Goal: Browse casually: Explore the website without a specific task or goal

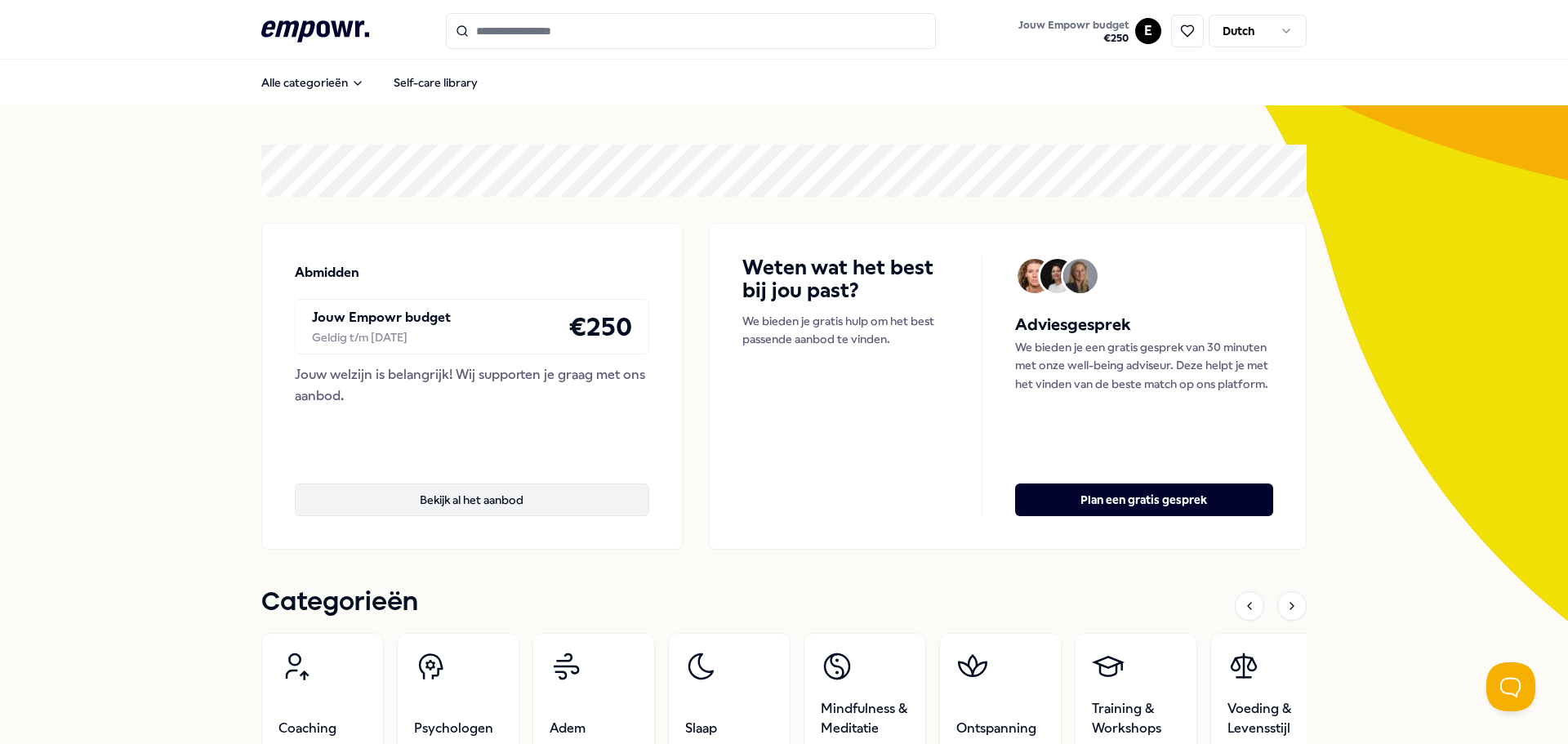
click at [411, 499] on button "Bekijk al het aanbod" at bounding box center [472, 499] width 354 height 33
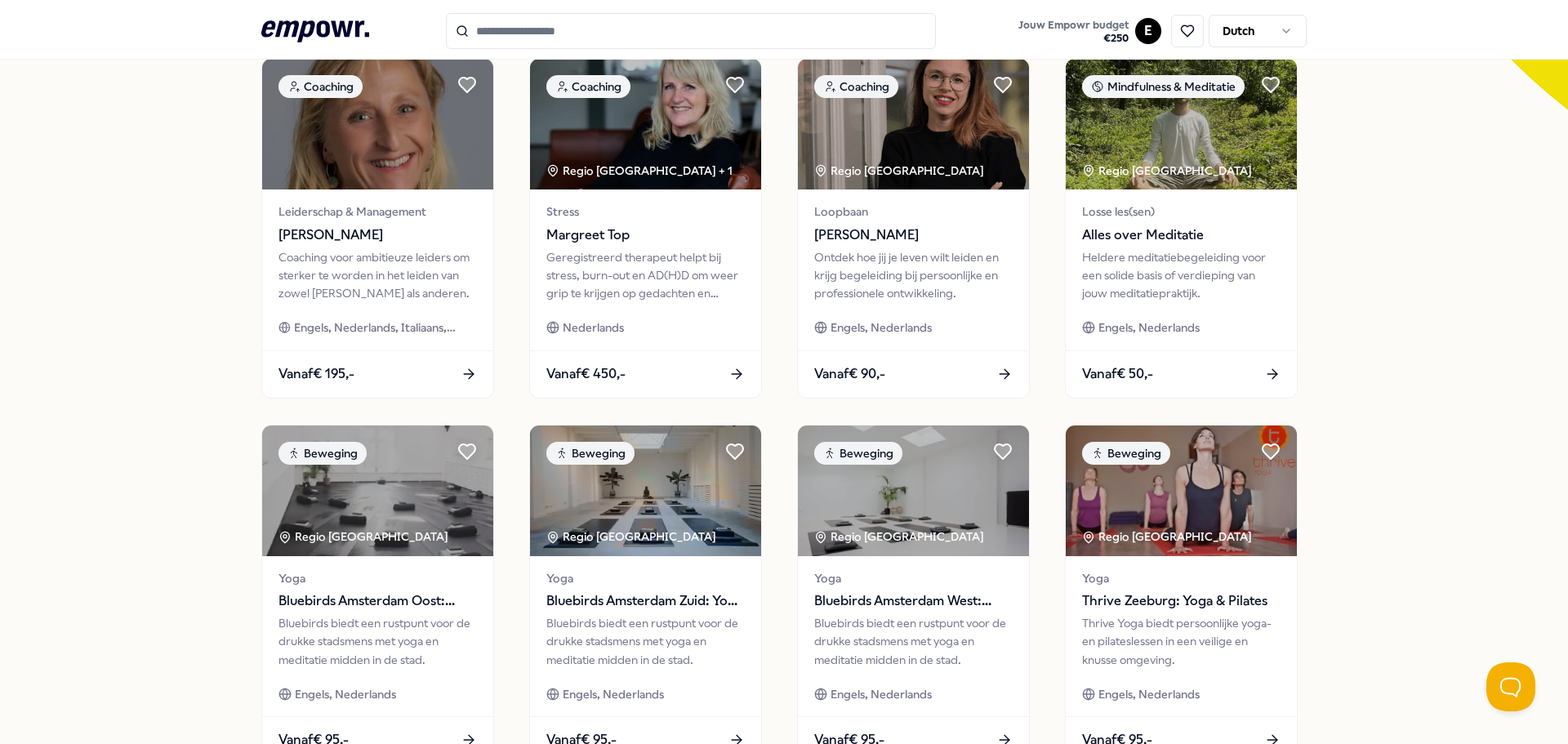
scroll to position [653, 0]
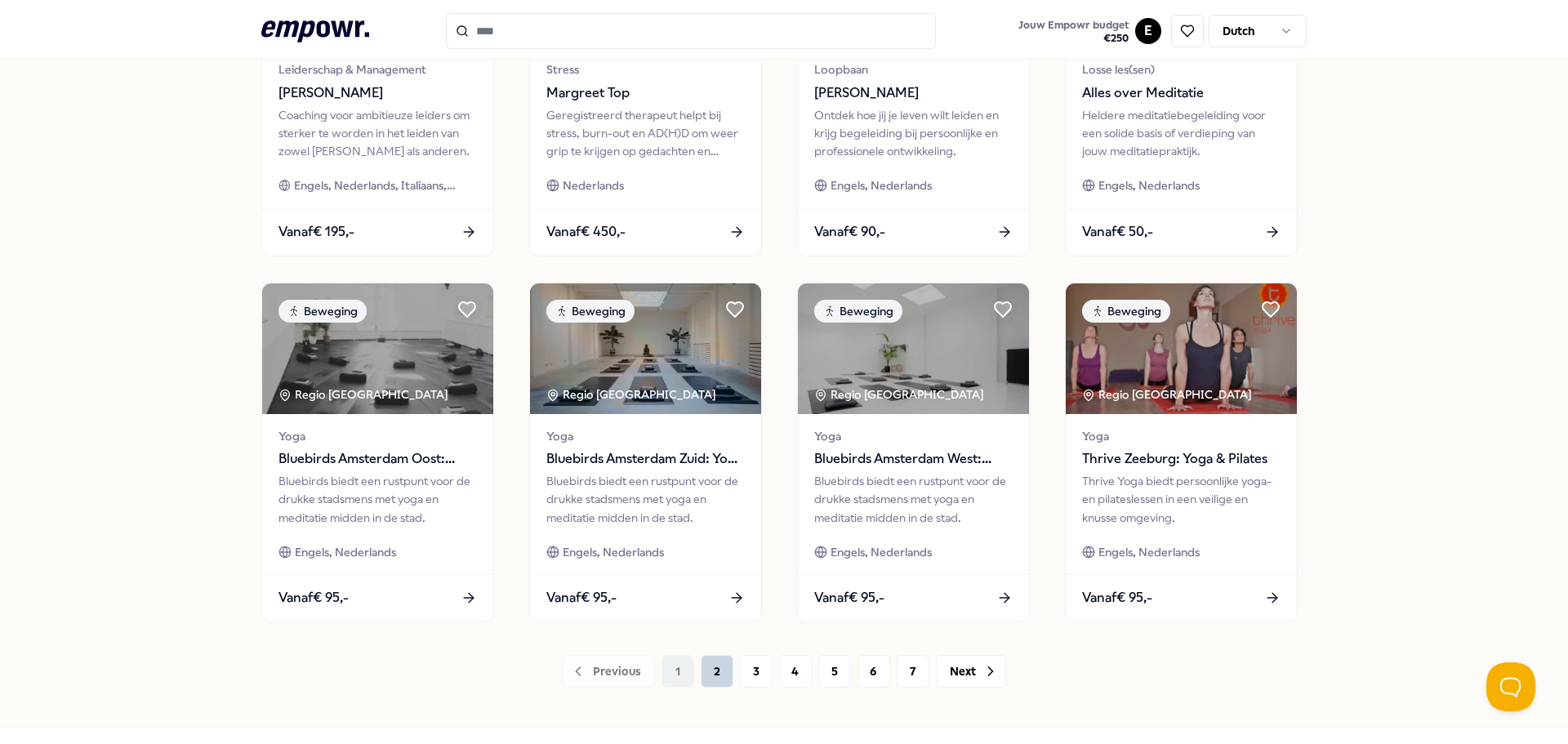
click at [715, 676] on button "2" at bounding box center [717, 671] width 33 height 33
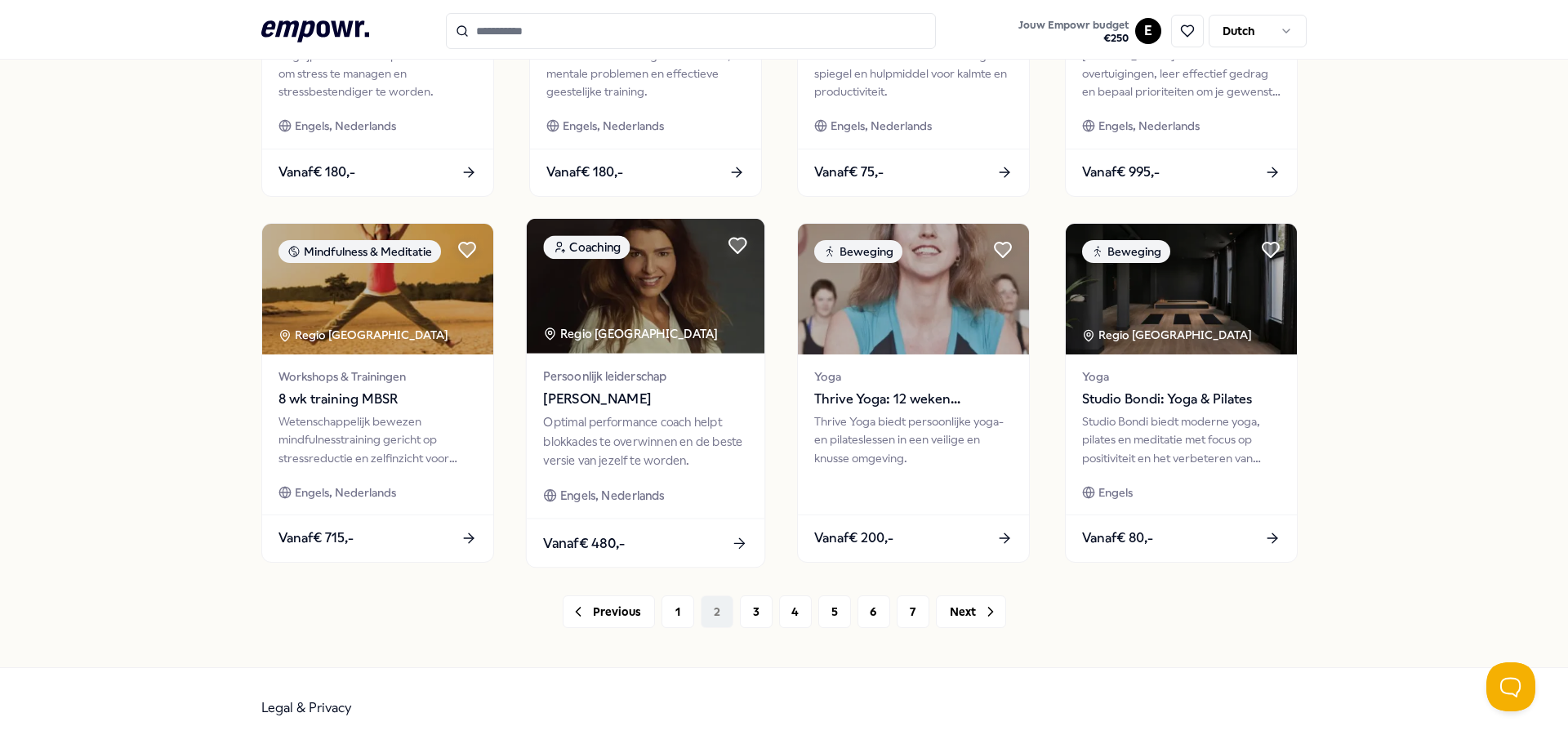
scroll to position [717, 0]
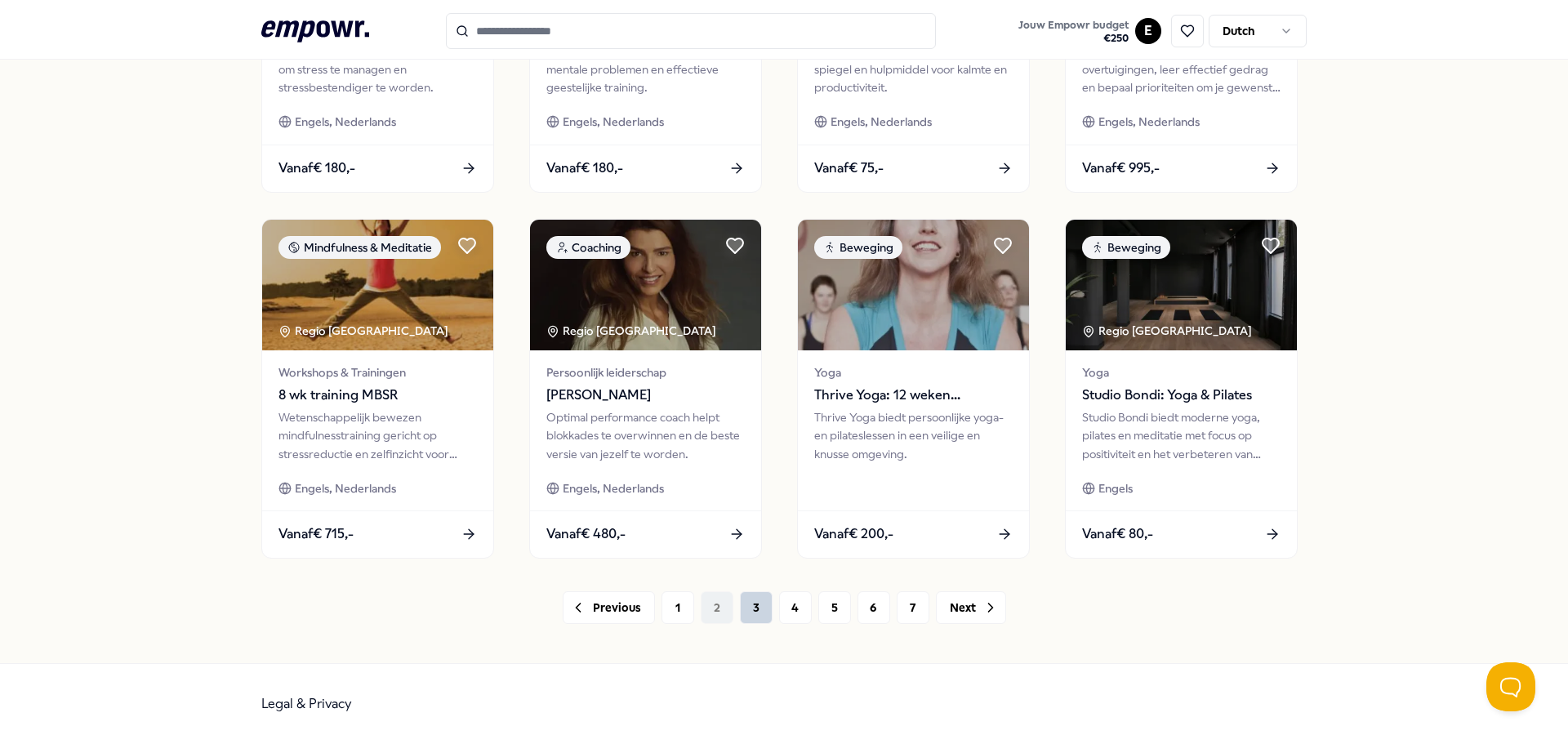
click at [740, 614] on button "3" at bounding box center [756, 607] width 33 height 33
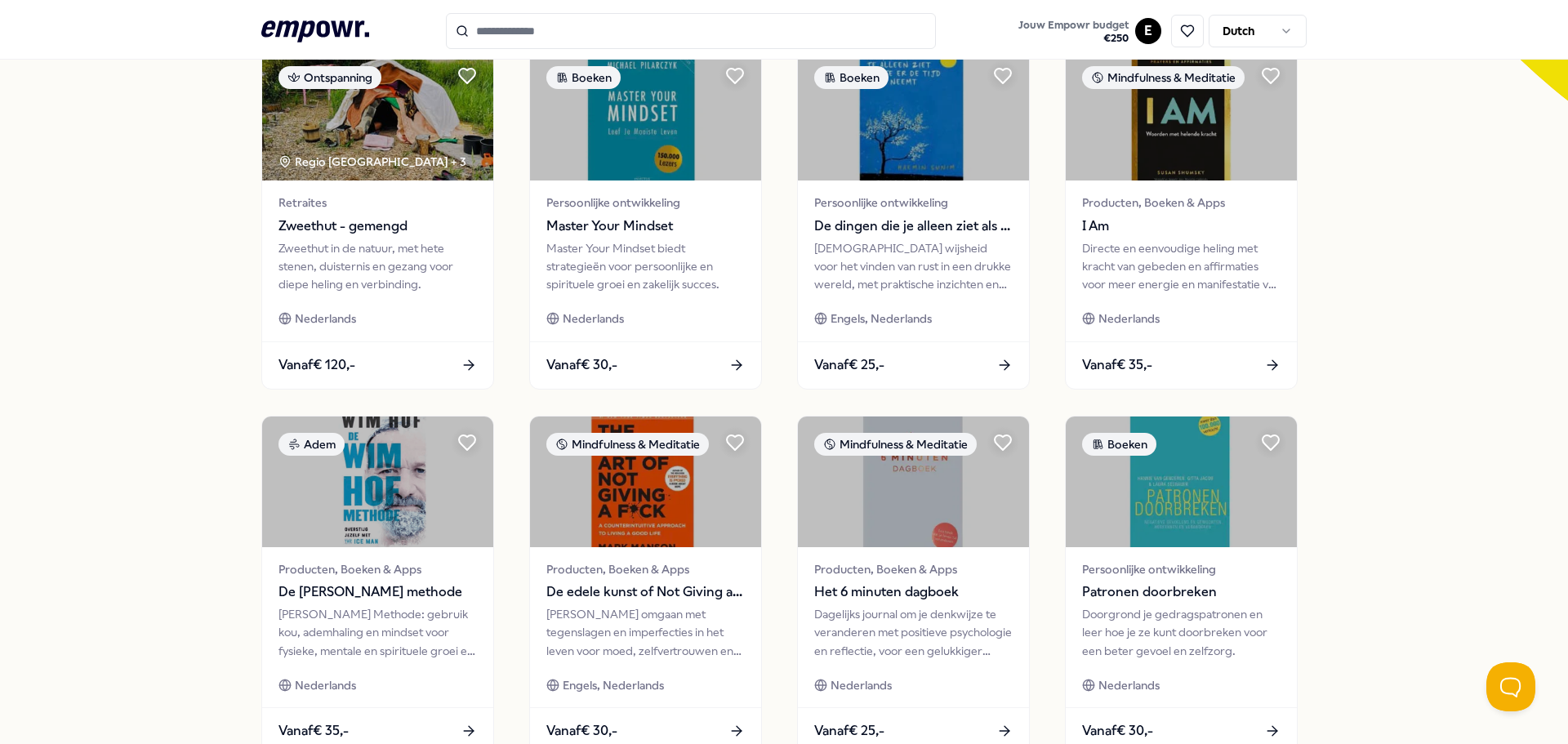
scroll to position [653, 0]
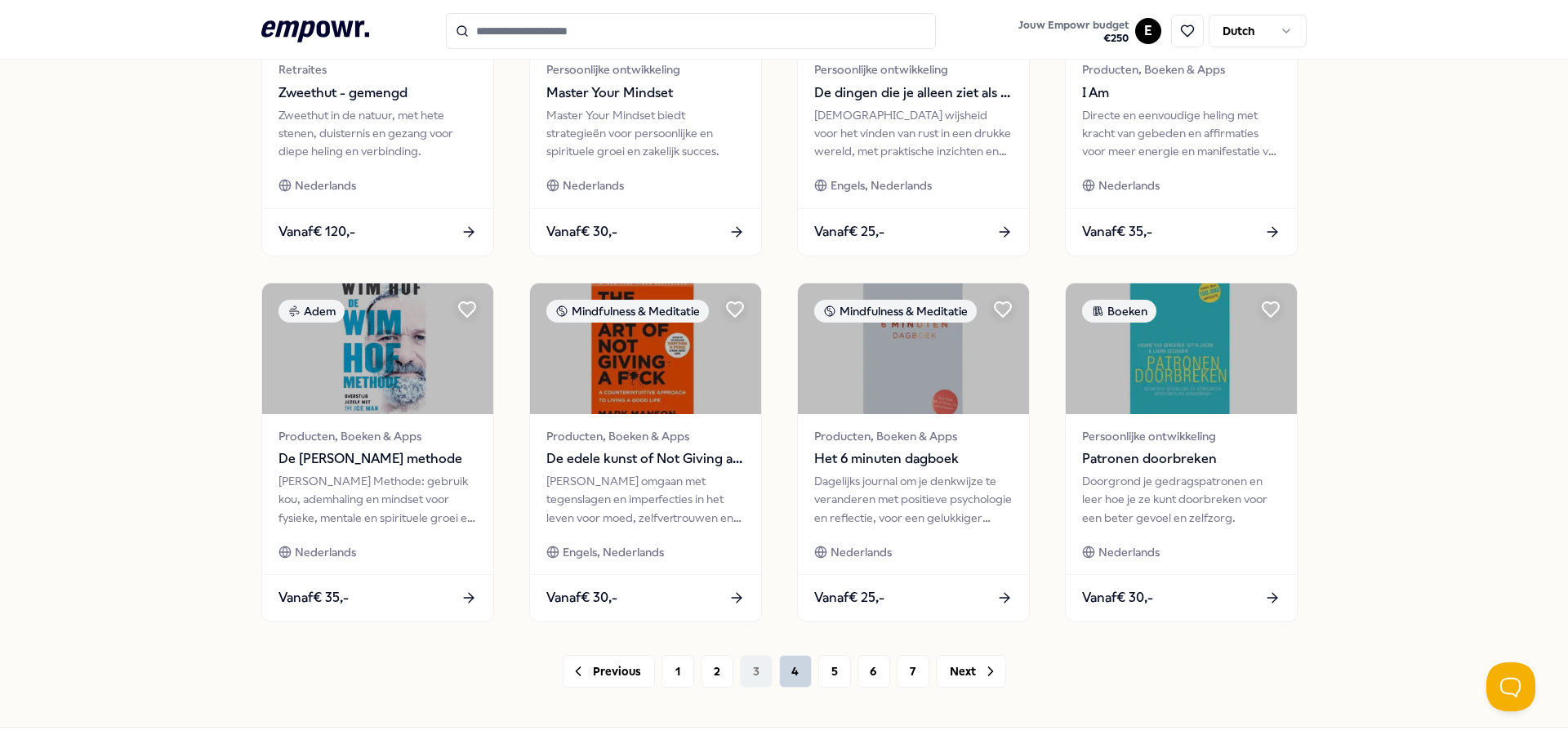
click at [792, 662] on button "4" at bounding box center [795, 671] width 33 height 33
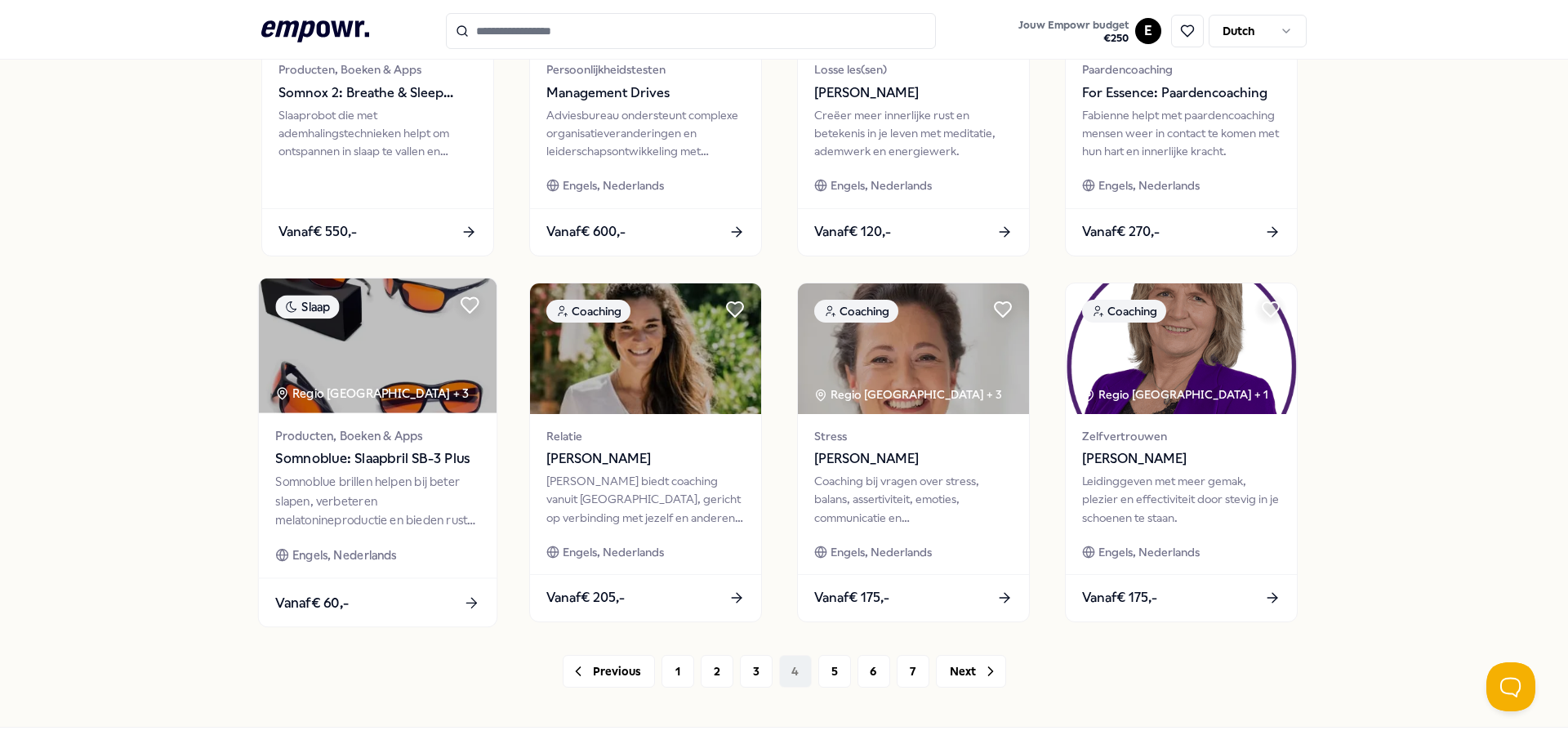
click at [333, 367] on img at bounding box center [377, 346] width 238 height 135
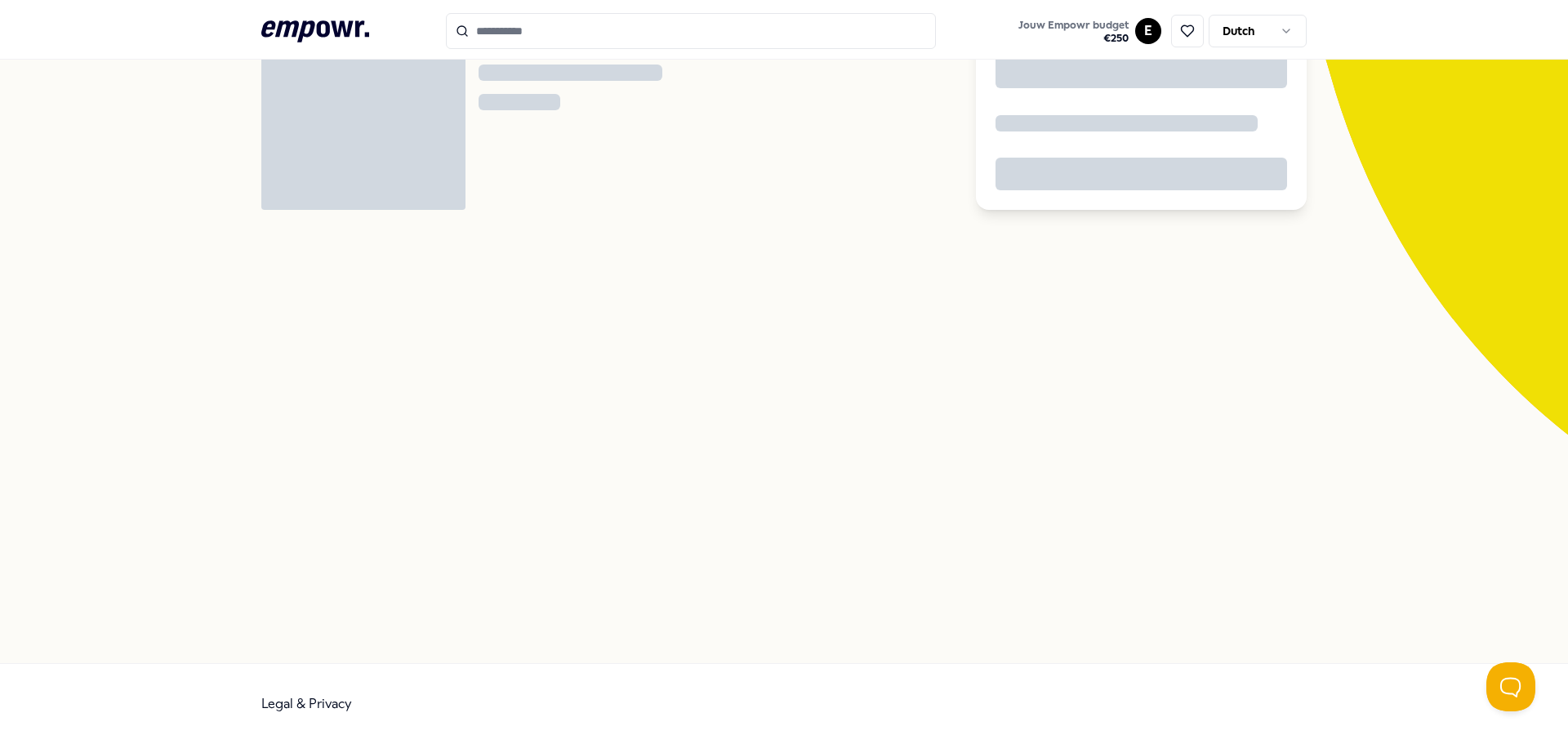
scroll to position [105, 0]
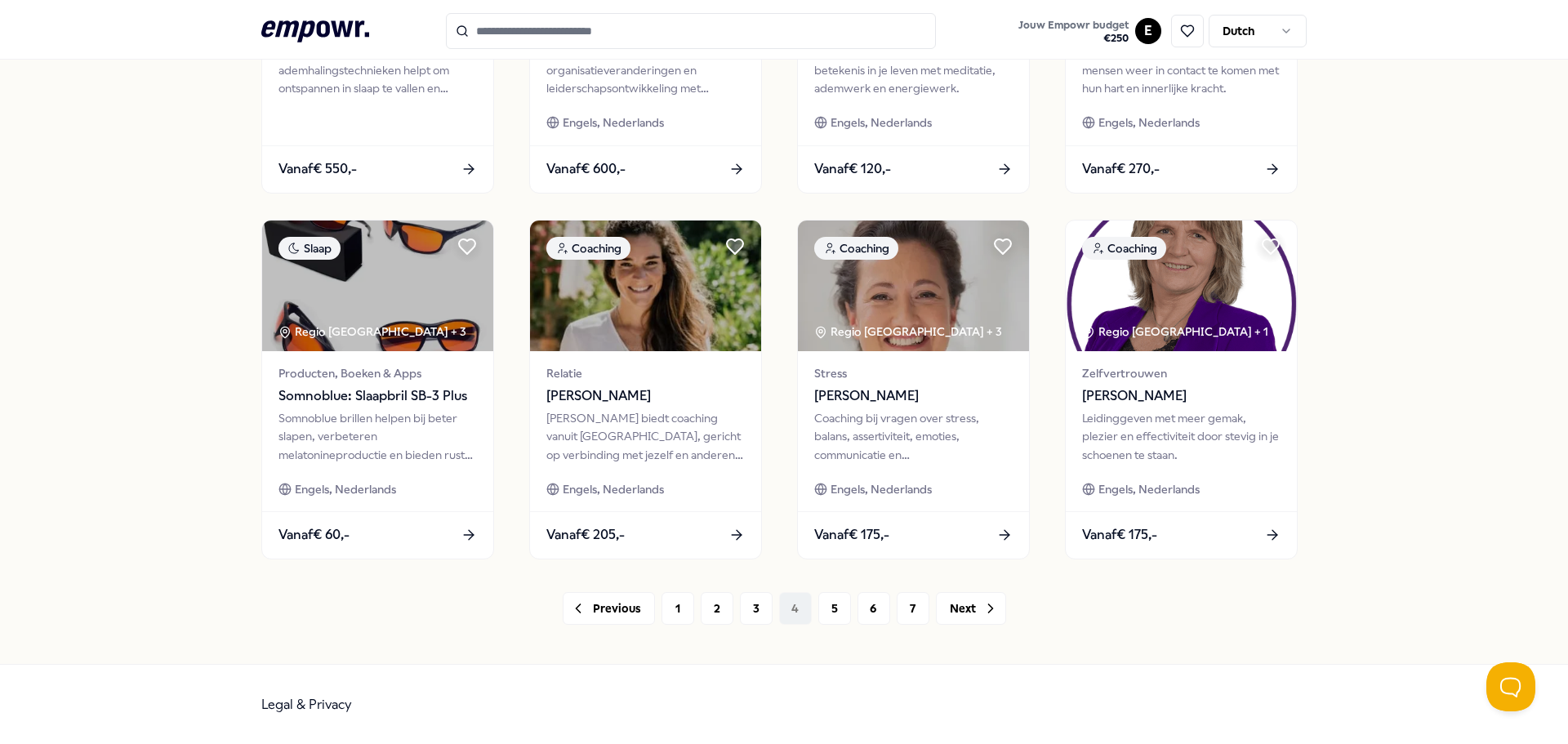
scroll to position [717, 0]
click at [945, 599] on button "Next" at bounding box center [971, 607] width 70 height 33
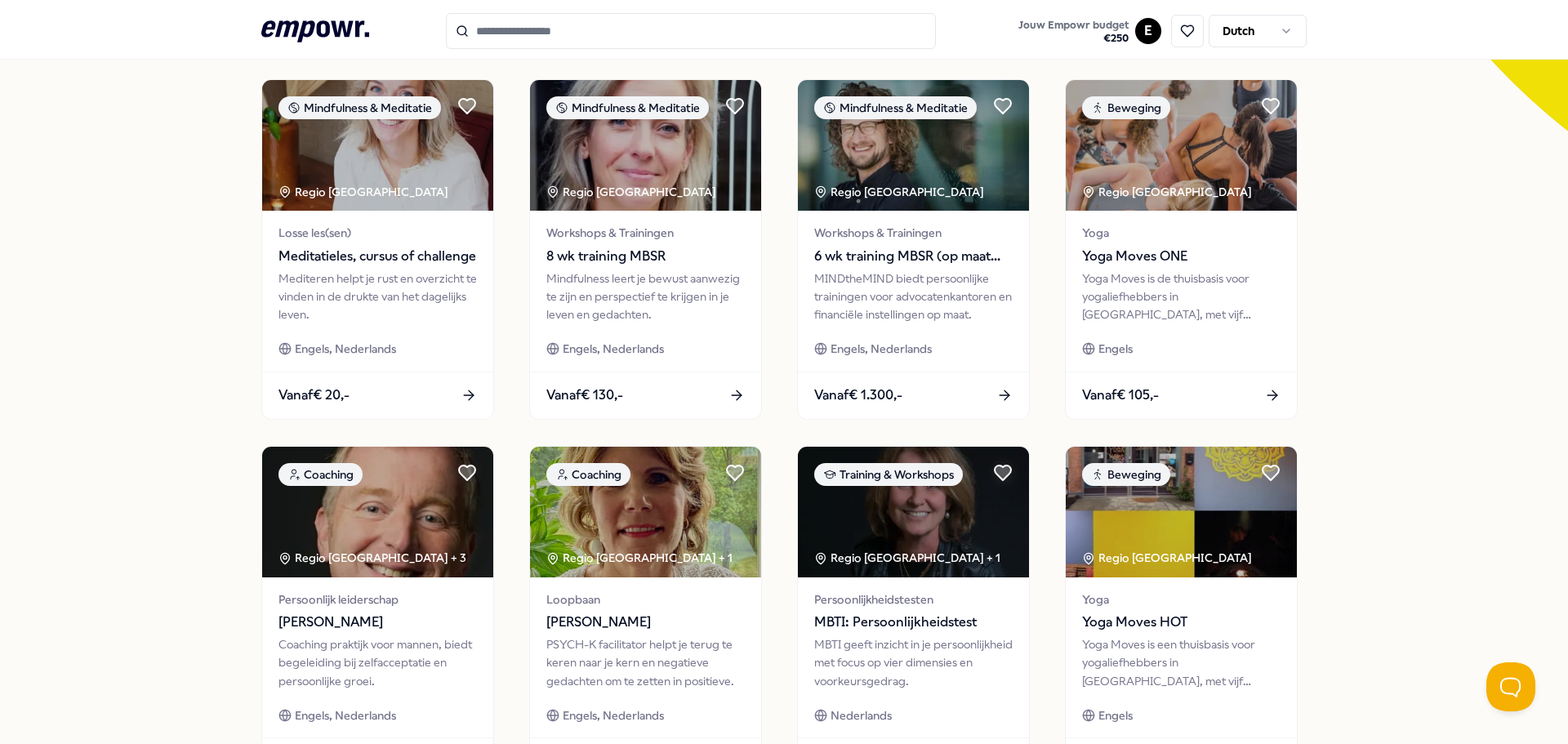
scroll to position [717, 0]
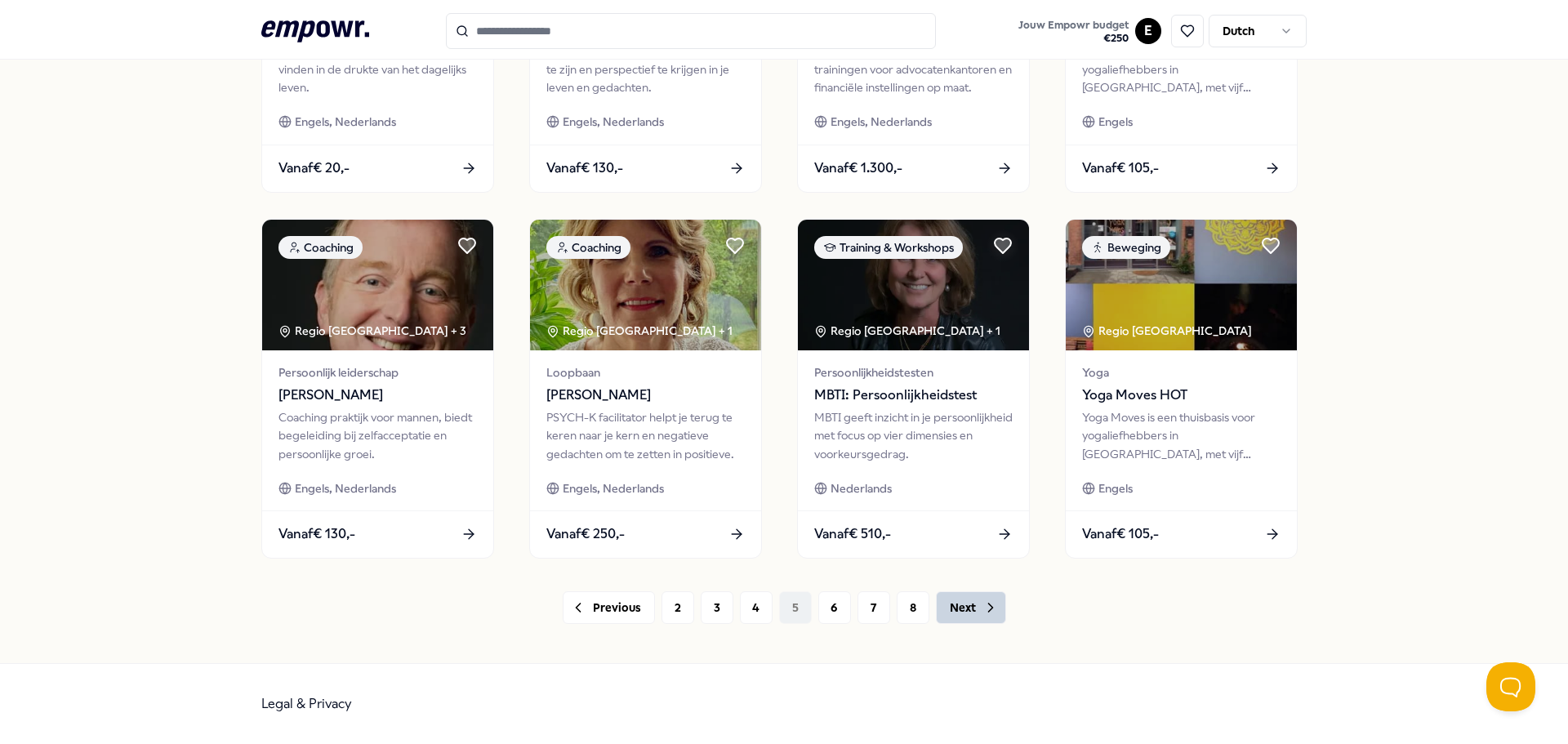
click at [954, 608] on button "Next" at bounding box center [971, 607] width 70 height 33
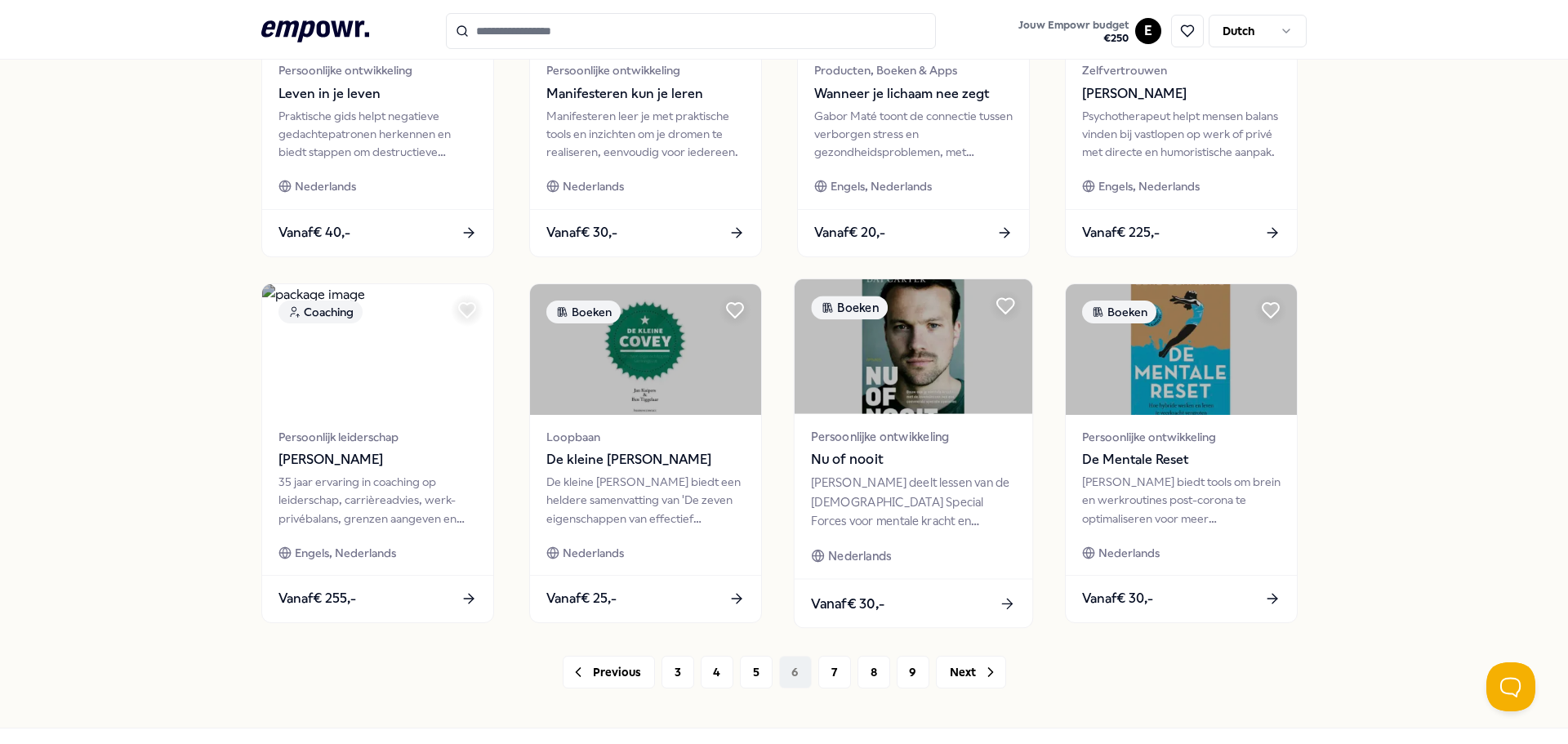
scroll to position [717, 0]
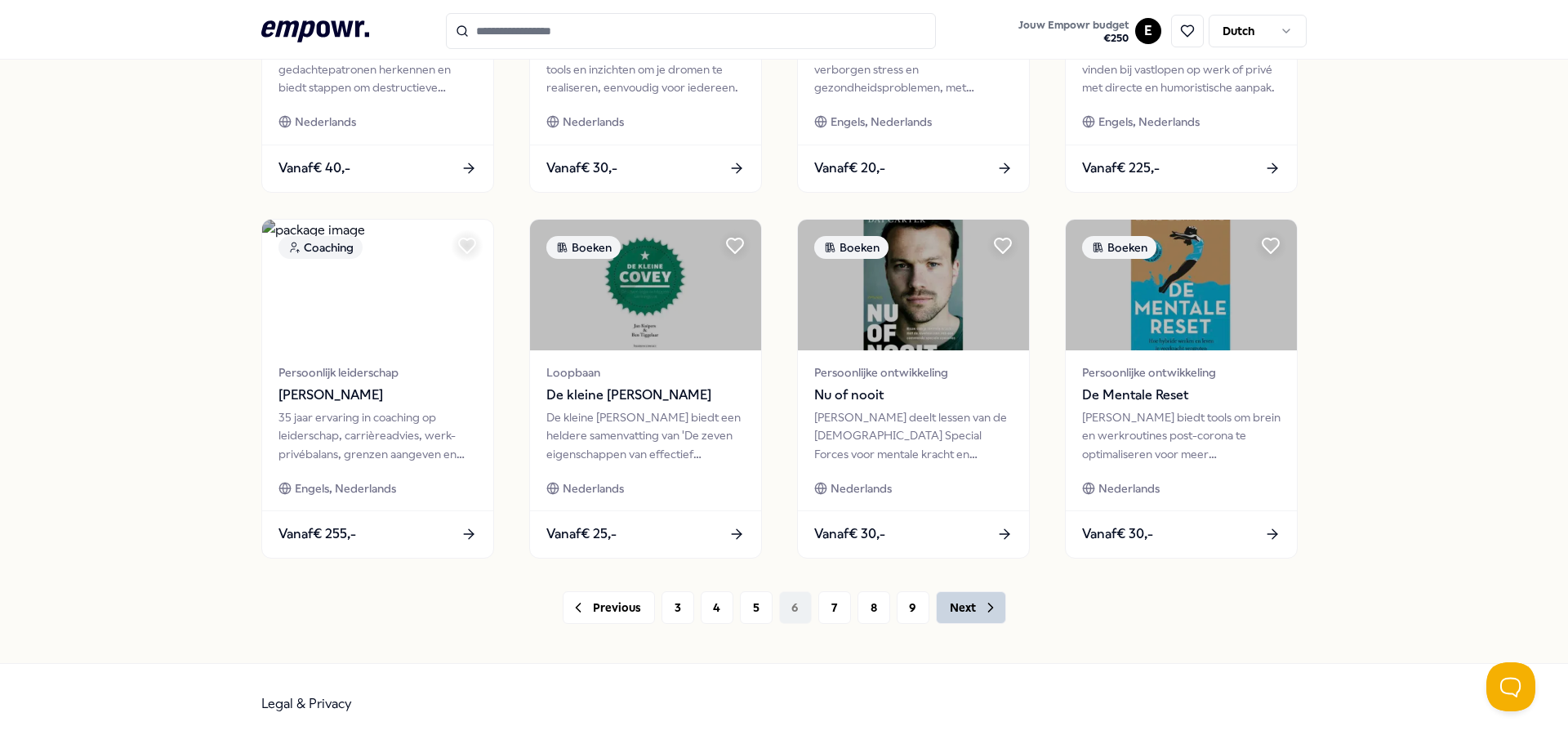
click at [972, 602] on button "Next" at bounding box center [971, 607] width 70 height 33
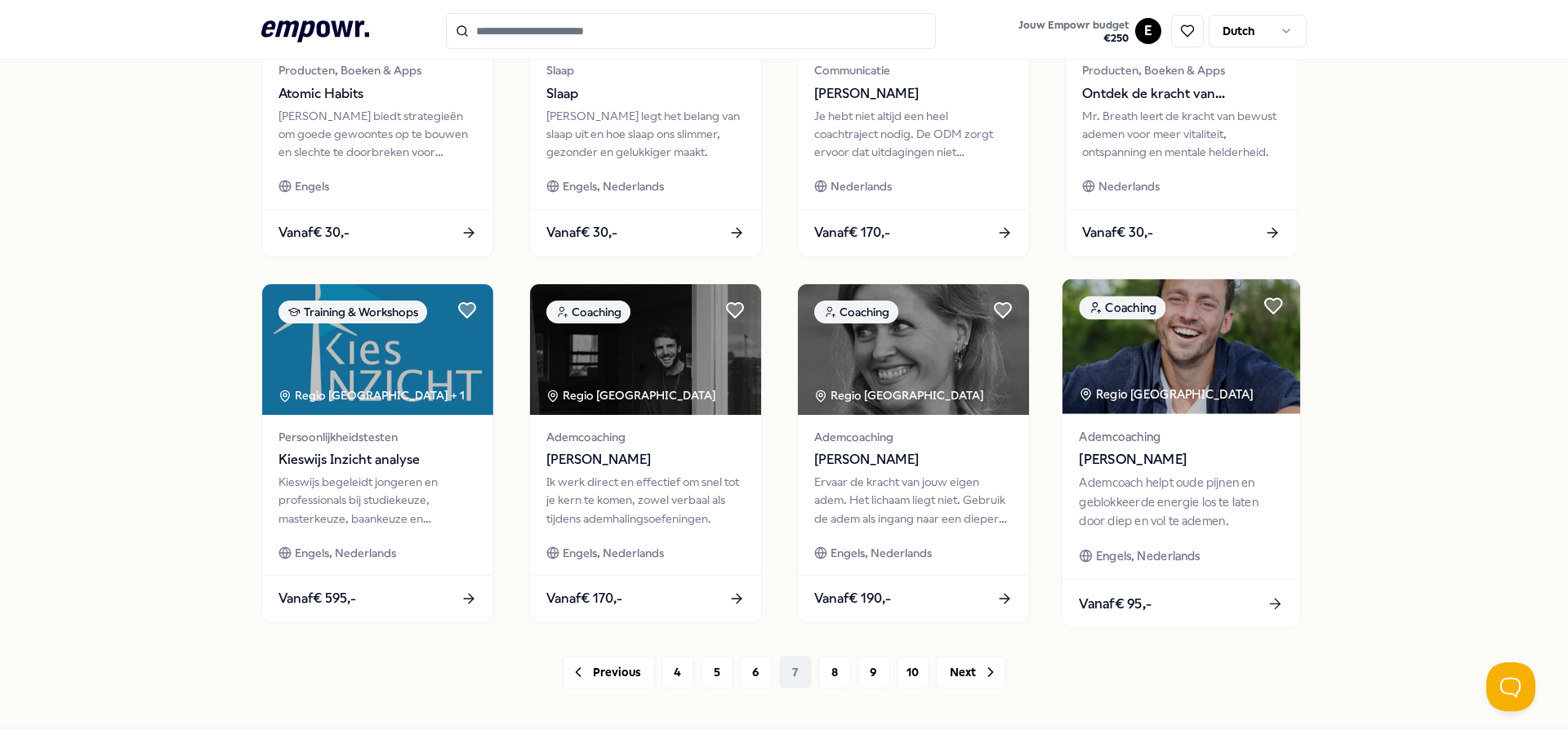
scroll to position [653, 0]
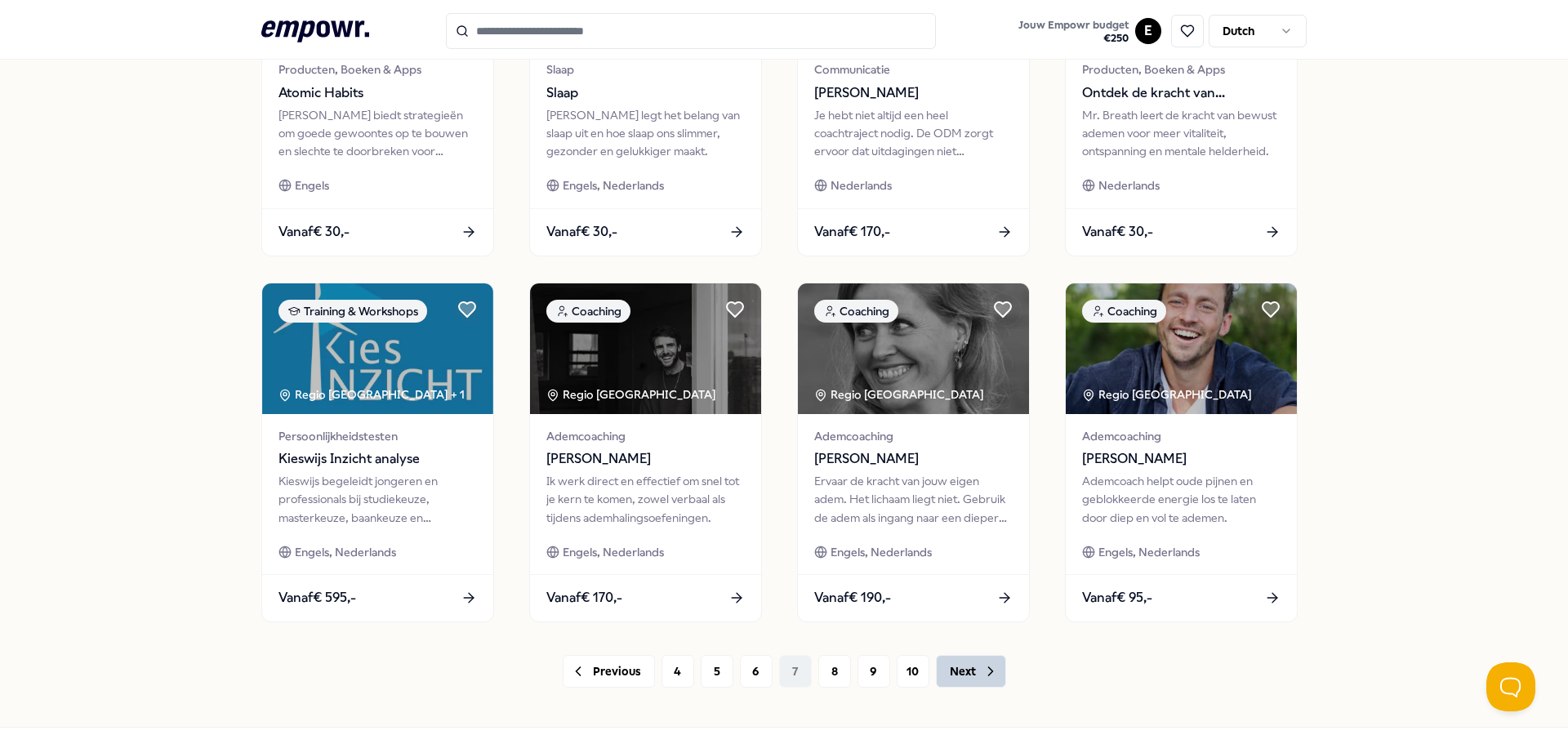
click at [966, 670] on button "Next" at bounding box center [971, 671] width 70 height 33
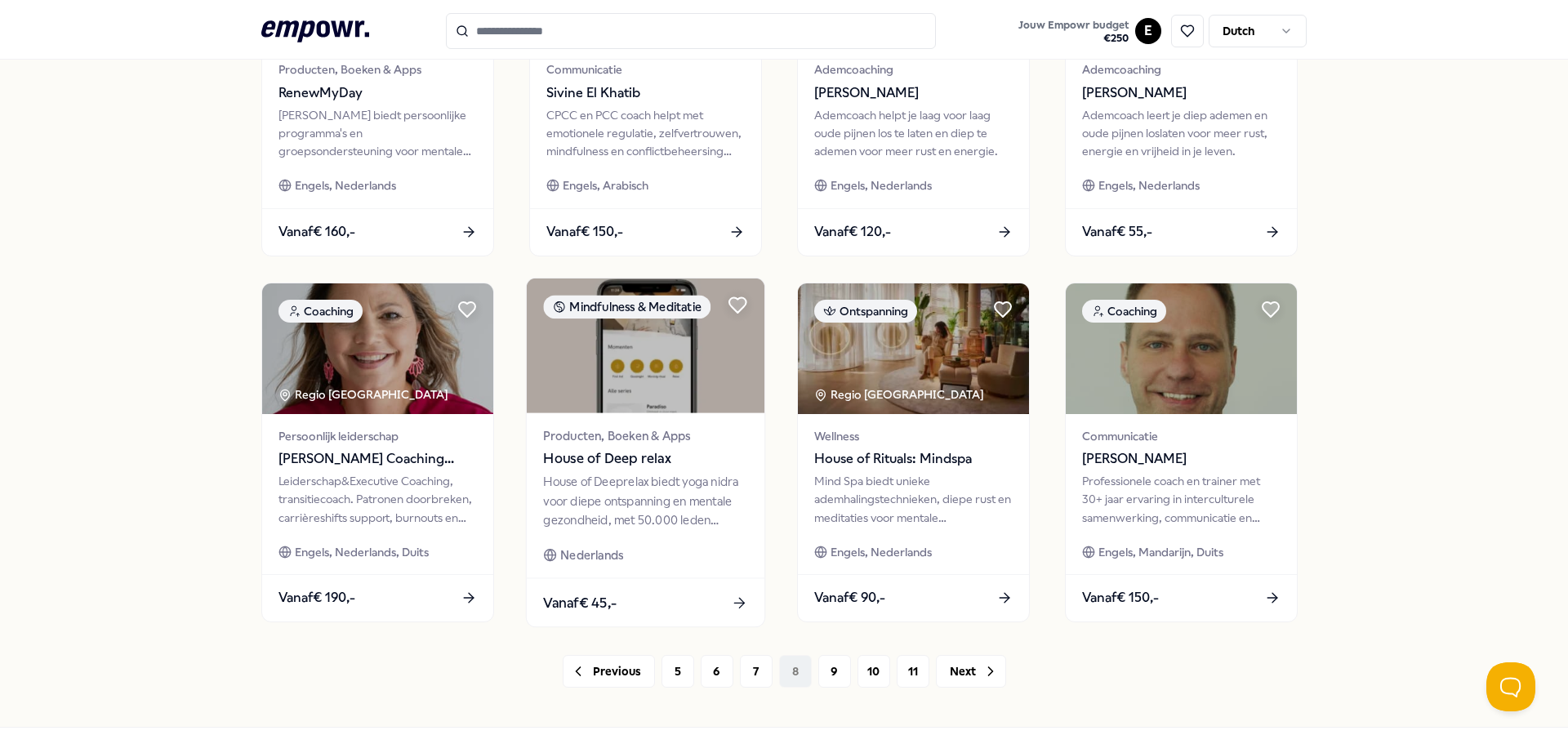
click at [650, 373] on img at bounding box center [645, 346] width 238 height 135
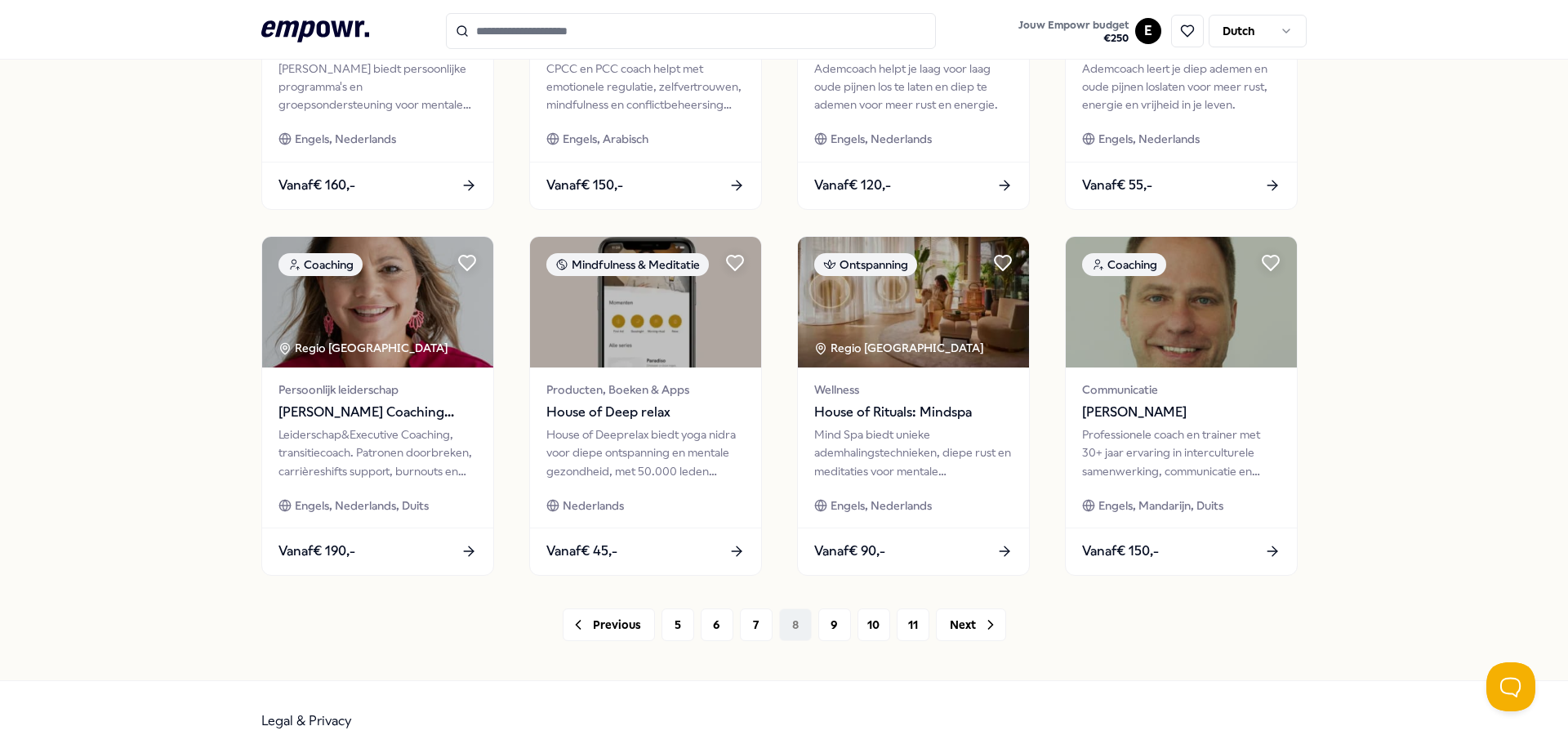
scroll to position [717, 0]
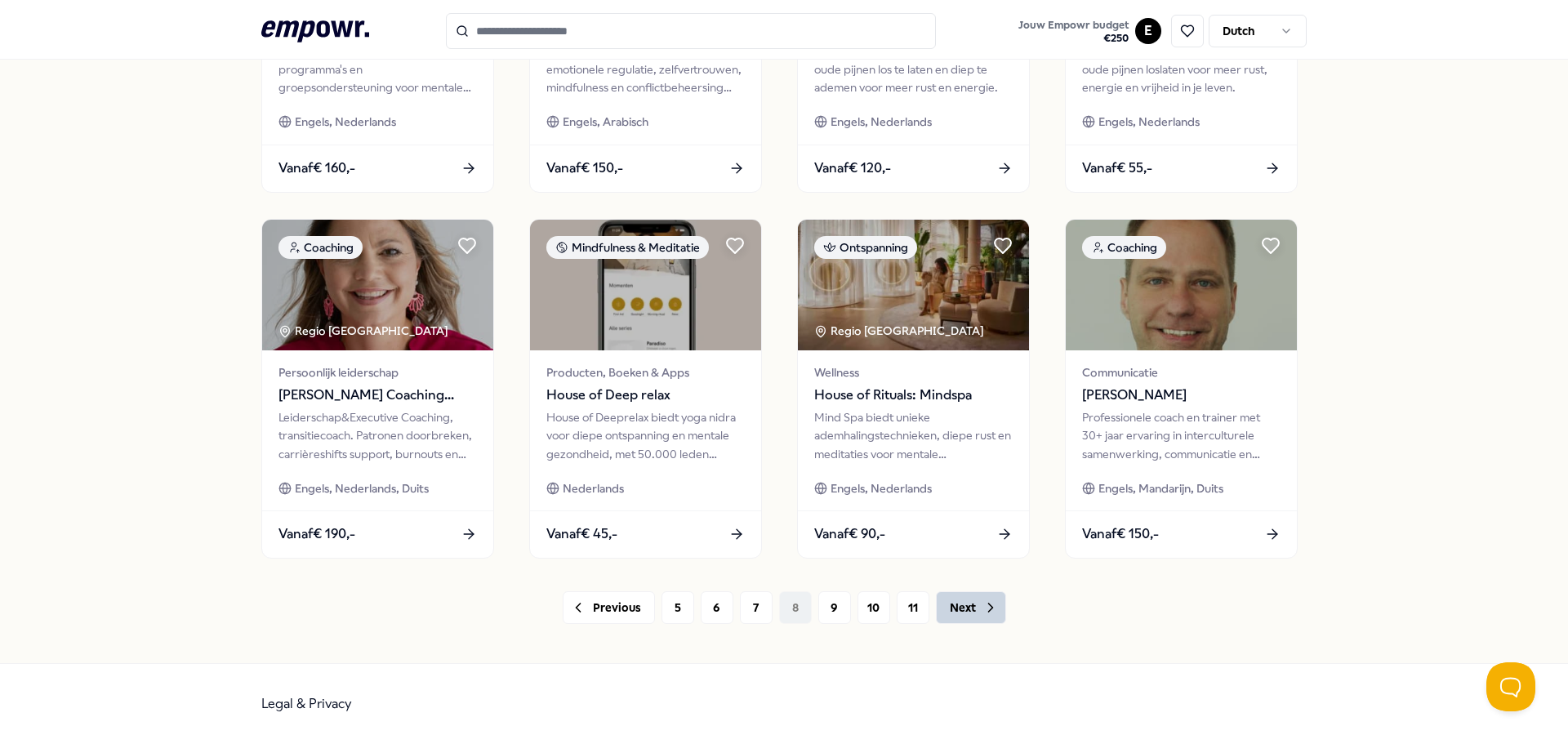
click at [959, 609] on button "Next" at bounding box center [971, 607] width 70 height 33
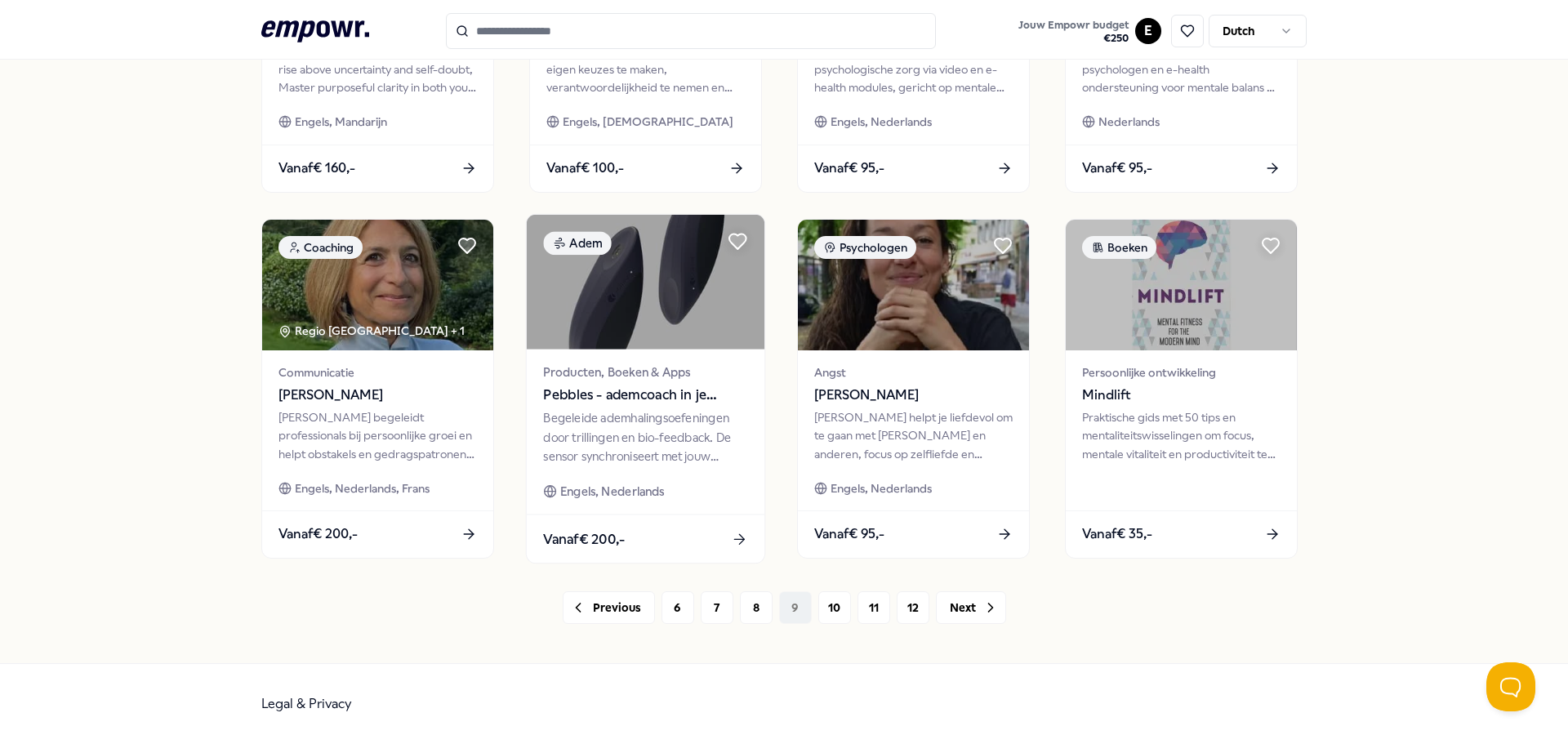
click at [634, 299] on img at bounding box center [645, 282] width 238 height 135
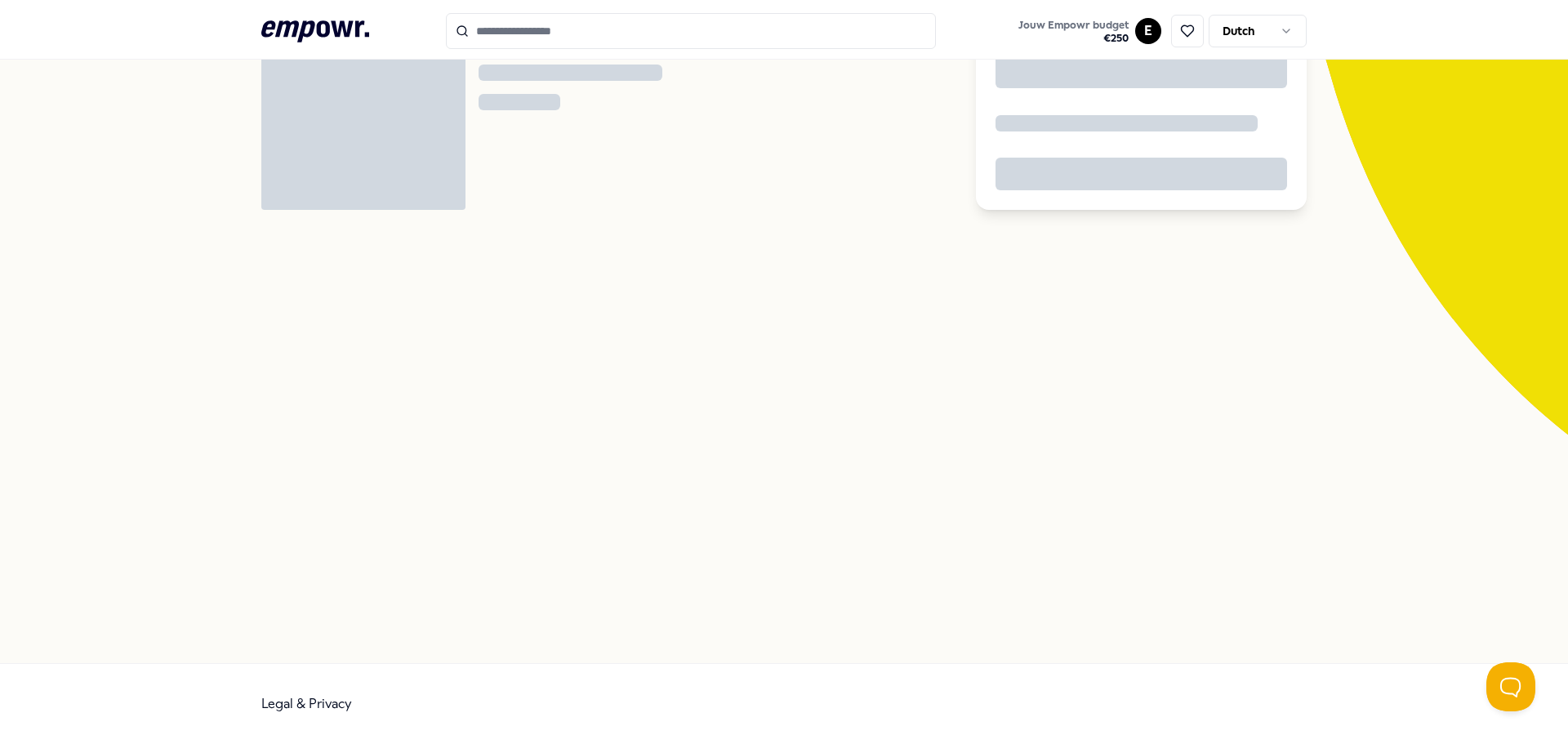
scroll to position [105, 0]
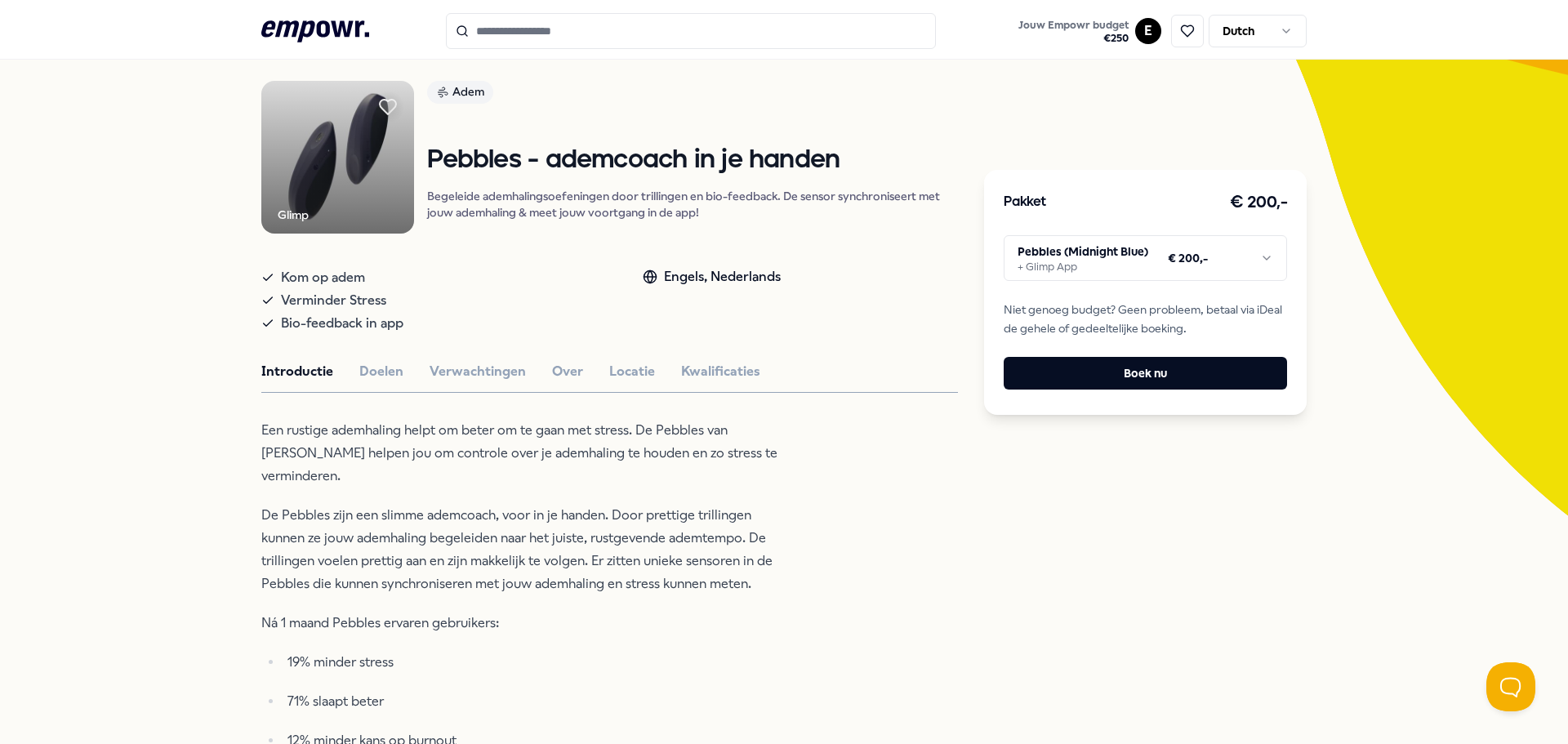
click at [1104, 261] on html ".empowr-logo_svg__cls-1{fill:#03032f} Jouw Empowr budget € 250 E Dutch Alle cat…" at bounding box center [784, 372] width 1568 height 744
click at [959, 573] on html ".empowr-logo_svg__cls-1{fill:#03032f} Jouw Empowr budget € 250 E Dutch Alle cat…" at bounding box center [784, 372] width 1568 height 744
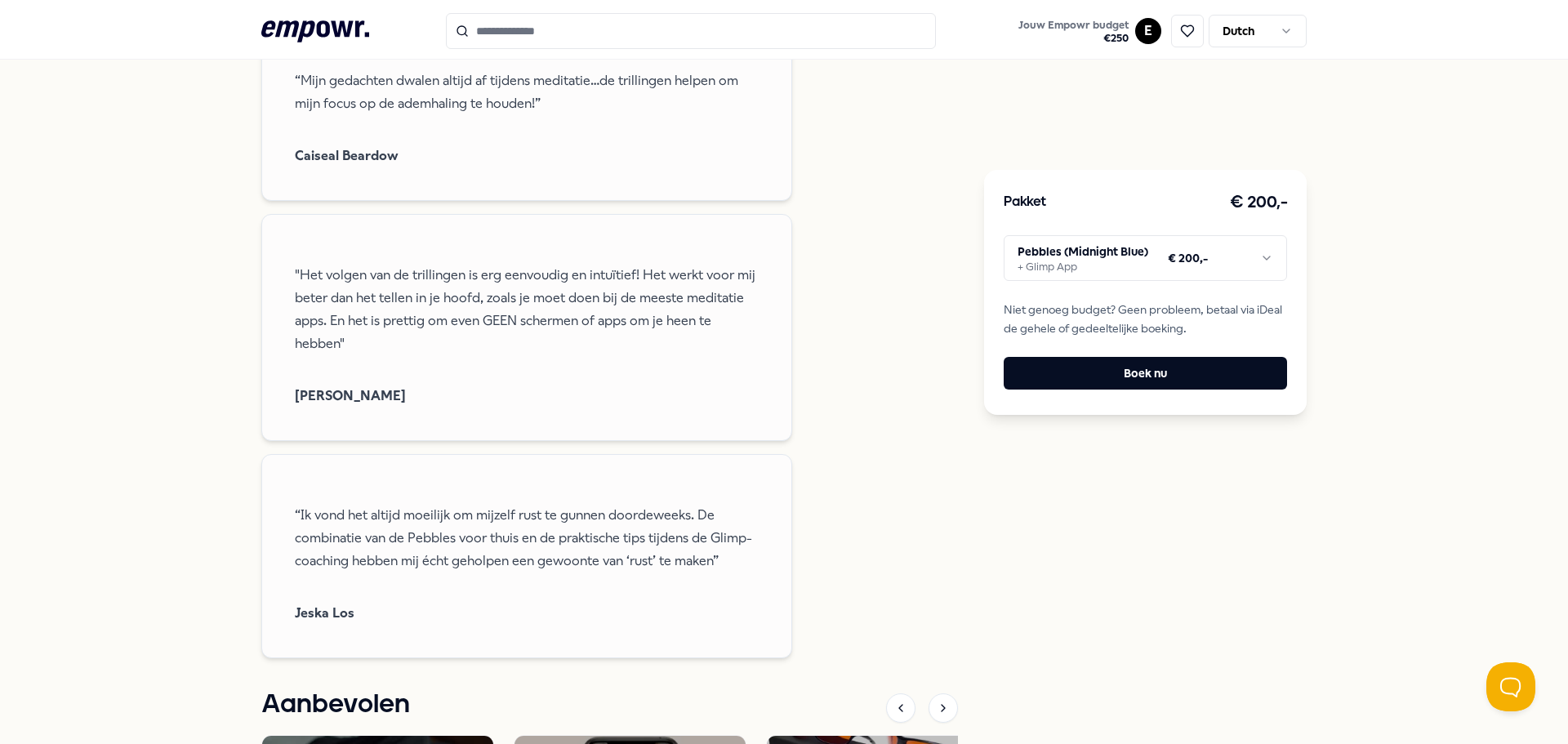
scroll to position [2064, 0]
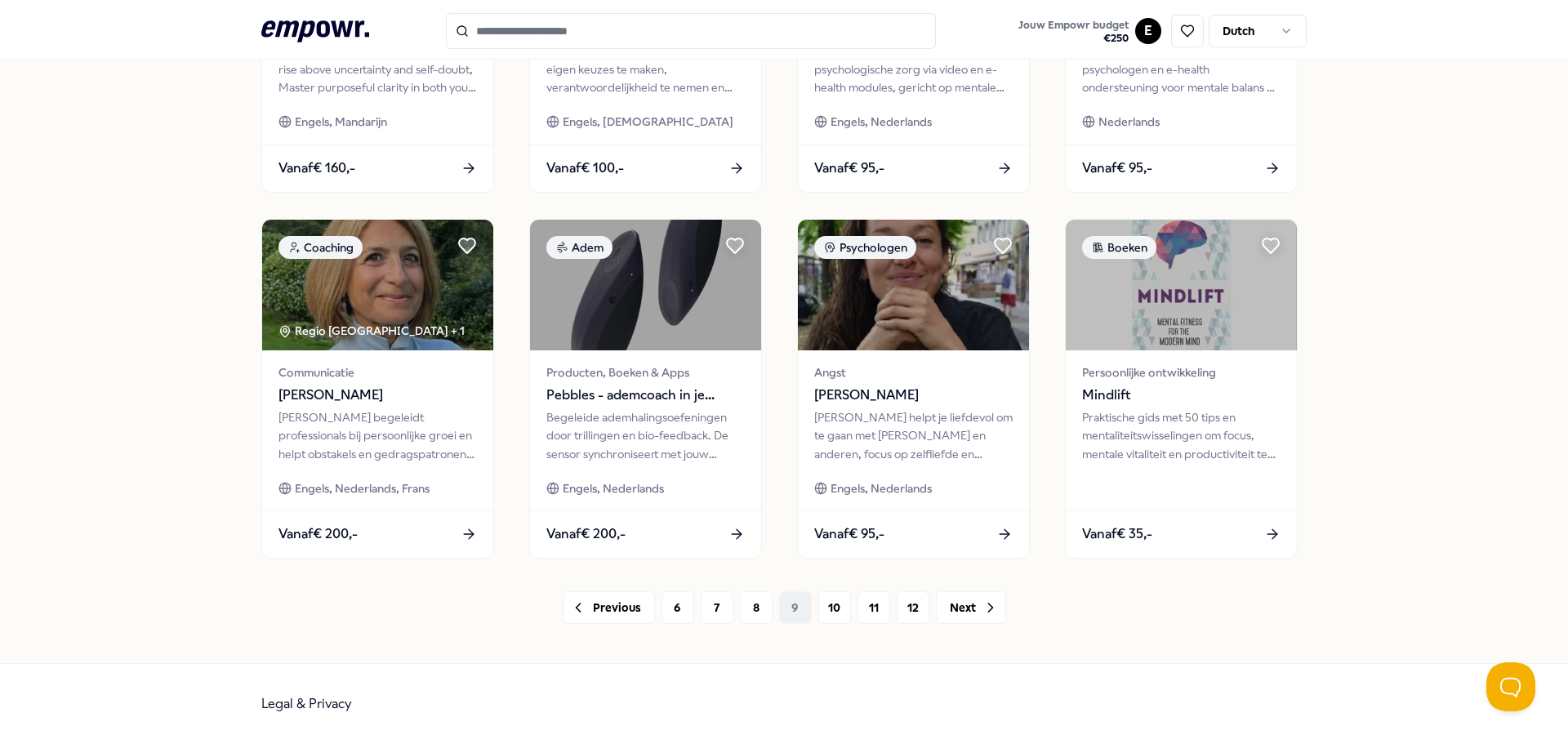
scroll to position [717, 0]
click at [983, 608] on icon at bounding box center [991, 607] width 16 height 16
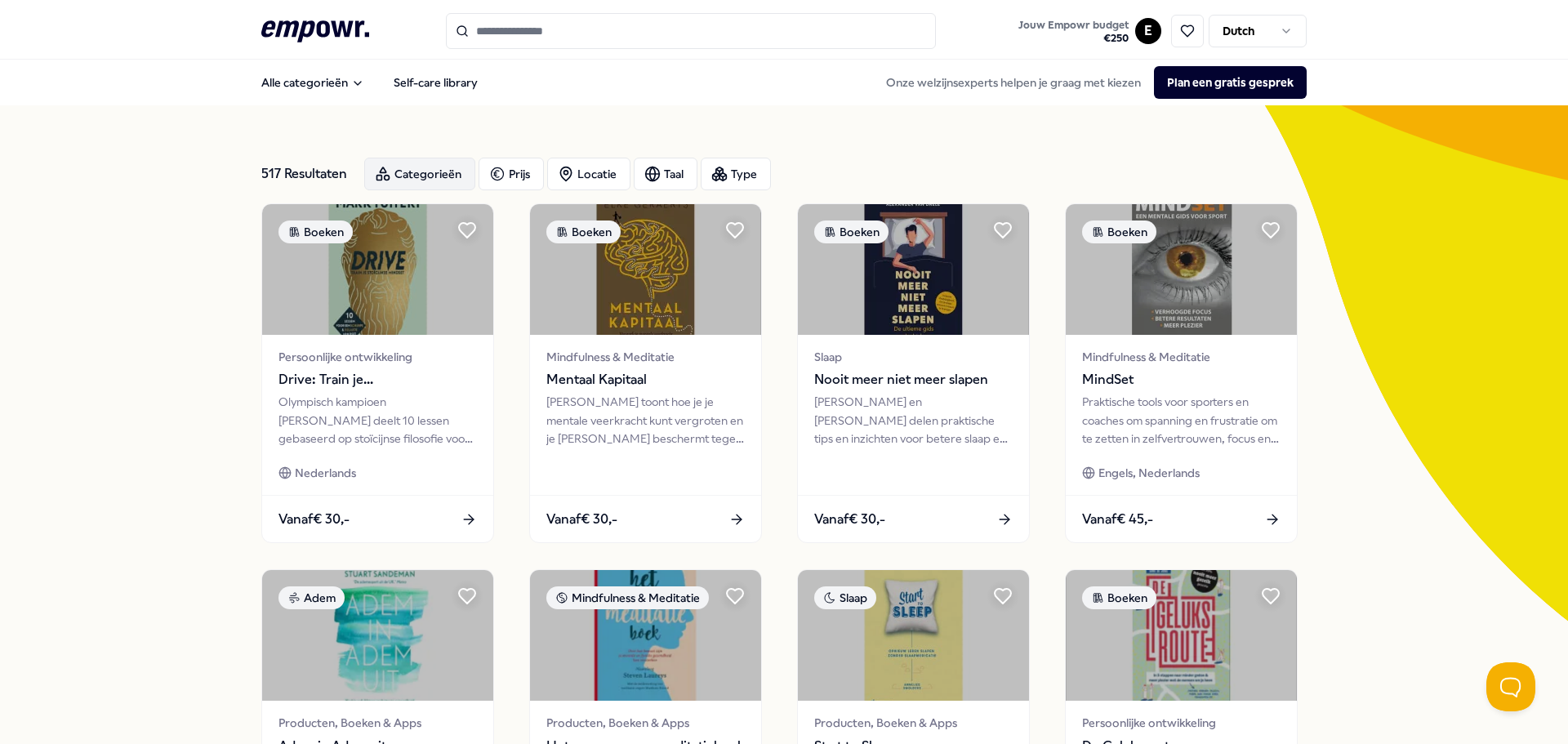
click at [411, 168] on div "Categorieën" at bounding box center [419, 174] width 111 height 33
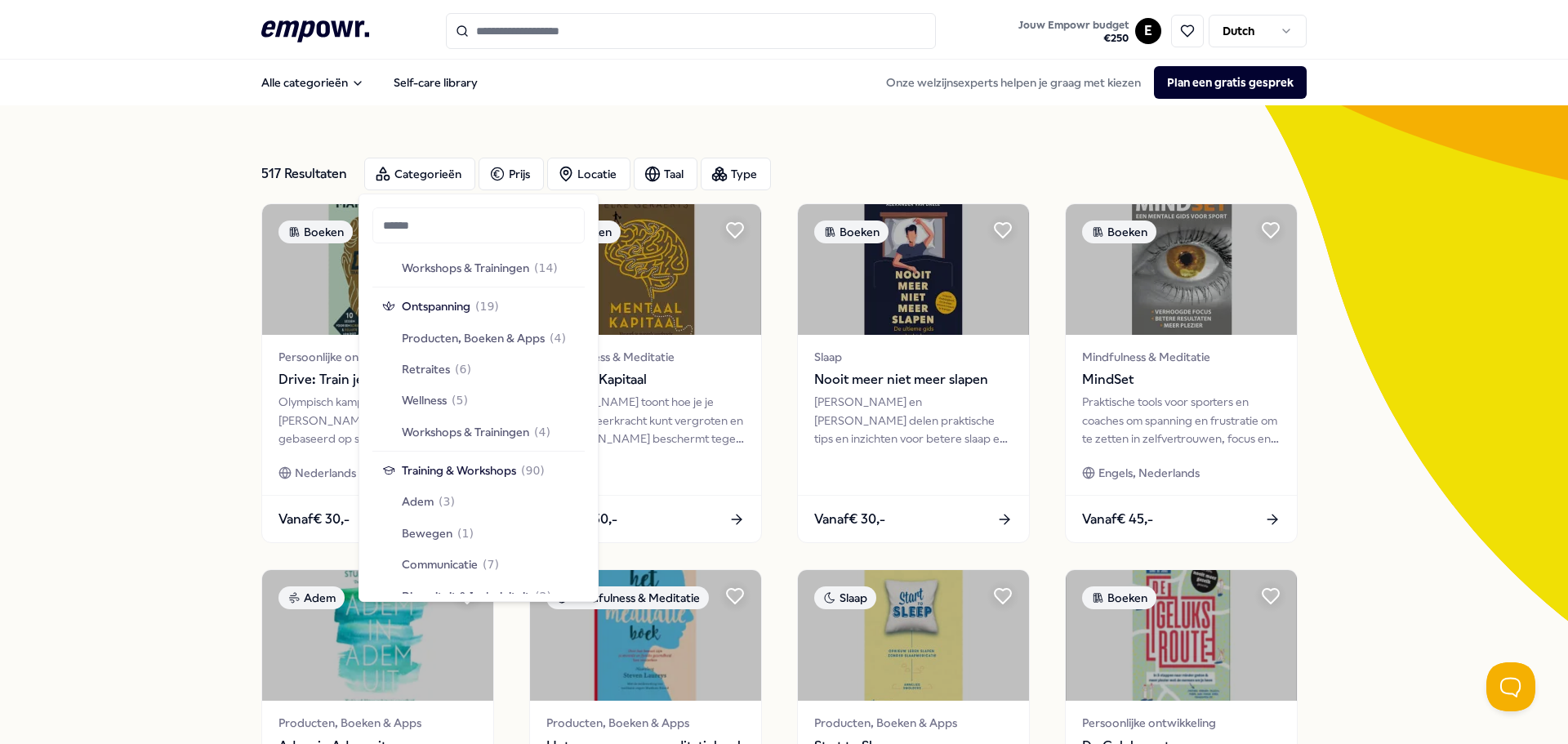
scroll to position [1551, 0]
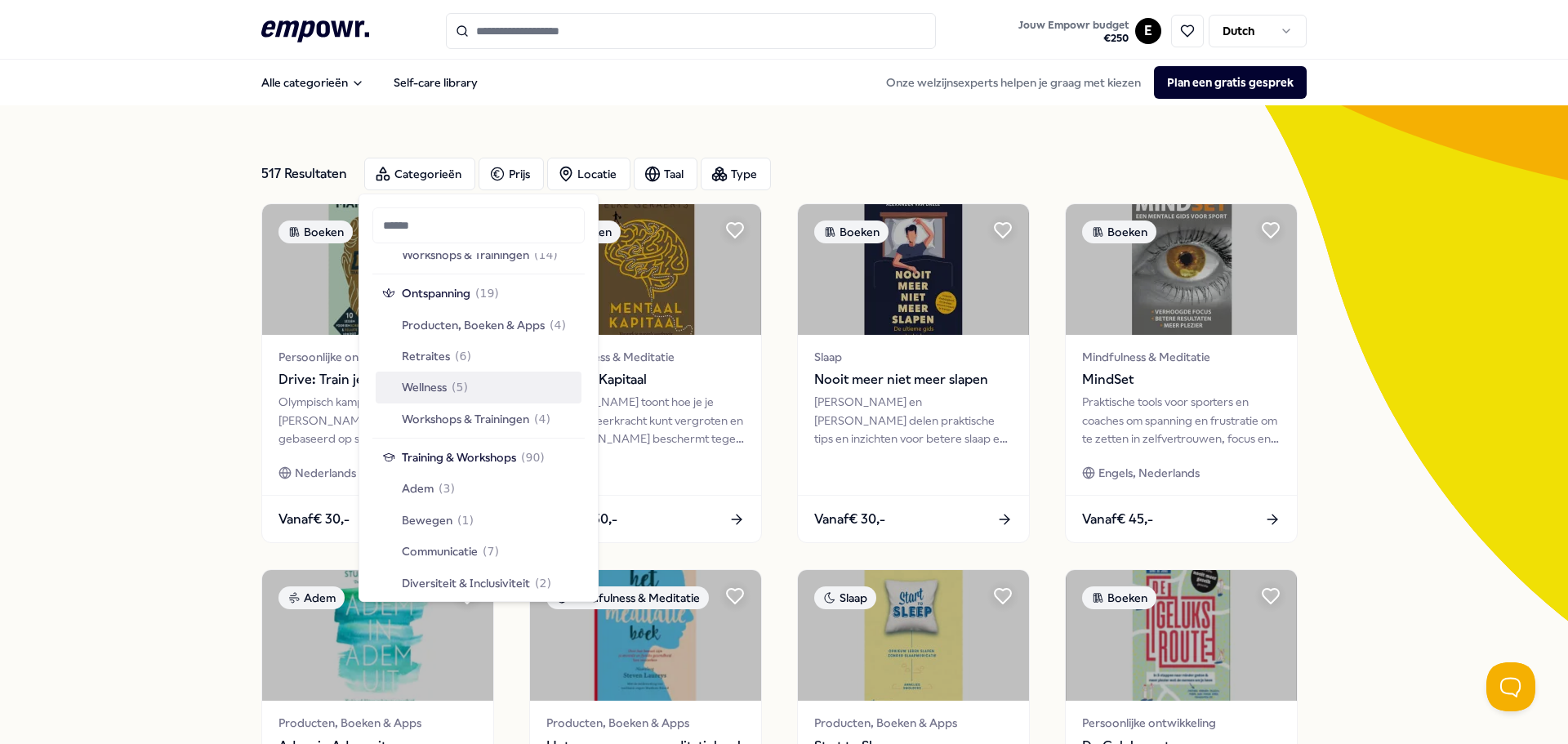
click at [446, 385] on span "Wellness" at bounding box center [424, 386] width 45 height 18
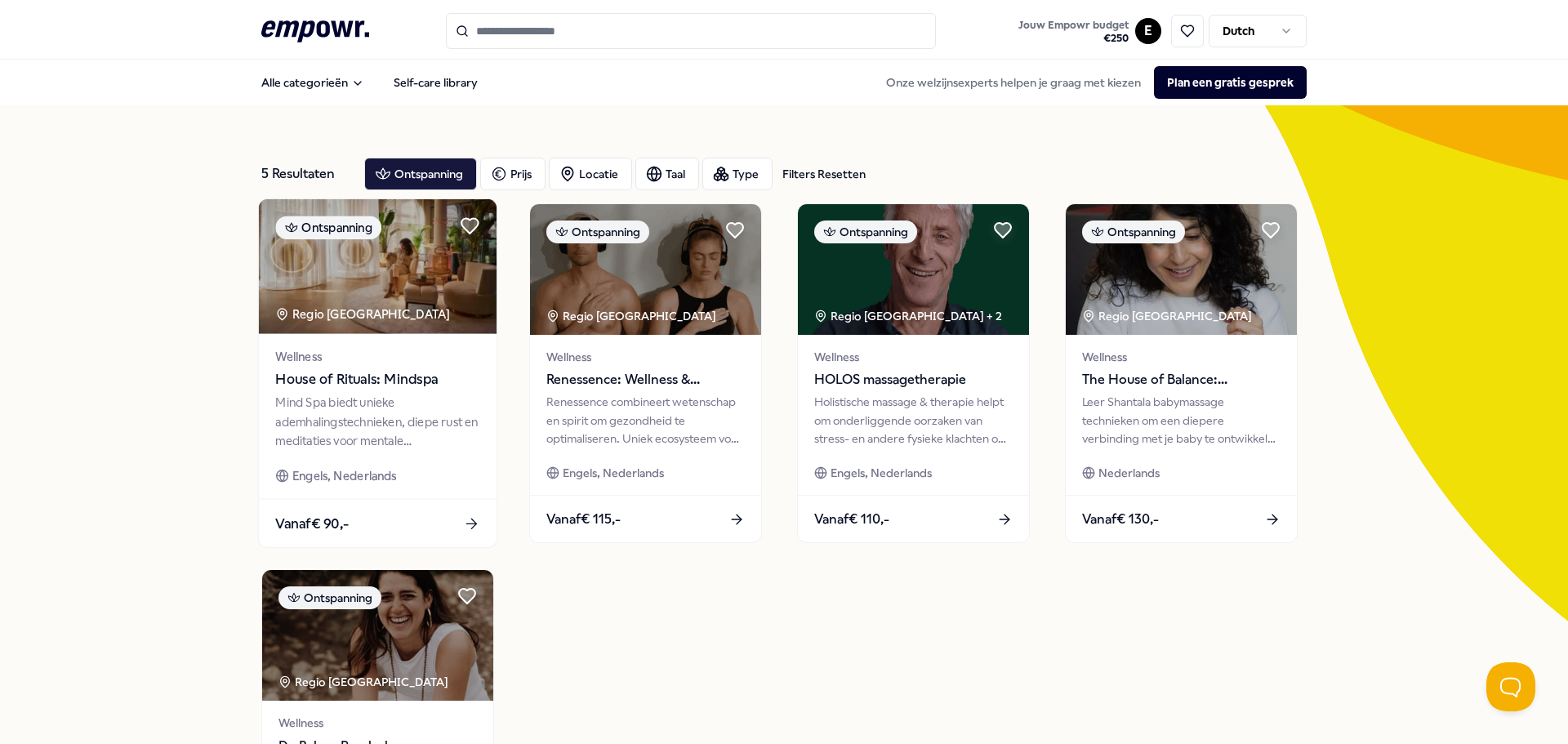
click at [373, 381] on span "House of Rituals: Mindspa" at bounding box center [377, 379] width 204 height 22
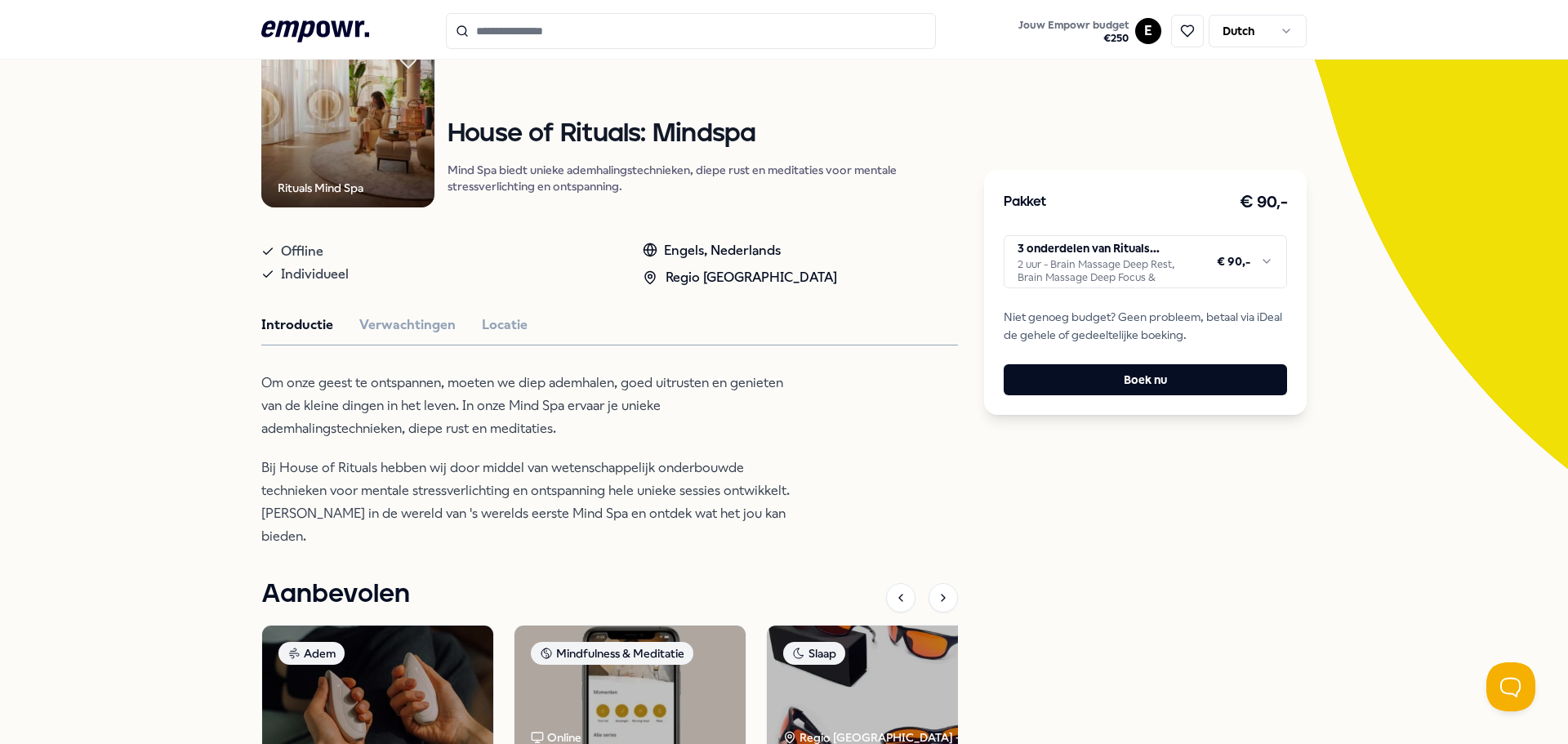
scroll to position [163, 0]
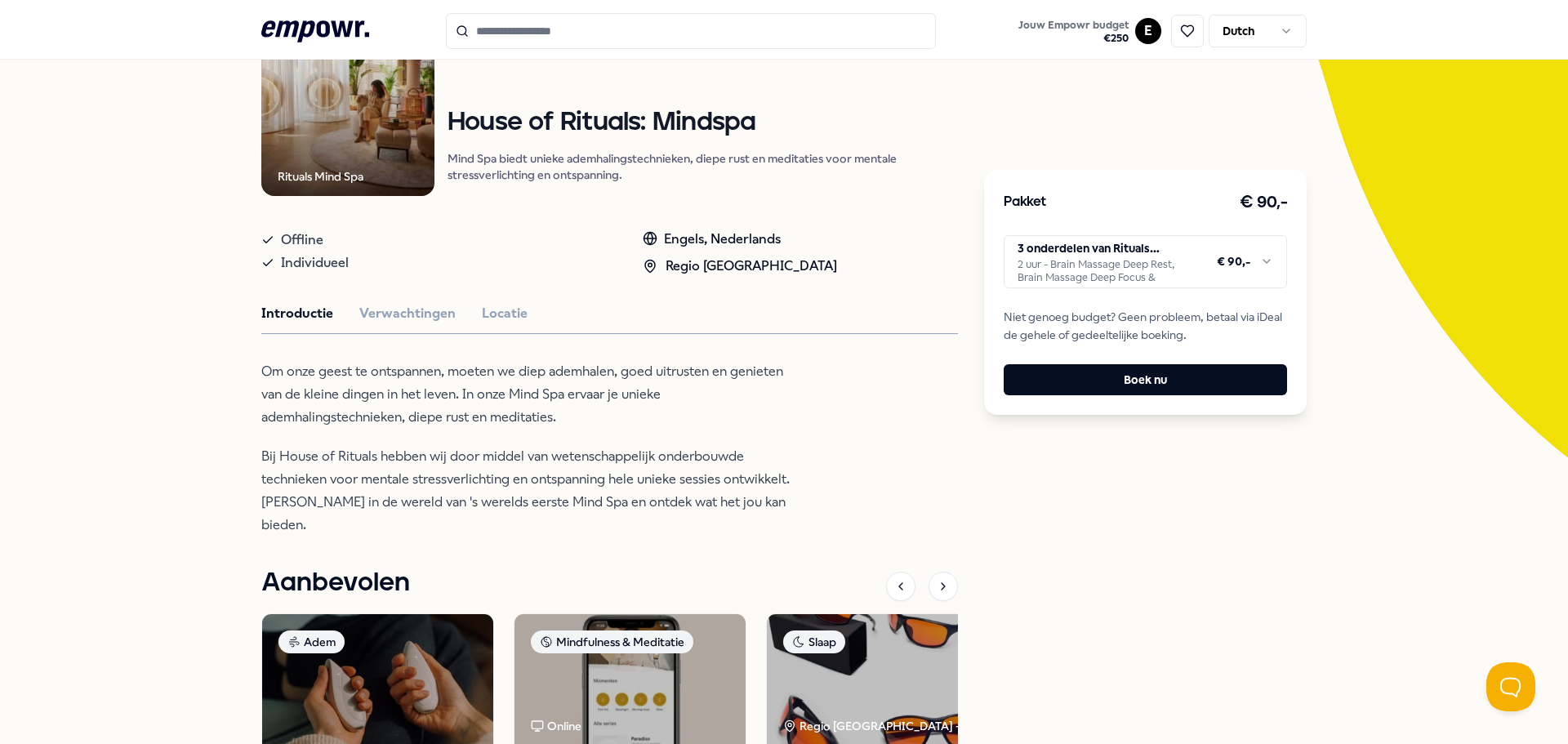
click at [1178, 256] on html ".empowr-logo_svg__cls-1{fill:#03032f} Jouw Empowr budget € 250 E Dutch Alle cat…" at bounding box center [784, 372] width 1568 height 744
click at [1058, 508] on html ".empowr-logo_svg__cls-1{fill:#03032f} Jouw Empowr budget € 250 E Dutch Alle cat…" at bounding box center [784, 372] width 1568 height 744
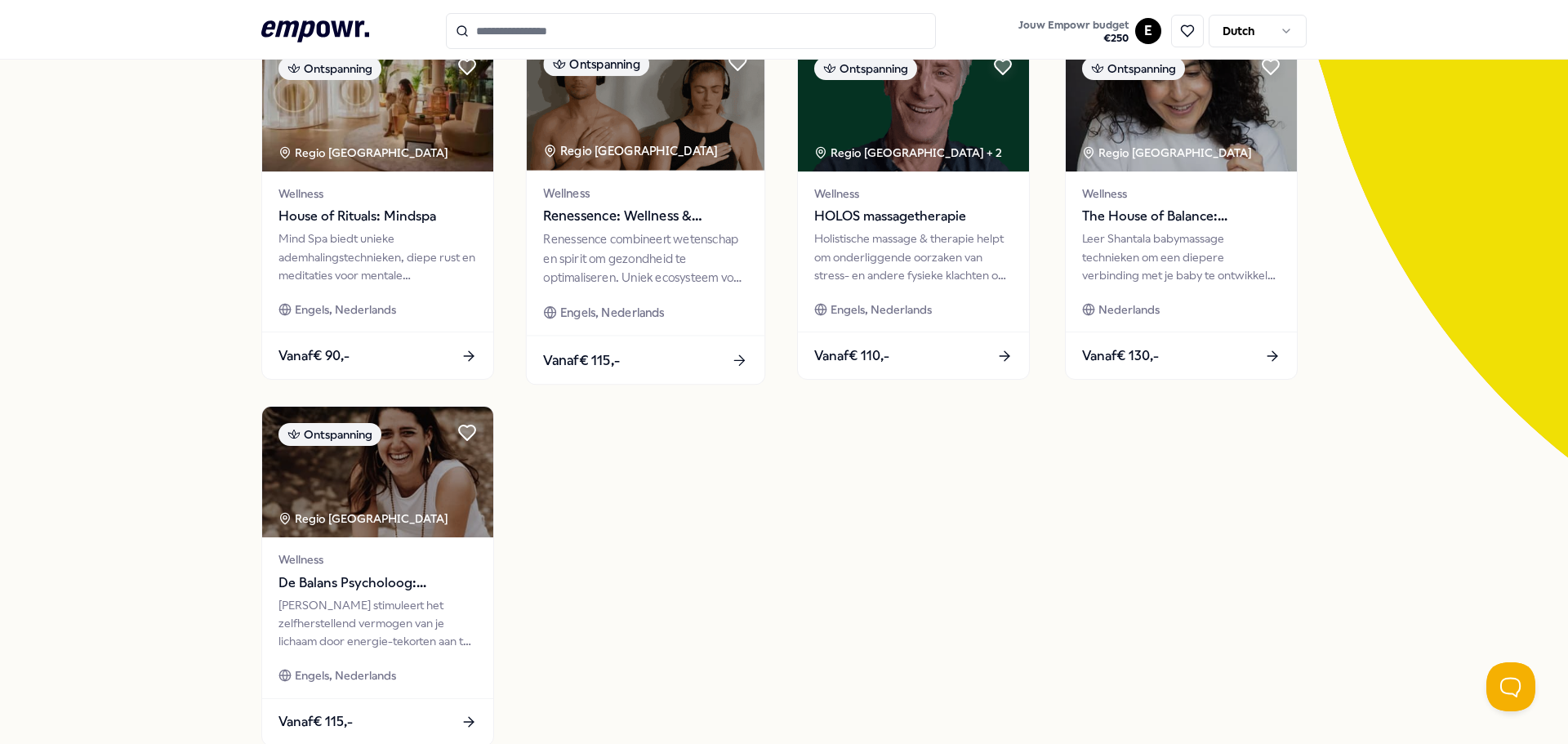
click at [627, 219] on span "Renessence: Wellness & Mindfulness" at bounding box center [645, 216] width 204 height 22
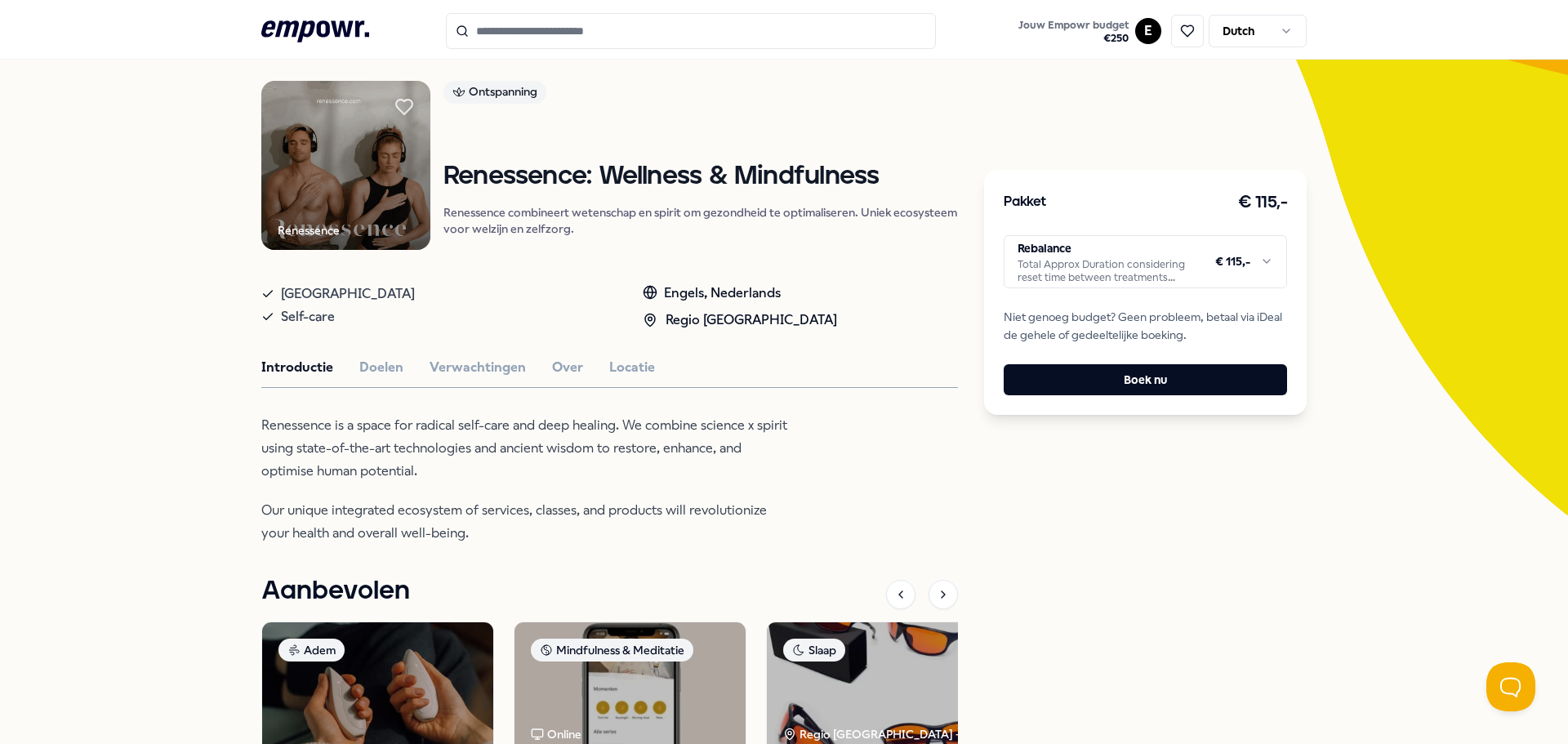
click at [1092, 273] on html ".empowr-logo_svg__cls-1{fill:#03032f} Jouw Empowr budget € 250 E Dutch Alle cat…" at bounding box center [784, 372] width 1568 height 744
click at [364, 371] on button "Doelen" at bounding box center [381, 367] width 44 height 22
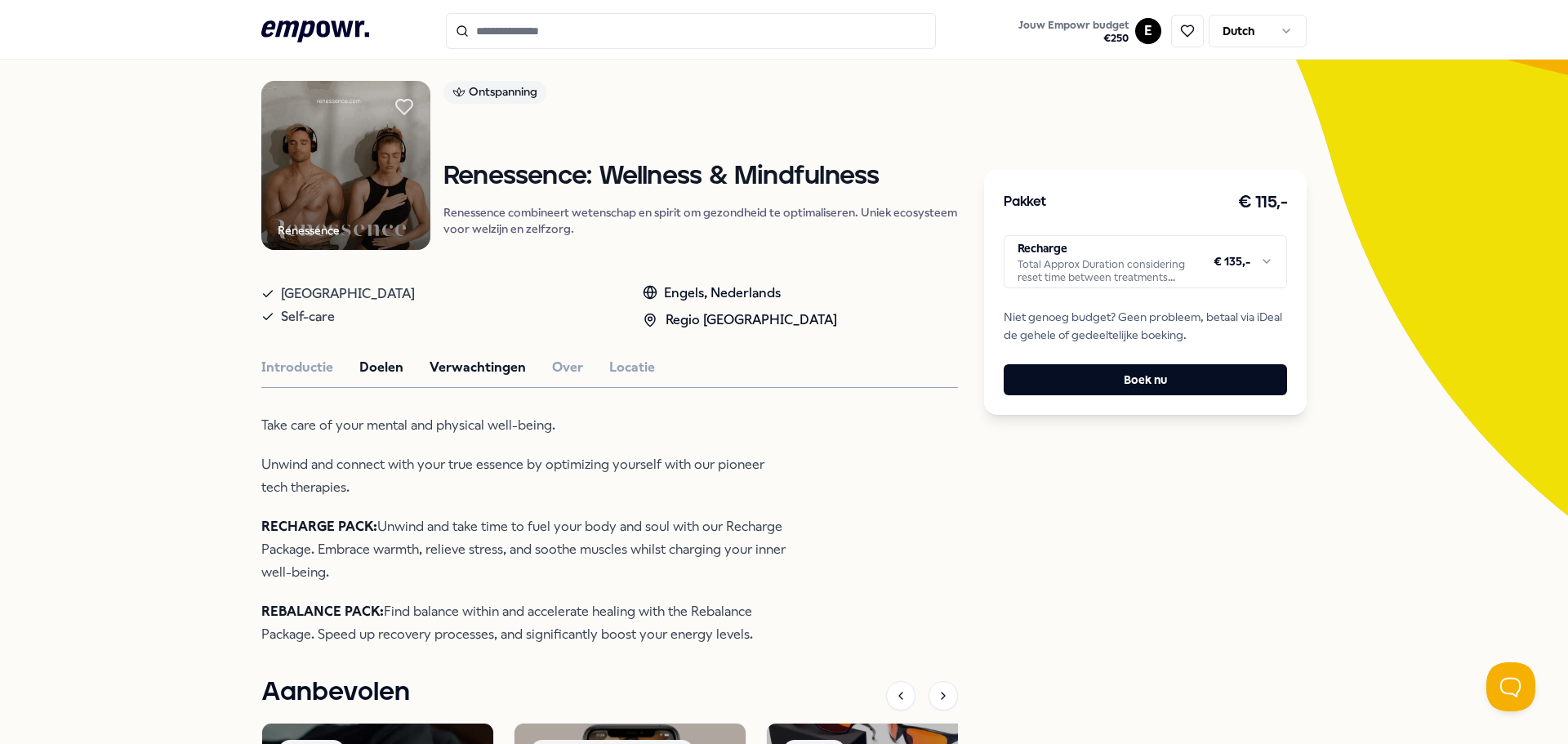
click at [449, 365] on button "Verwachtingen" at bounding box center [477, 367] width 96 height 22
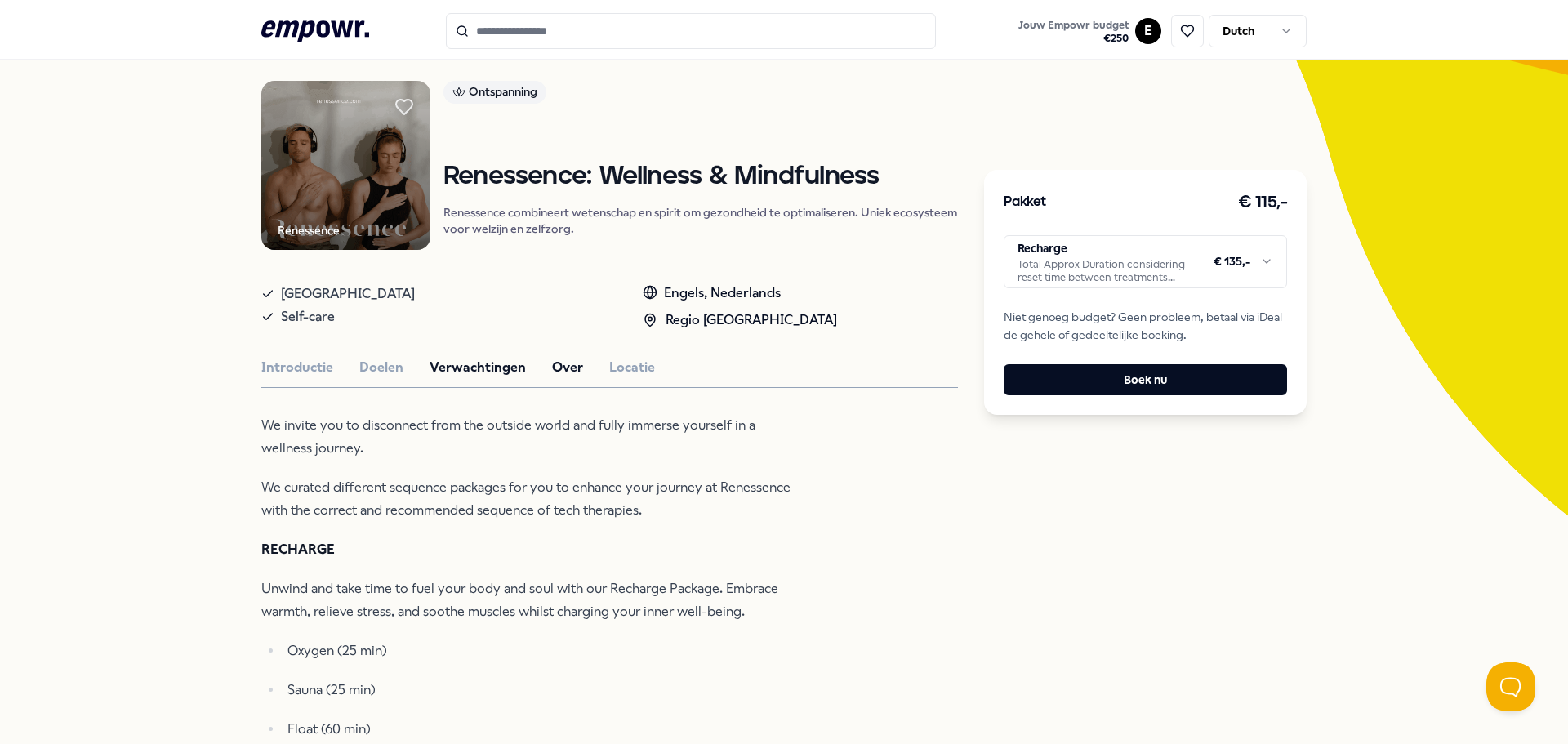
click at [552, 366] on button "Over" at bounding box center [568, 367] width 31 height 22
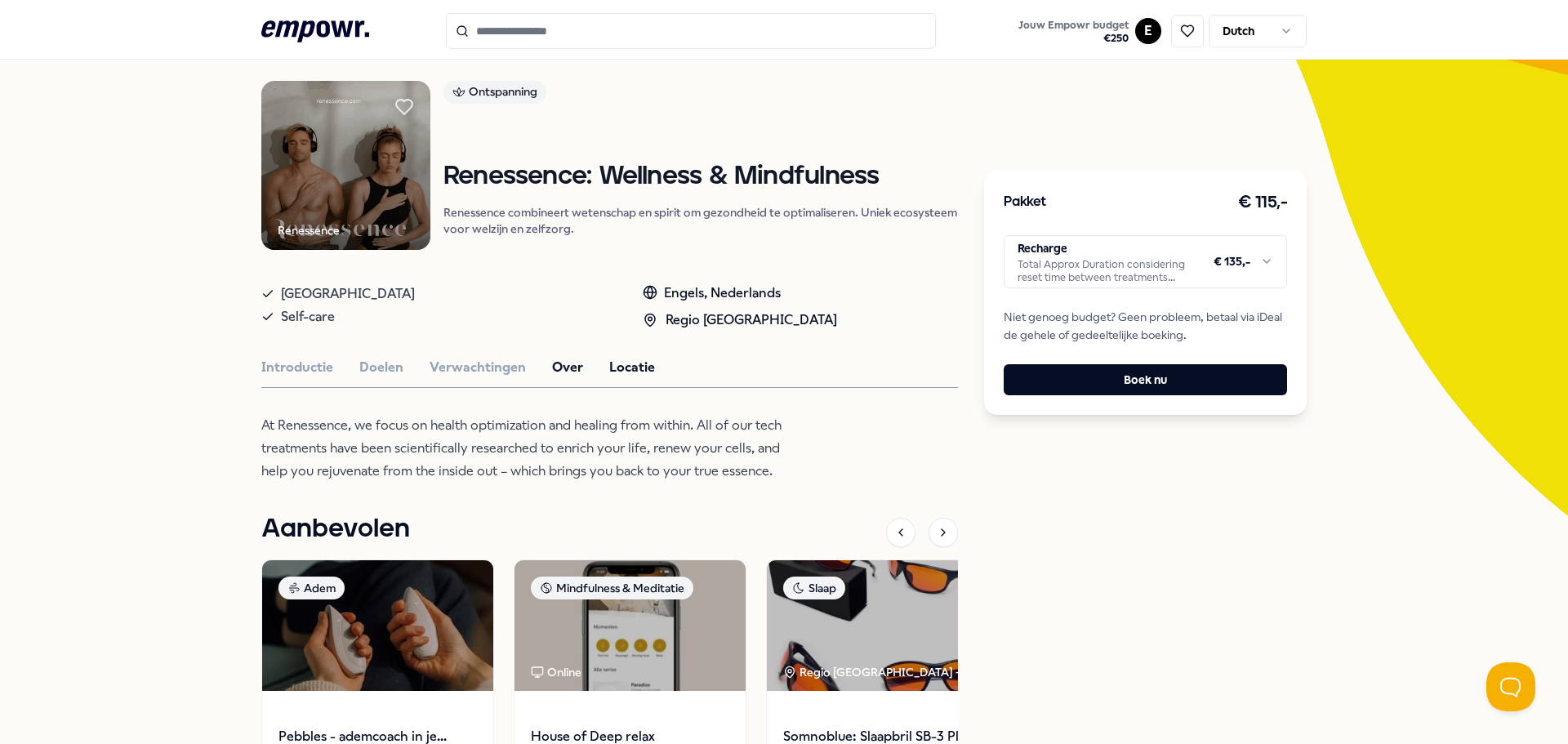
click at [624, 363] on button "Locatie" at bounding box center [632, 367] width 46 height 22
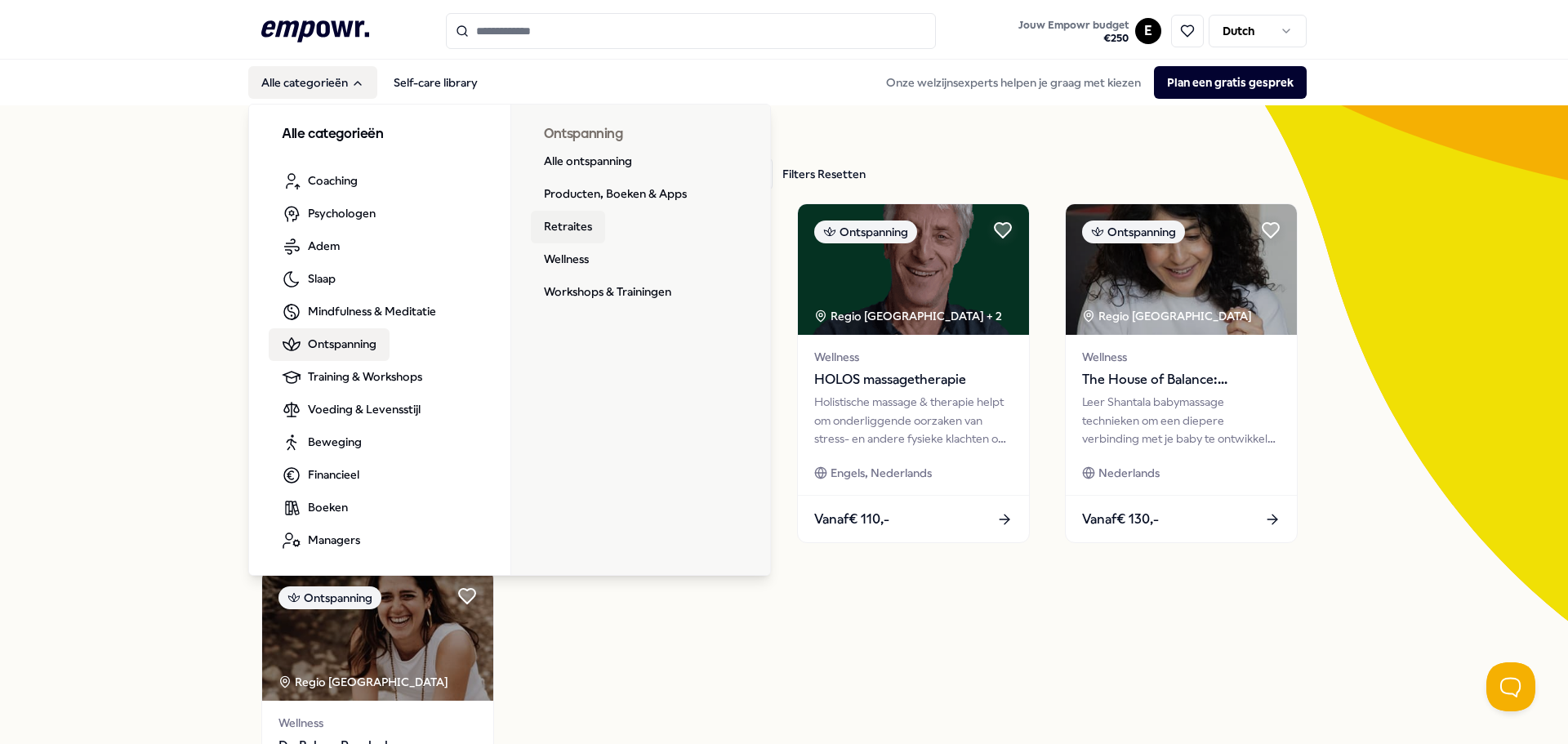
click at [559, 229] on link "Retraites" at bounding box center [568, 227] width 74 height 33
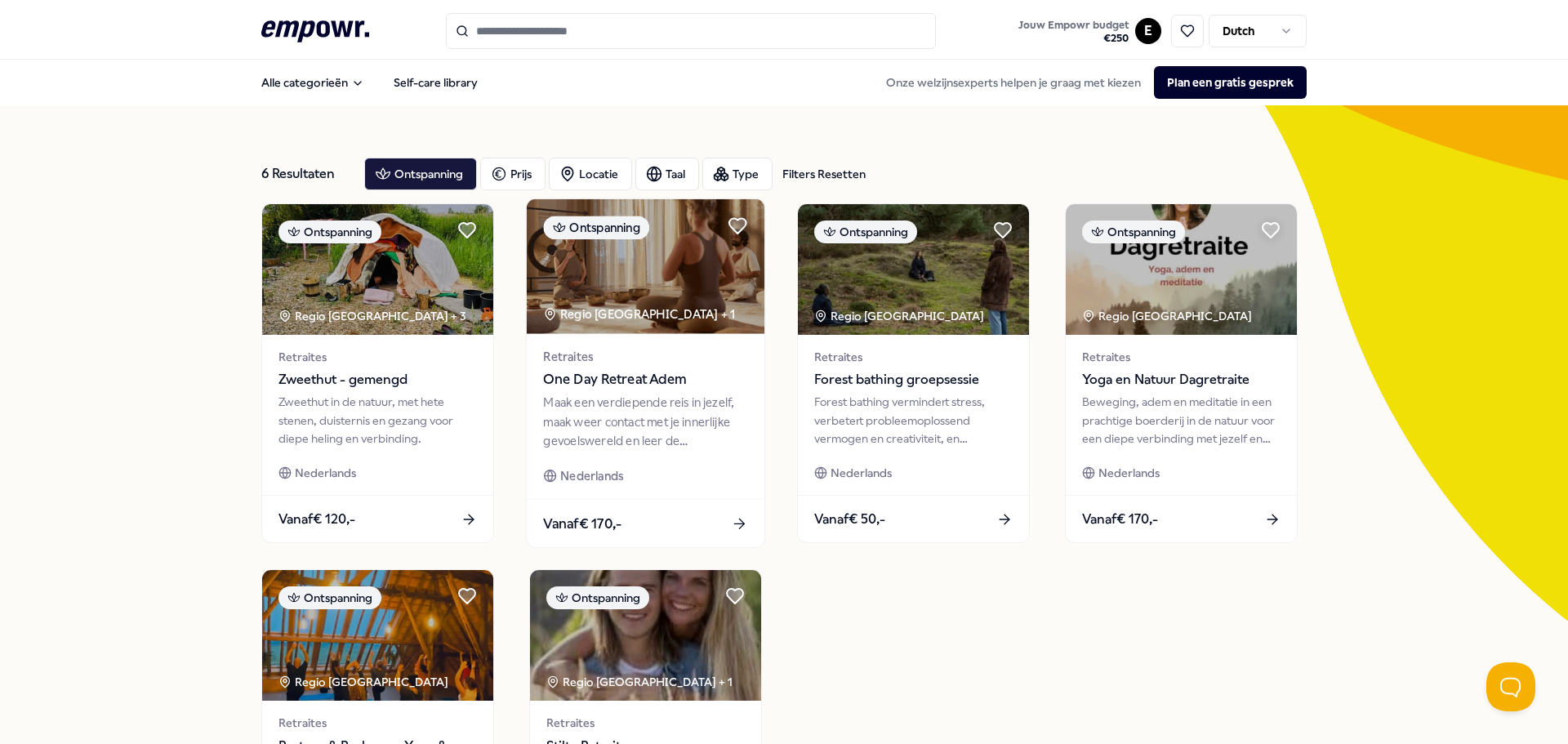
click at [621, 436] on div "Maak een verdiepende reis in jezelf, maak weer contact met je innerlijke gevoel…" at bounding box center [645, 421] width 204 height 56
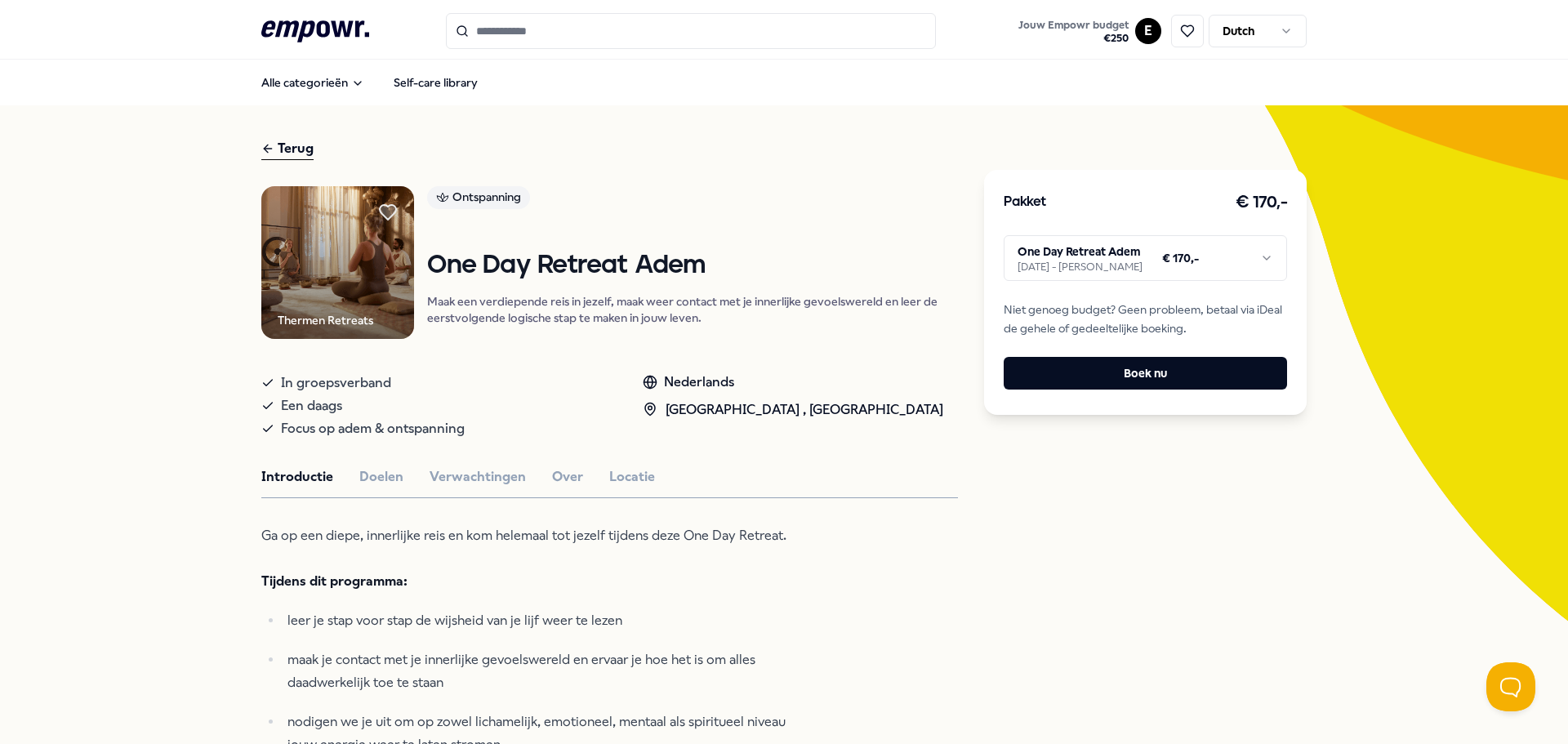
click at [1116, 248] on html ".empowr-logo_svg__cls-1{fill:#03032f} Jouw Empowr budget € 250 E Dutch Alle cat…" at bounding box center [784, 372] width 1568 height 744
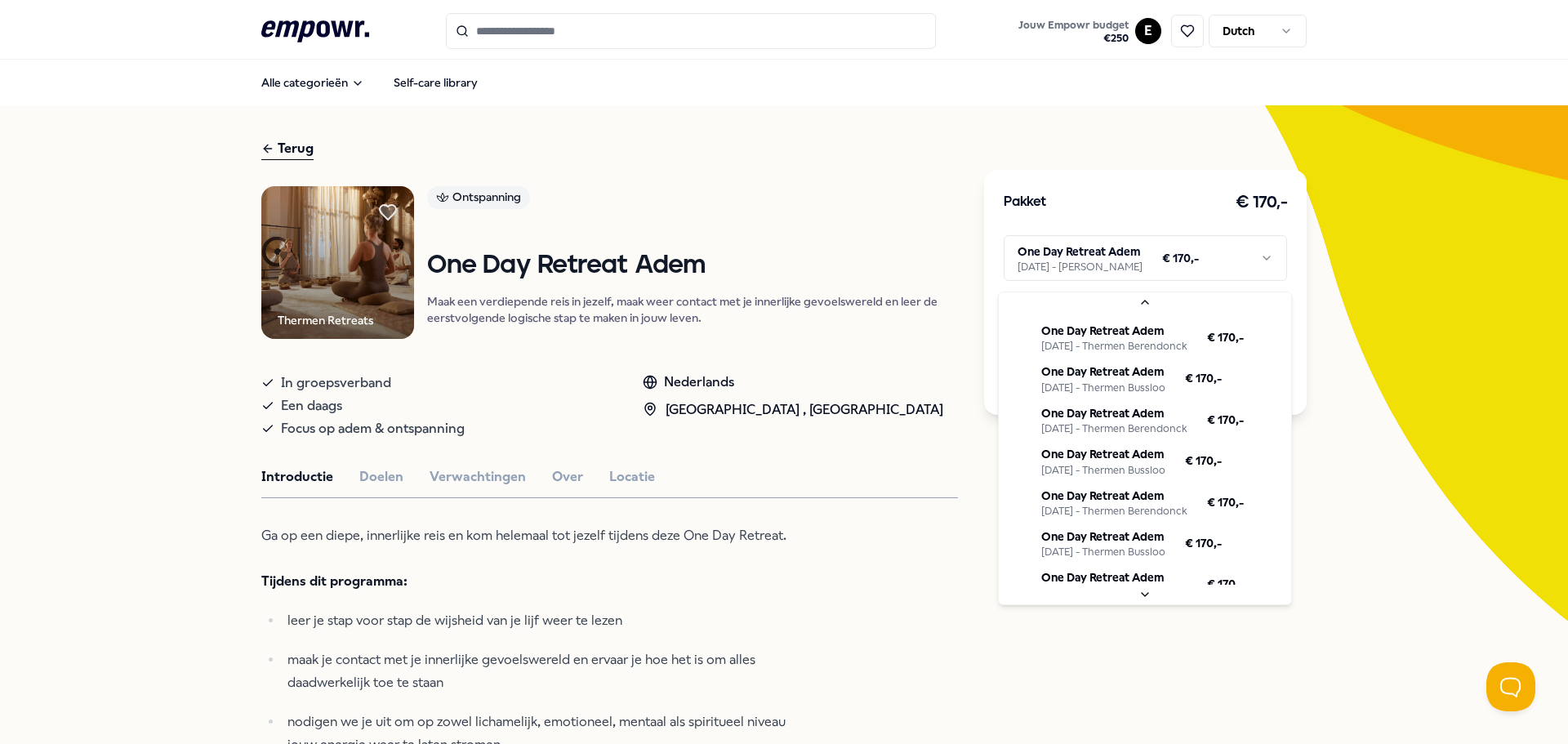
scroll to position [289, 0]
click at [1026, 662] on html ".empowr-logo_svg__cls-1{fill:#03032f} Jouw Empowr budget € 250 E Dutch Alle cat…" at bounding box center [784, 372] width 1568 height 744
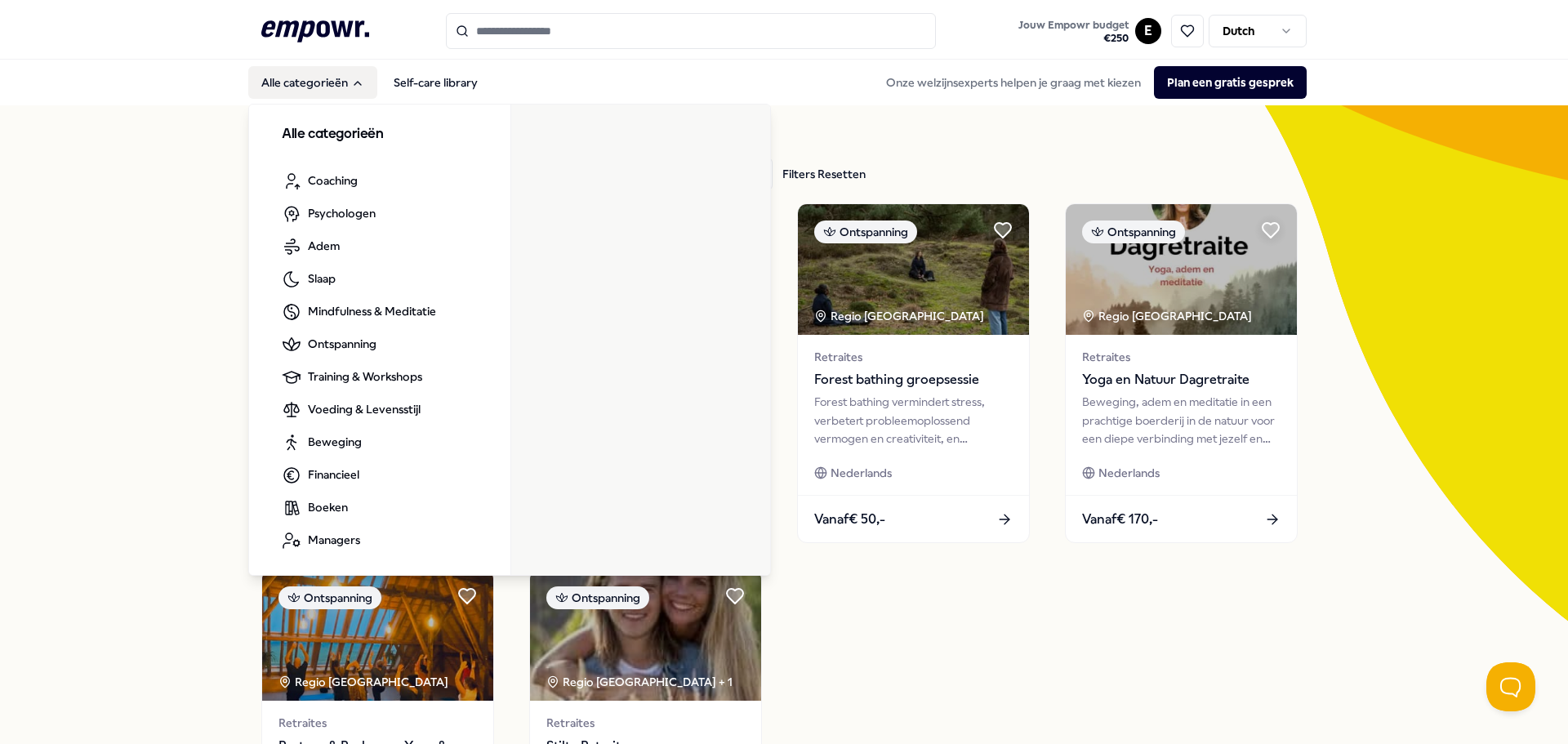
click at [309, 73] on button "Alle categorieën" at bounding box center [312, 83] width 129 height 33
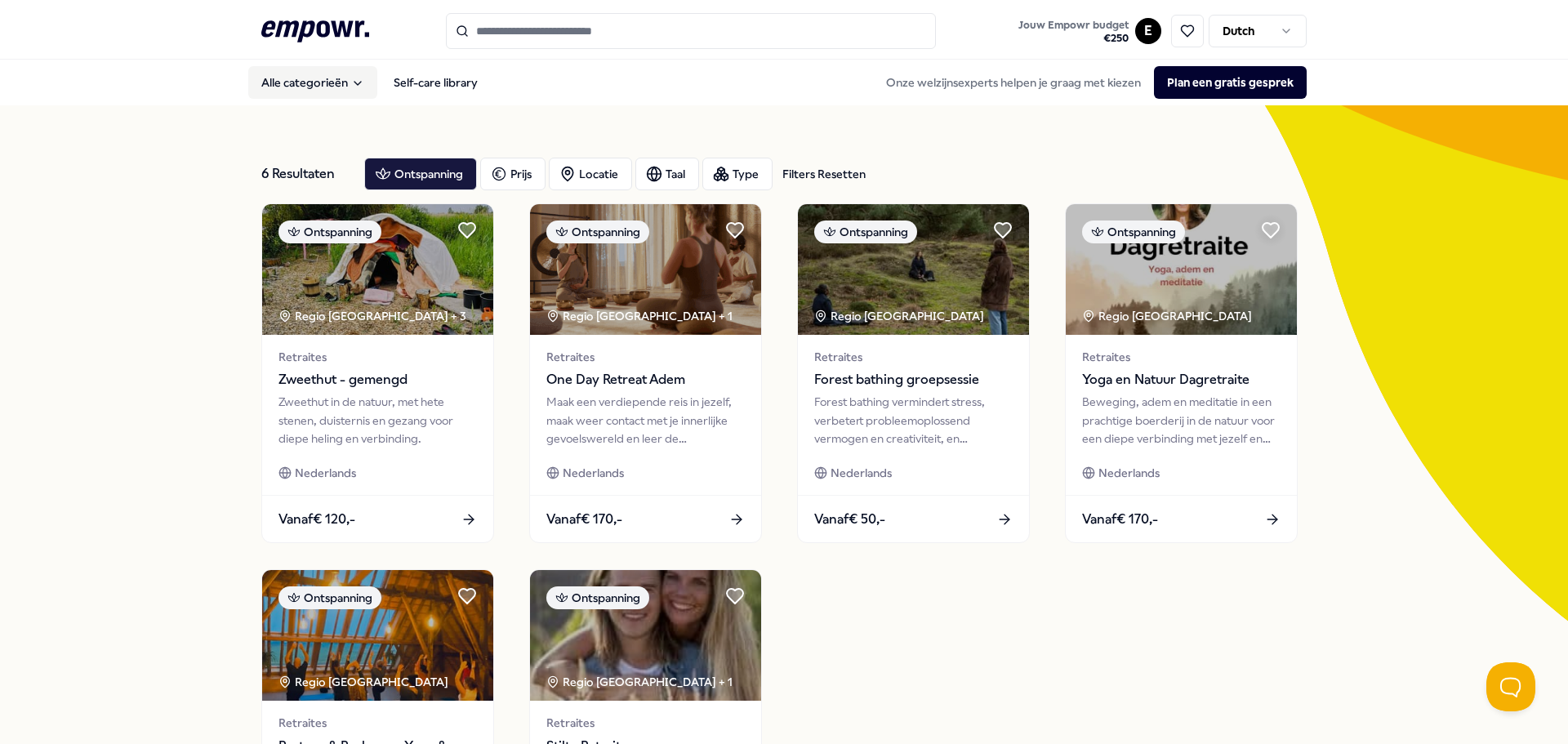
click at [304, 77] on button "Alle categorieën" at bounding box center [312, 83] width 129 height 33
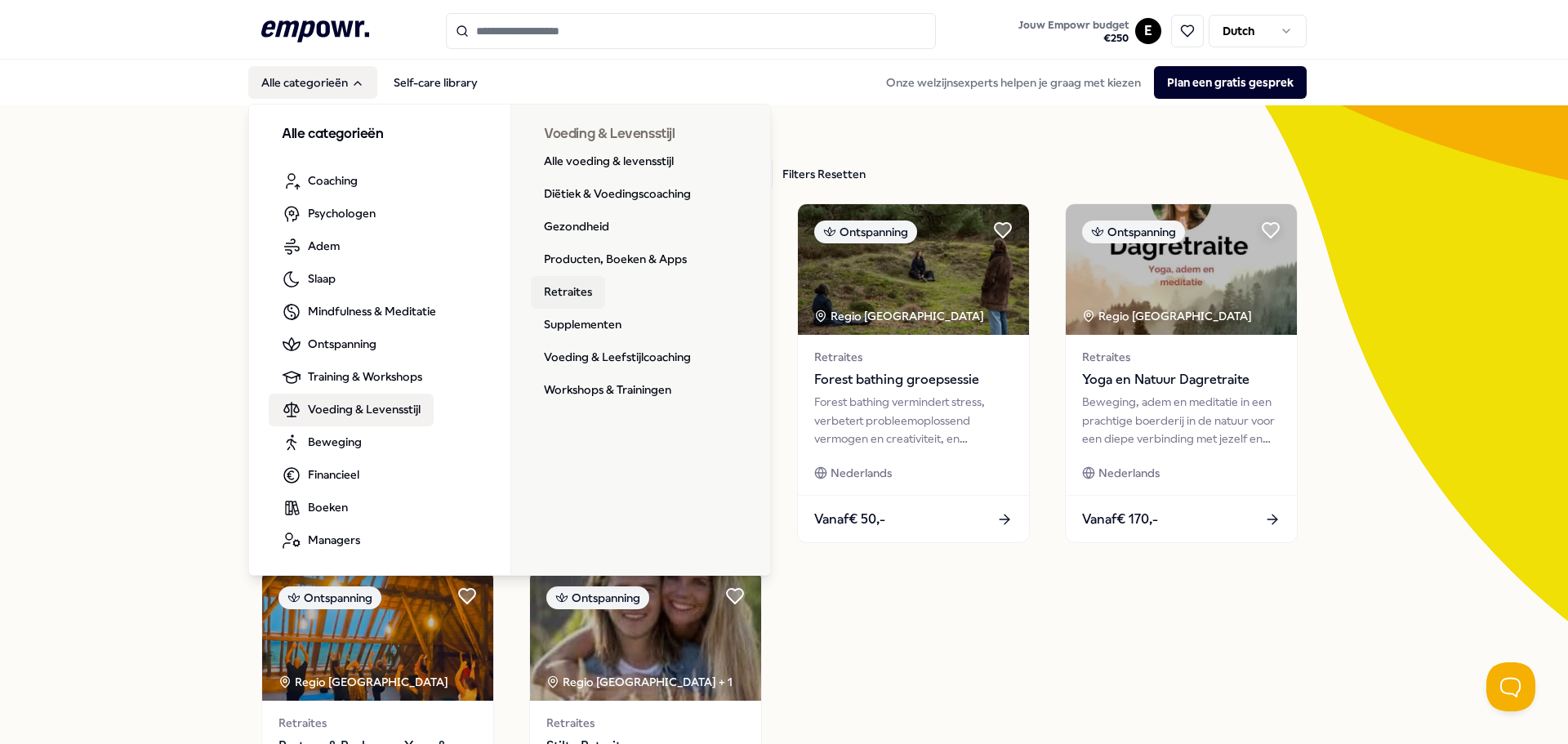
click at [567, 296] on link "Retraites" at bounding box center [568, 292] width 74 height 33
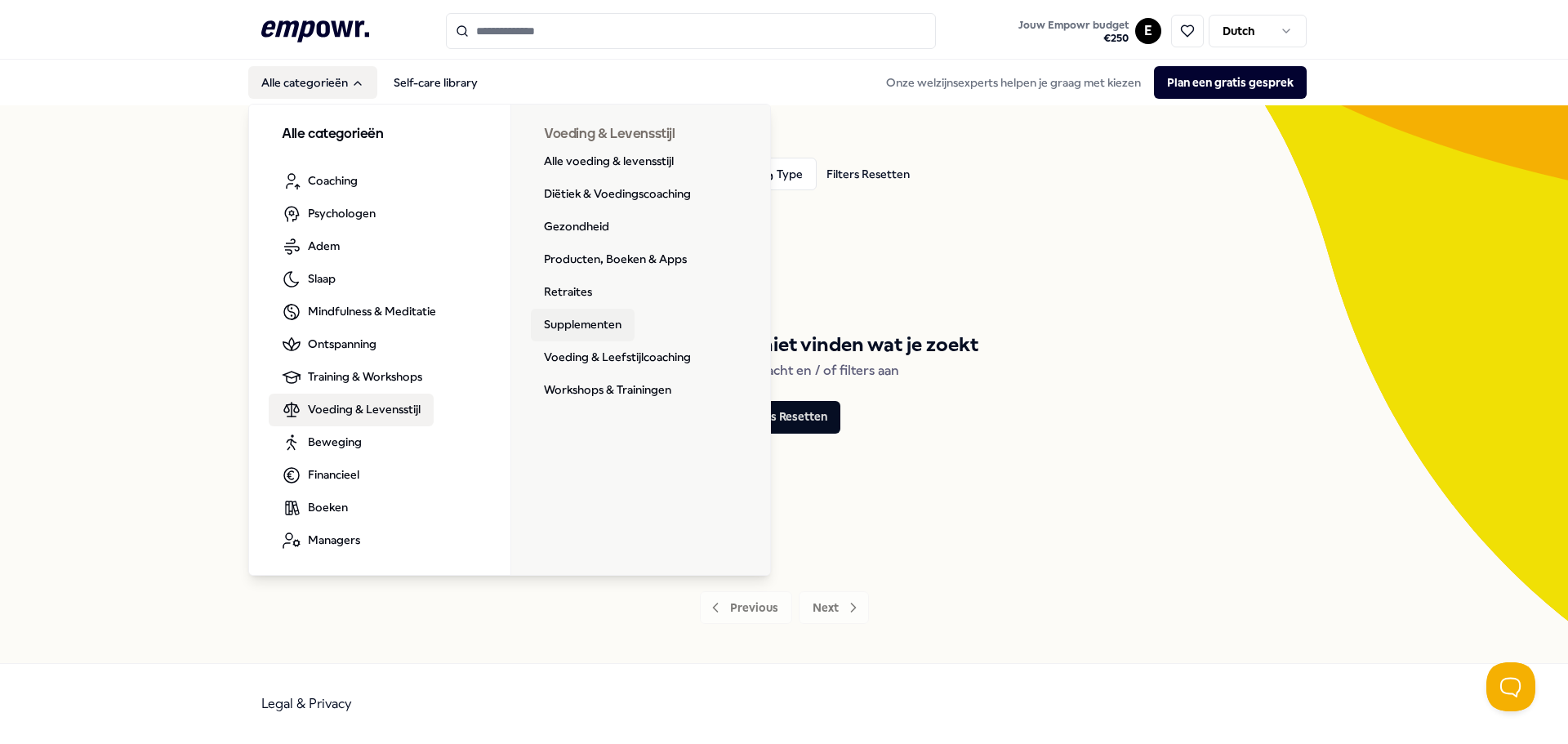
click at [569, 327] on link "Supplementen" at bounding box center [583, 325] width 104 height 33
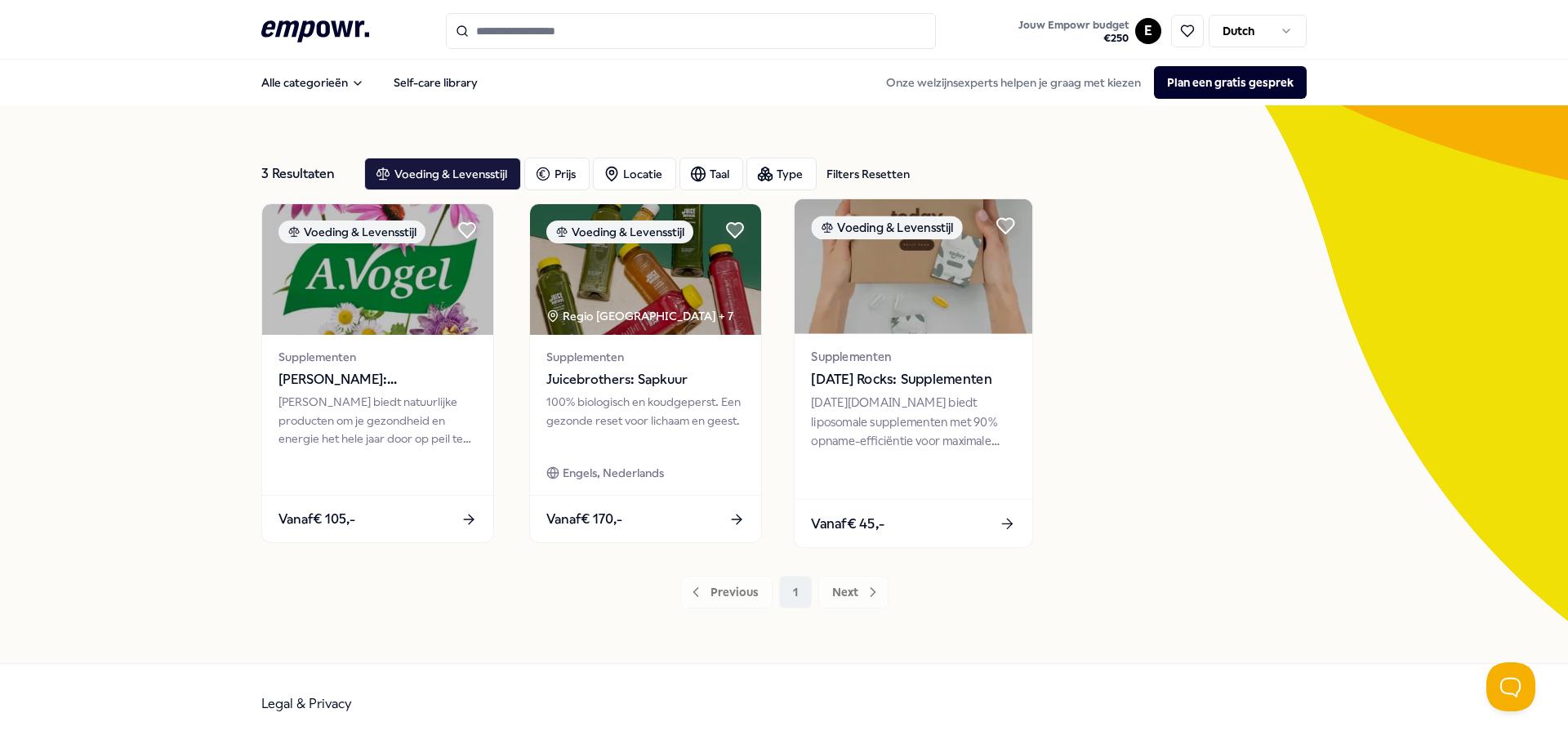
click at [912, 385] on span "[DATE] Rocks: Supplementen" at bounding box center [913, 379] width 204 height 22
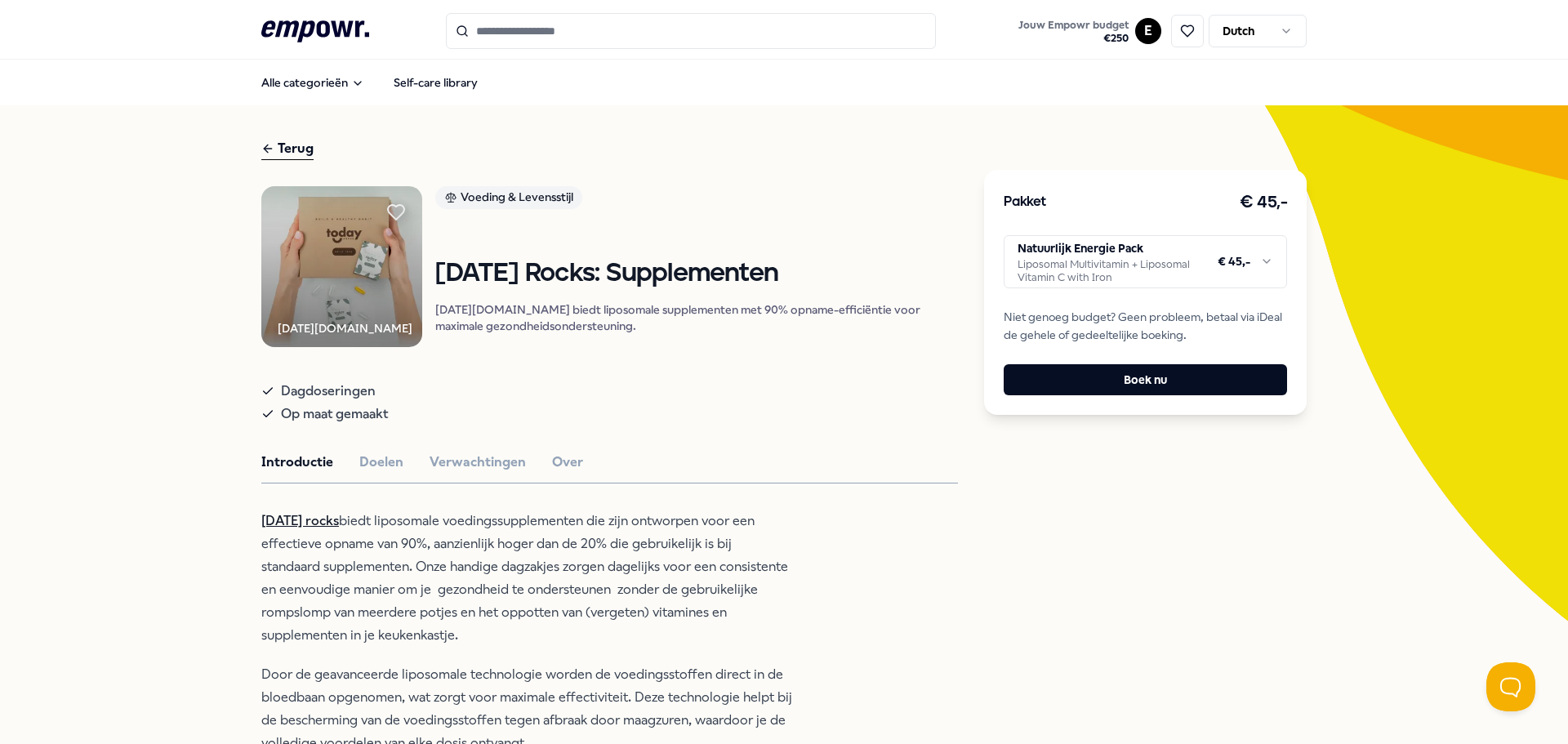
click at [1162, 265] on html ".empowr-logo_svg__cls-1{fill:#03032f} Jouw Empowr budget € 250 E Dutch Alle cat…" at bounding box center [784, 372] width 1568 height 744
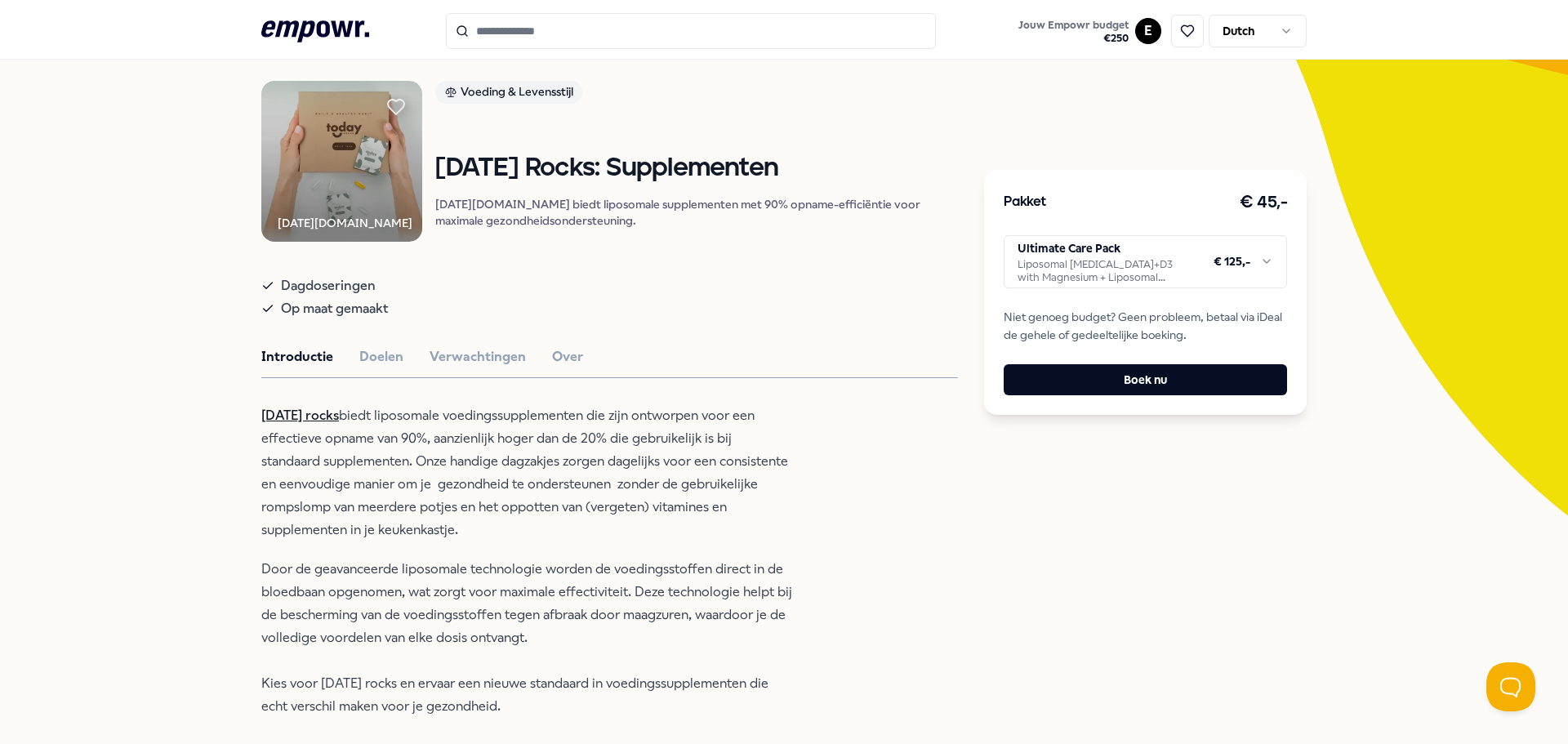
scroll to position [81, 0]
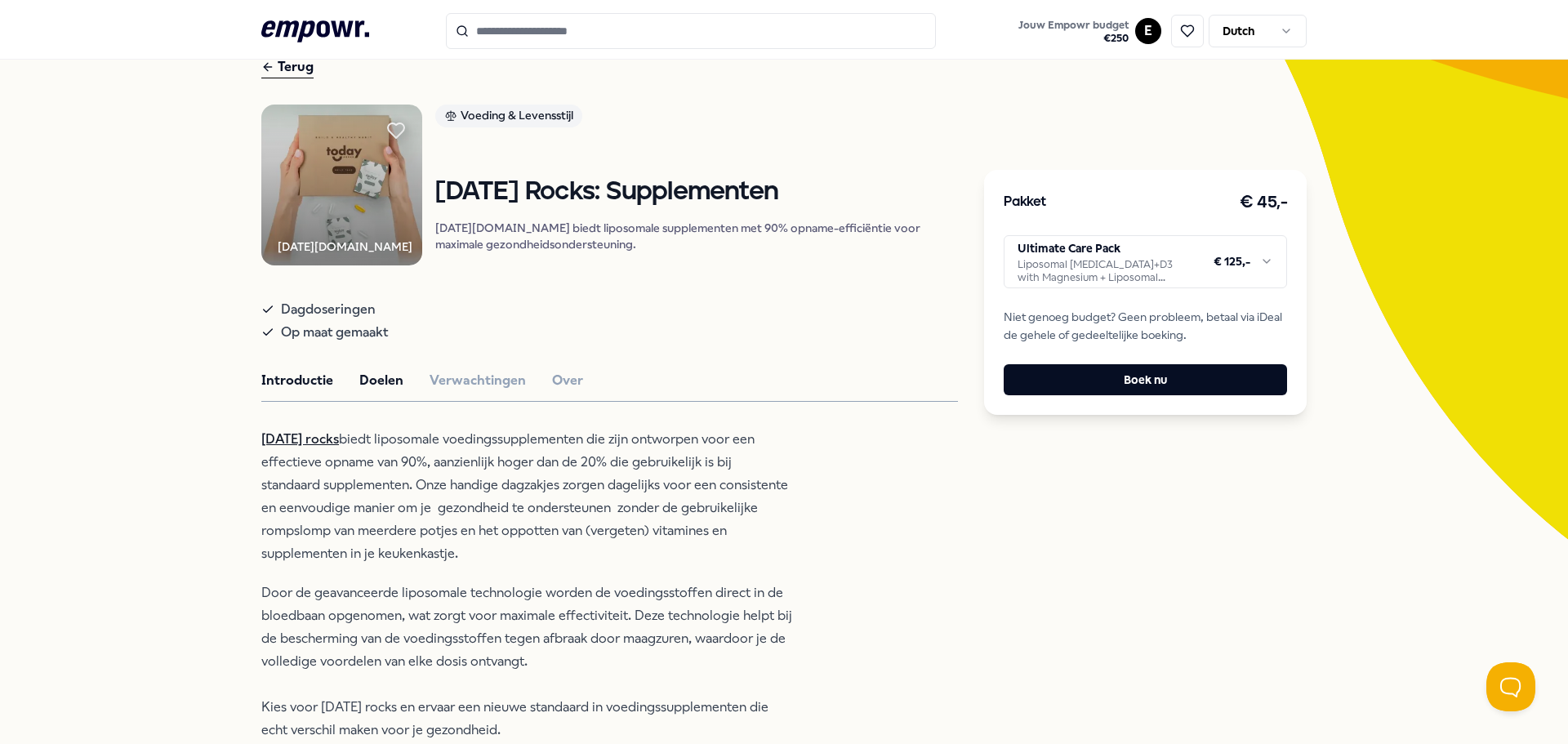
click at [360, 389] on button "Doelen" at bounding box center [381, 380] width 44 height 22
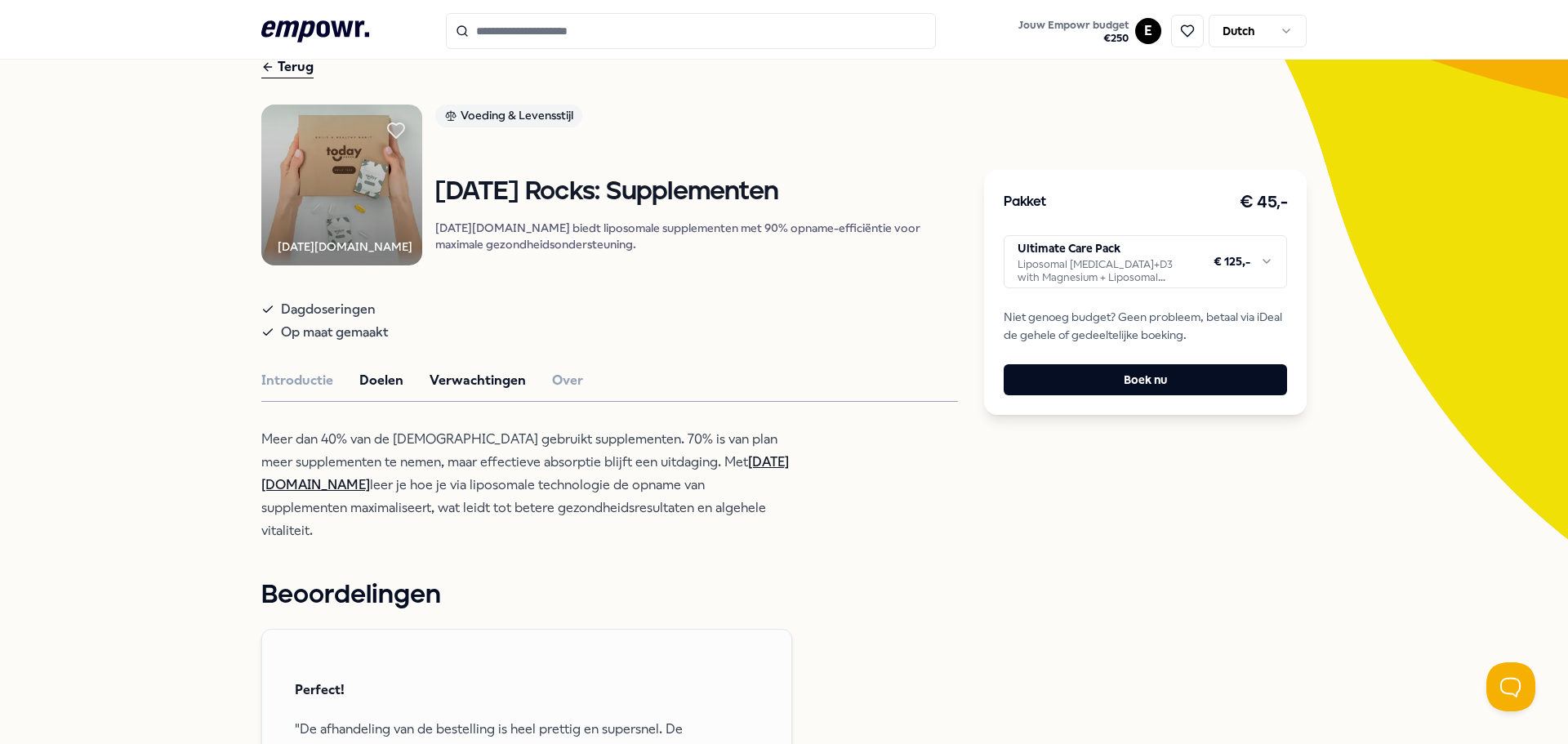
click at [462, 385] on button "Verwachtingen" at bounding box center [477, 380] width 96 height 22
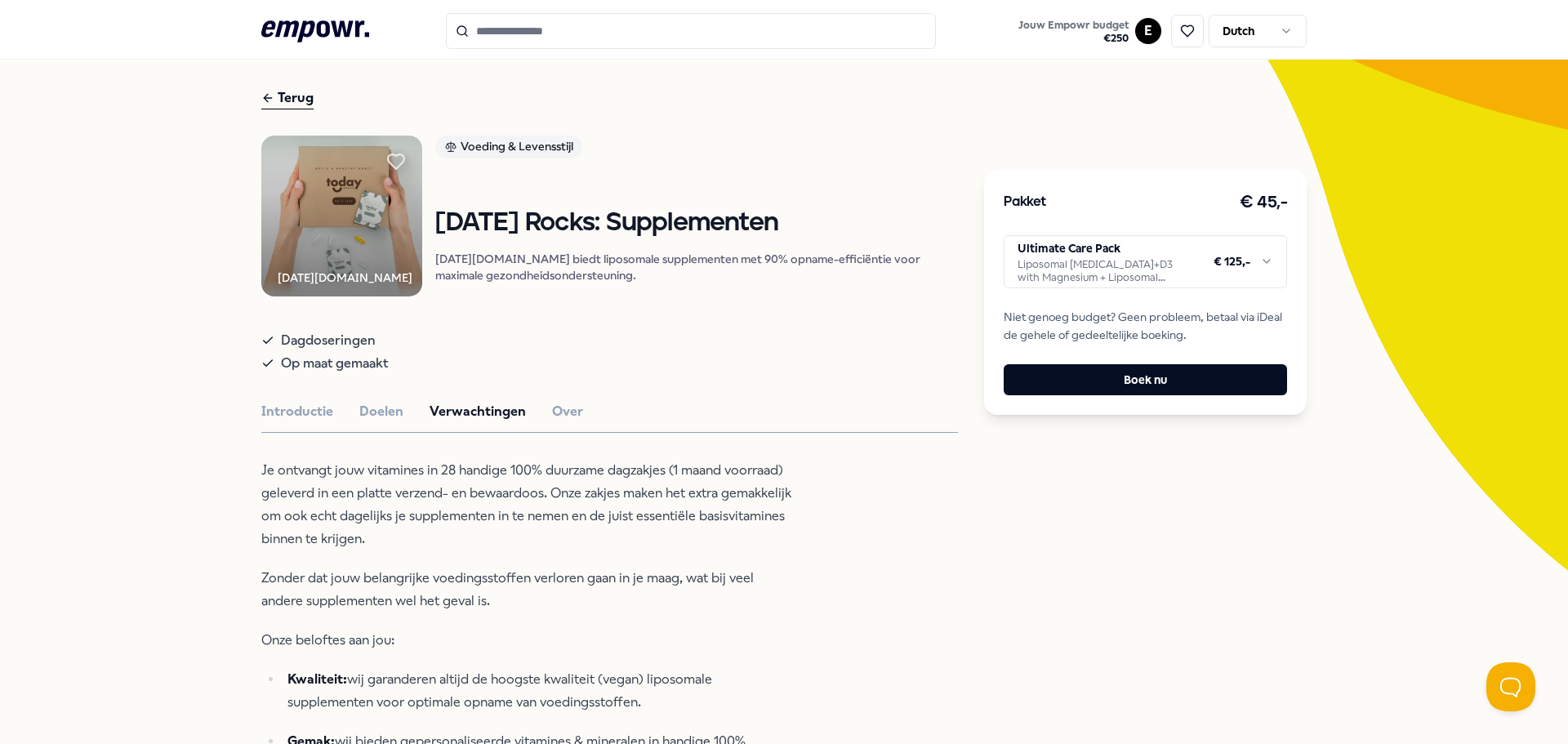
scroll to position [0, 0]
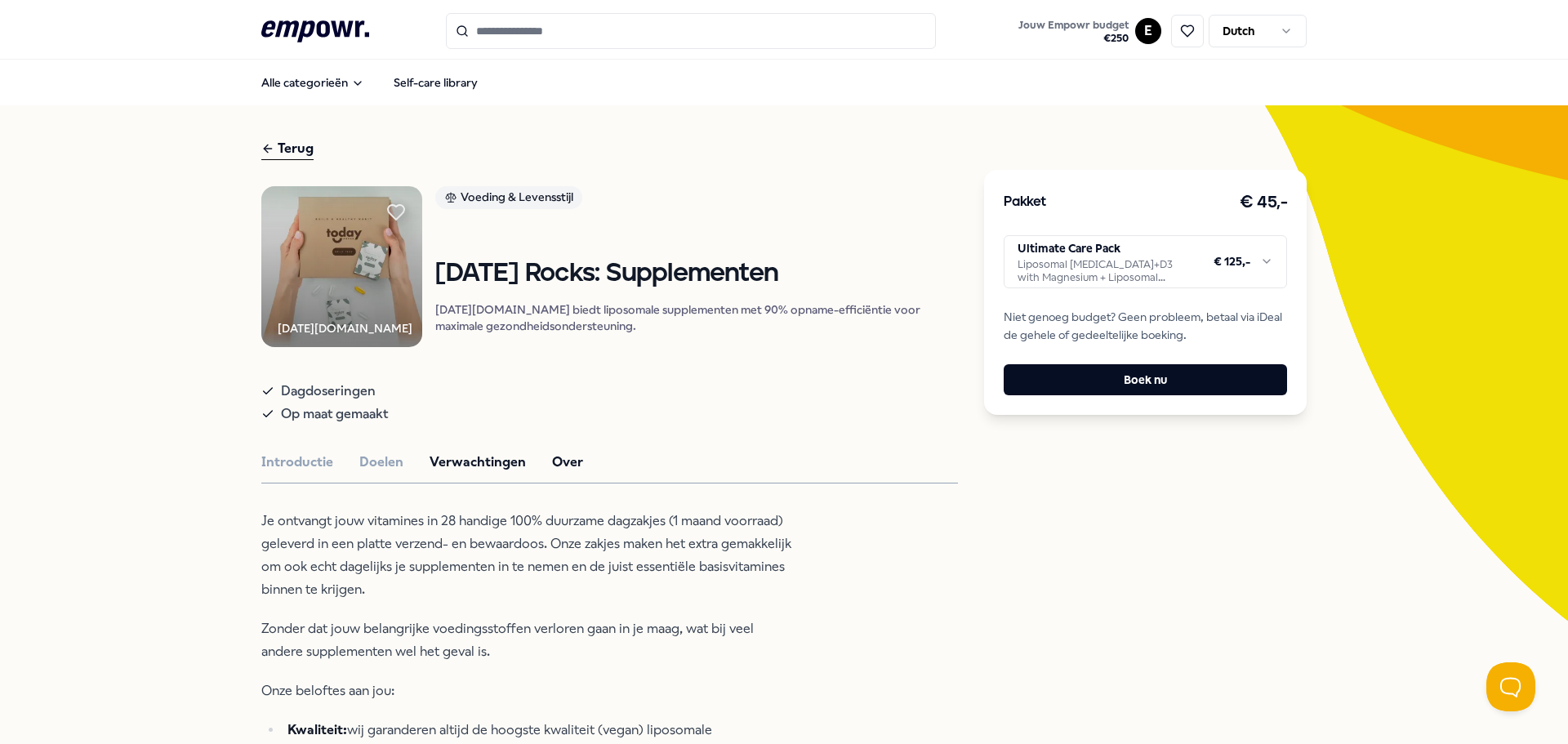
click at [552, 473] on button "Over" at bounding box center [568, 461] width 31 height 22
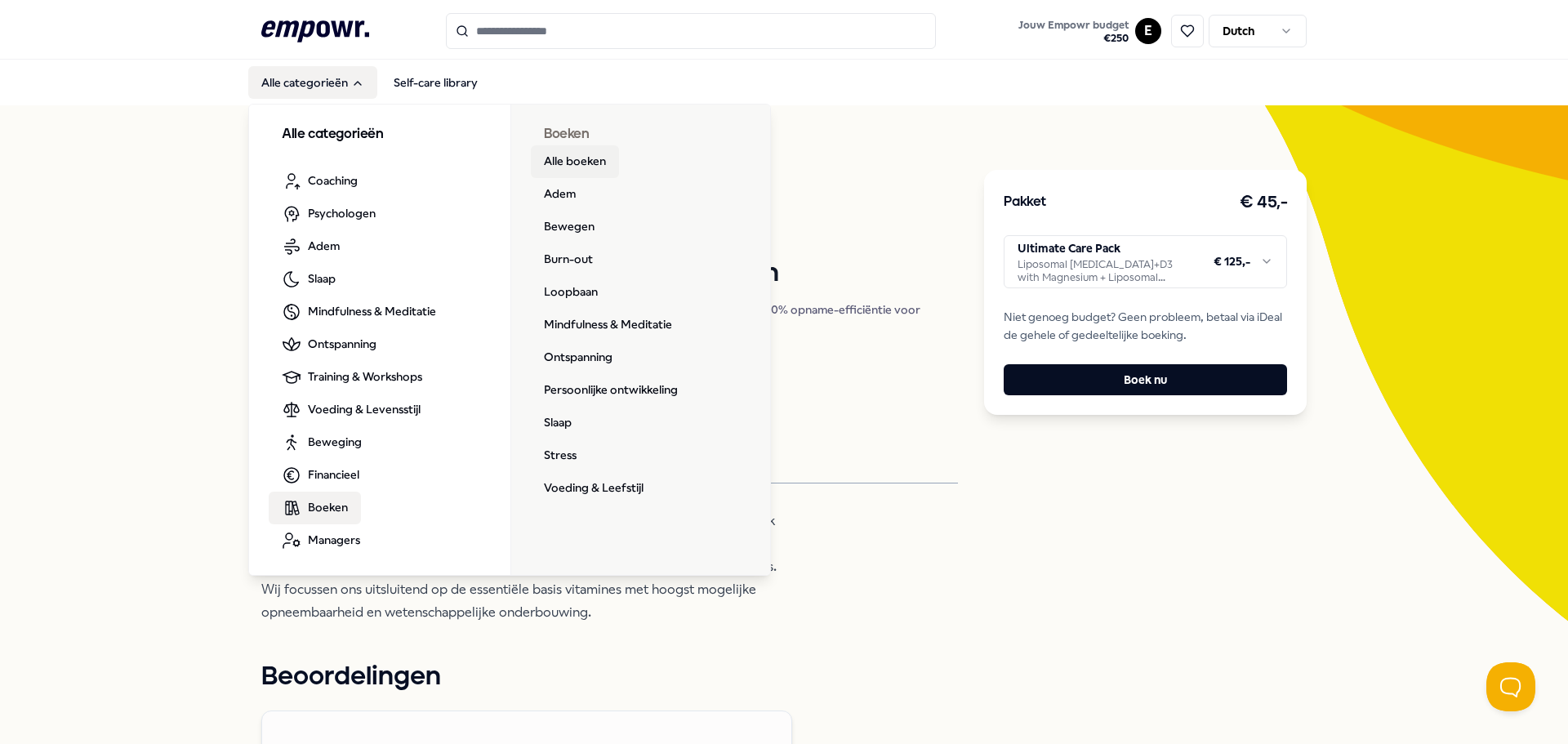
click at [558, 161] on link "Alle boeken" at bounding box center [575, 162] width 88 height 33
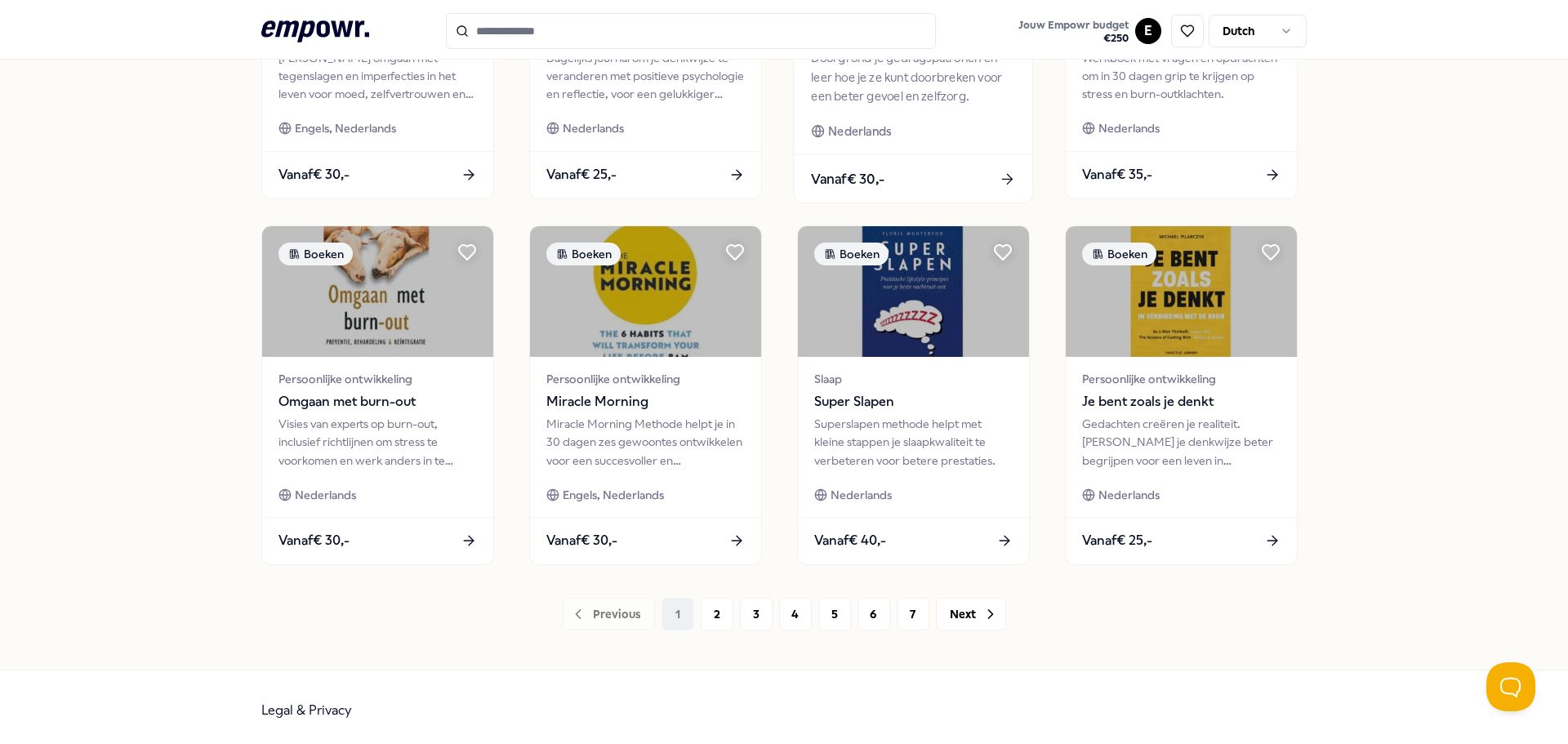
scroll to position [717, 0]
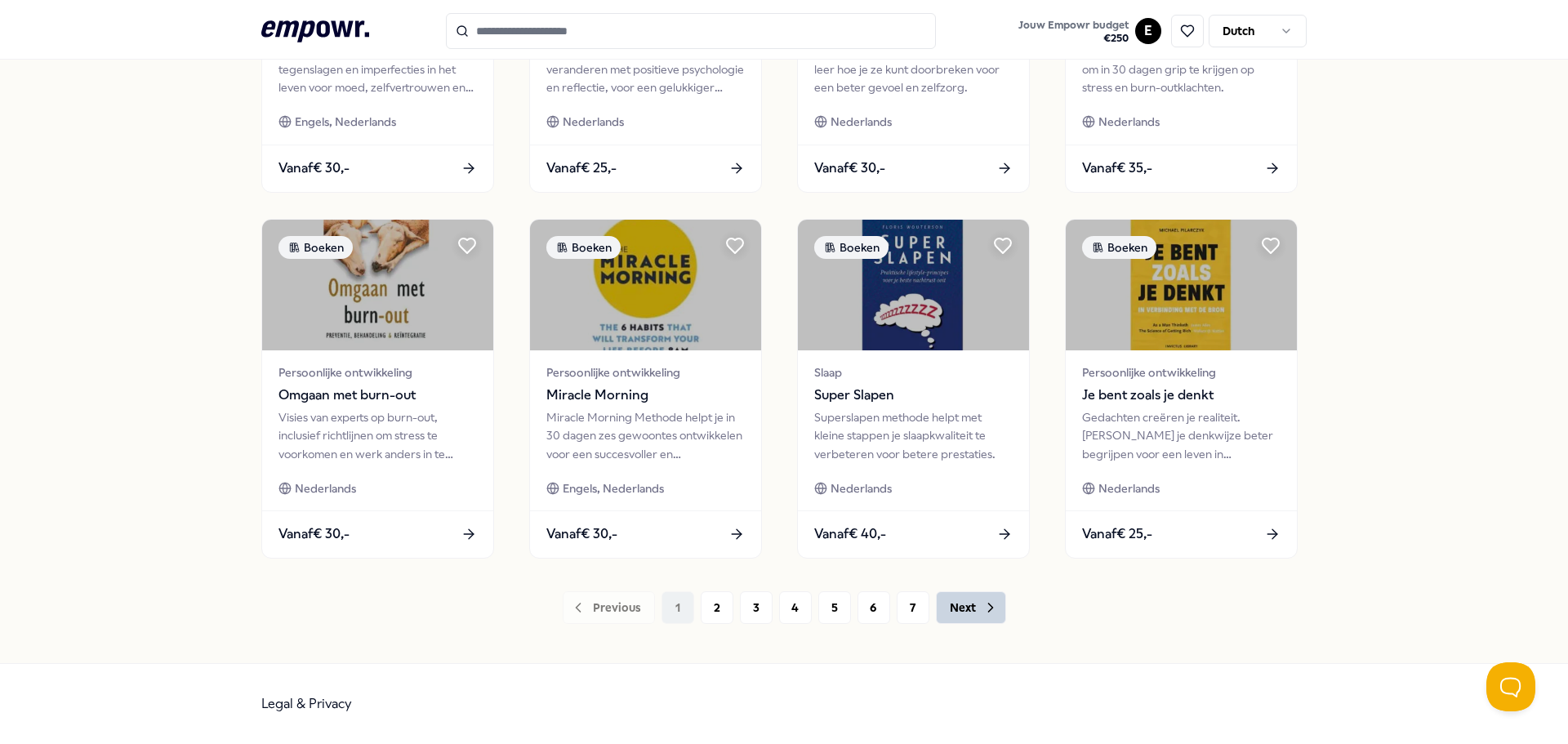
click at [950, 607] on button "Next" at bounding box center [971, 607] width 70 height 33
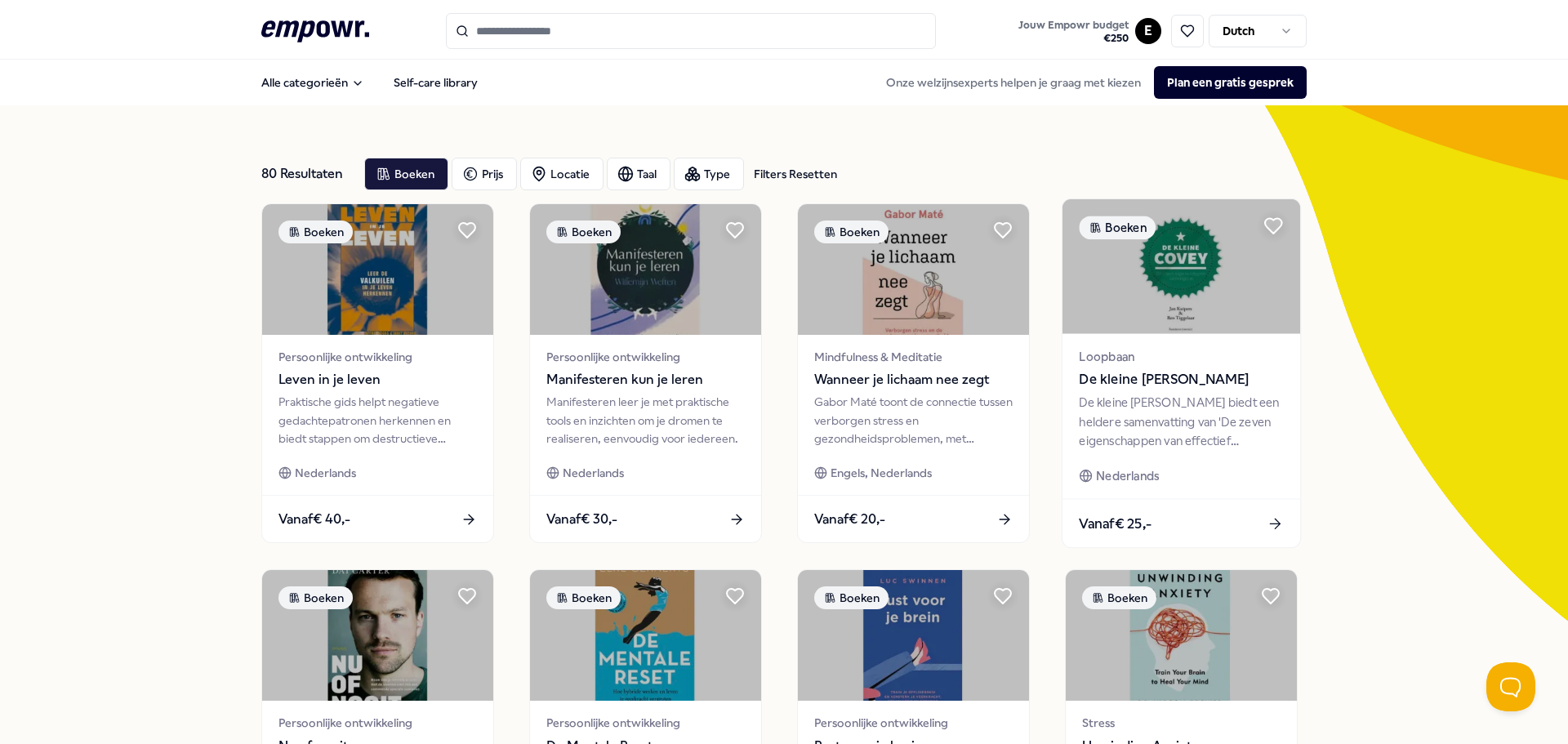
click at [1182, 298] on img at bounding box center [1181, 267] width 238 height 135
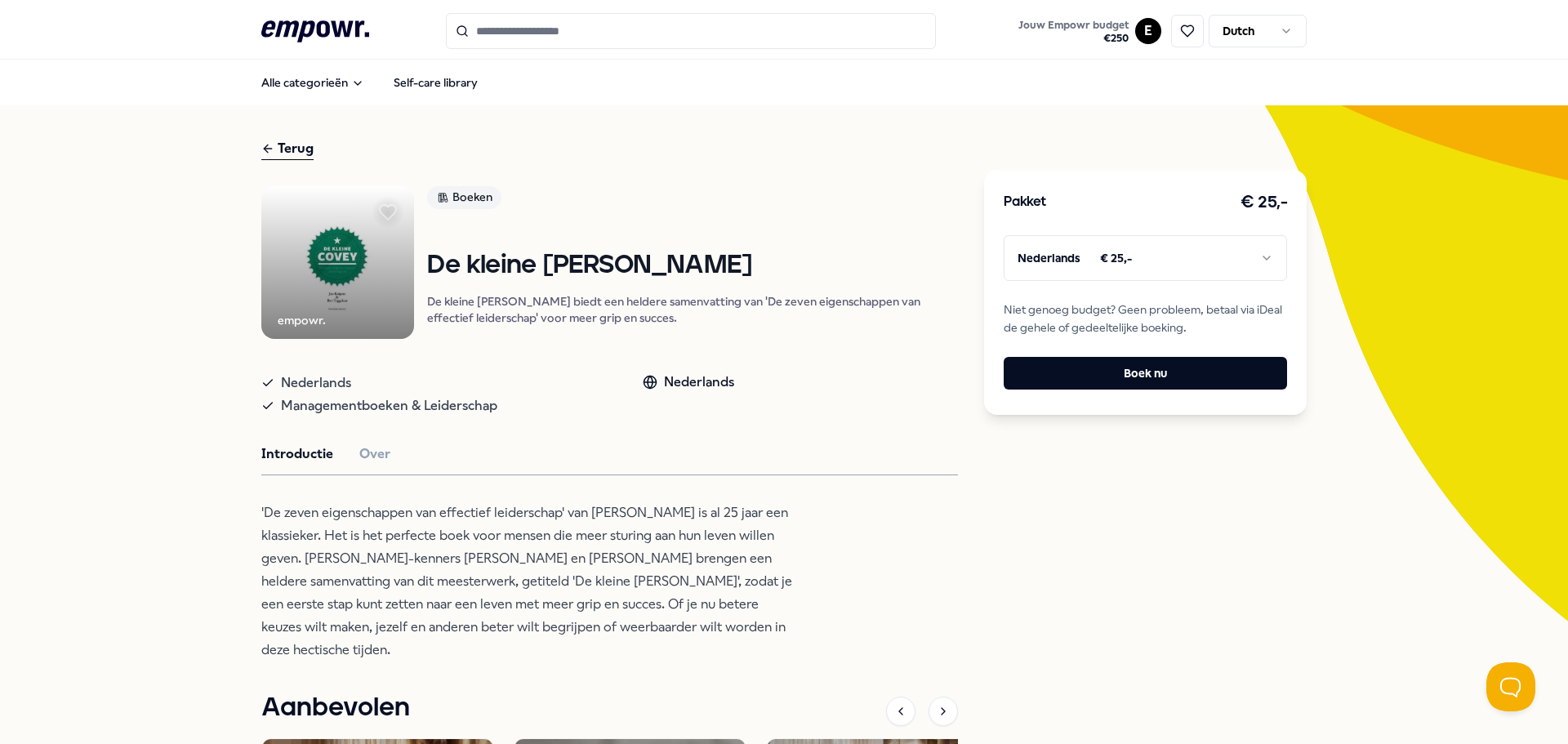
click at [1092, 270] on html ".empowr-logo_svg__cls-1{fill:#03032f} Jouw Empowr budget € 250 E Dutch Alle cat…" at bounding box center [784, 372] width 1568 height 744
click at [1021, 525] on html ".empowr-logo_svg__cls-1{fill:#03032f} Jouw Empowr budget € 250 E Dutch Alle cat…" at bounding box center [784, 372] width 1568 height 744
click at [360, 464] on button "Over" at bounding box center [375, 454] width 31 height 22
click at [319, 30] on icon ".empowr-logo_svg__cls-1{fill:#03032f}" at bounding box center [315, 31] width 108 height 30
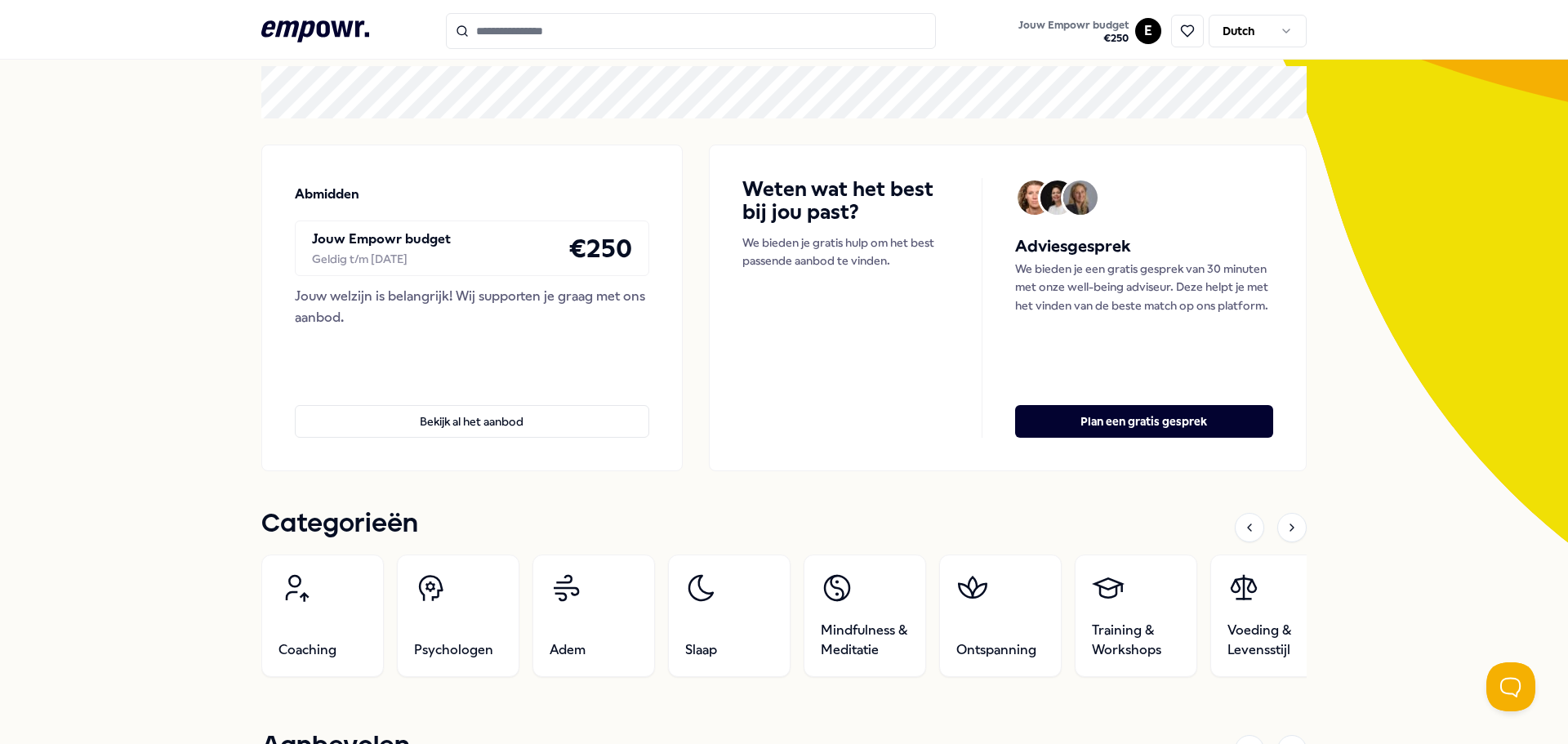
scroll to position [327, 0]
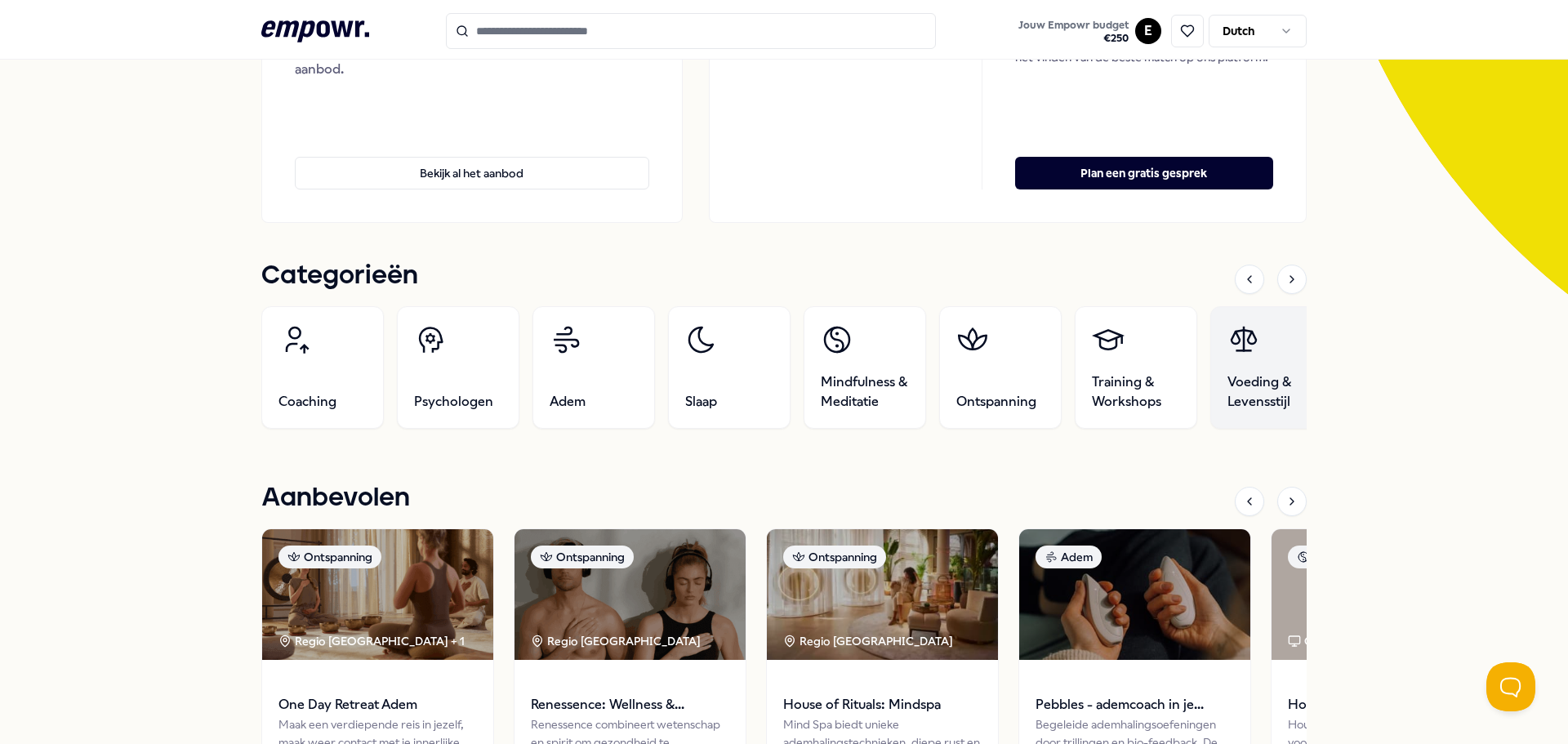
click at [1252, 361] on link "Voeding & Levensstijl" at bounding box center [1272, 367] width 123 height 123
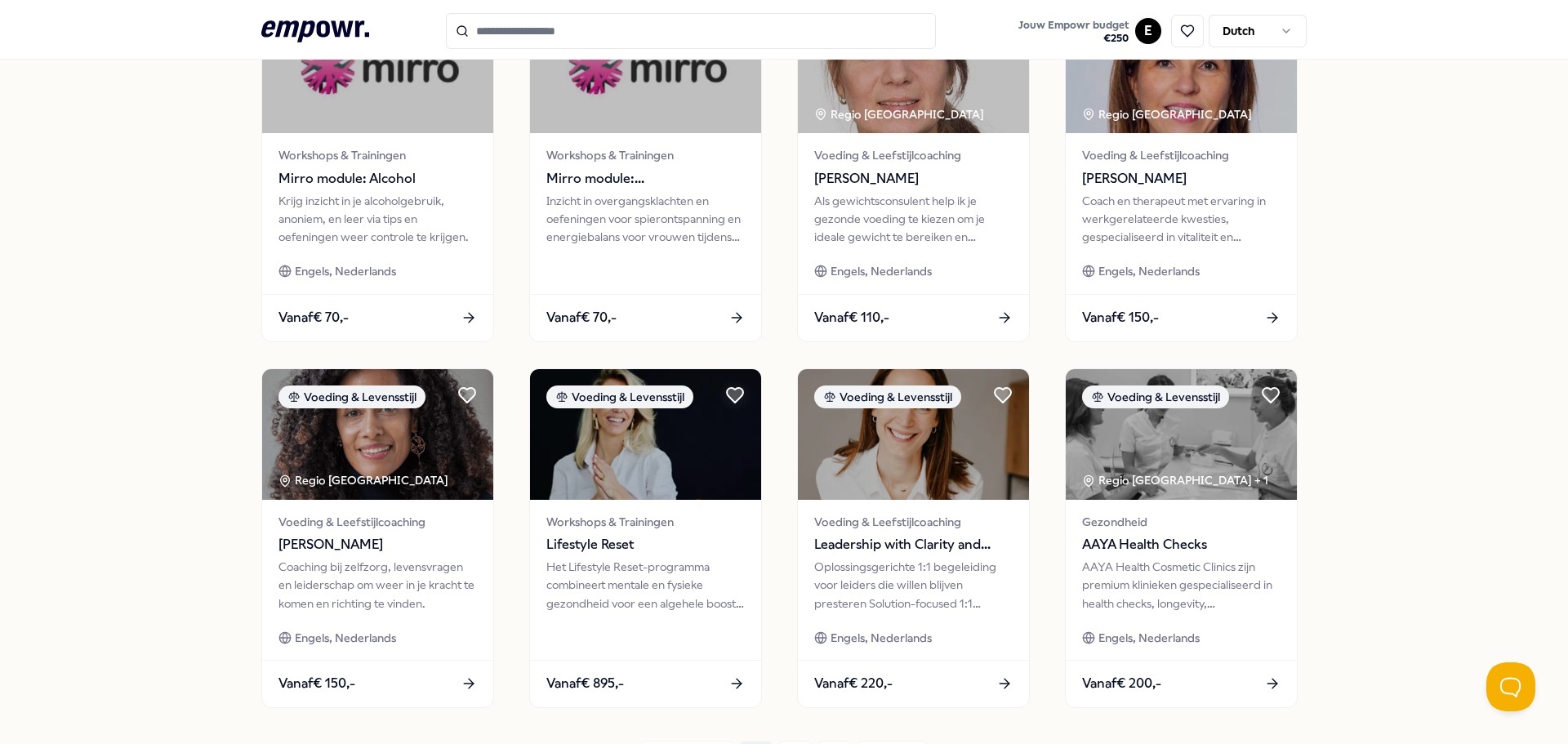
scroll to position [595, 0]
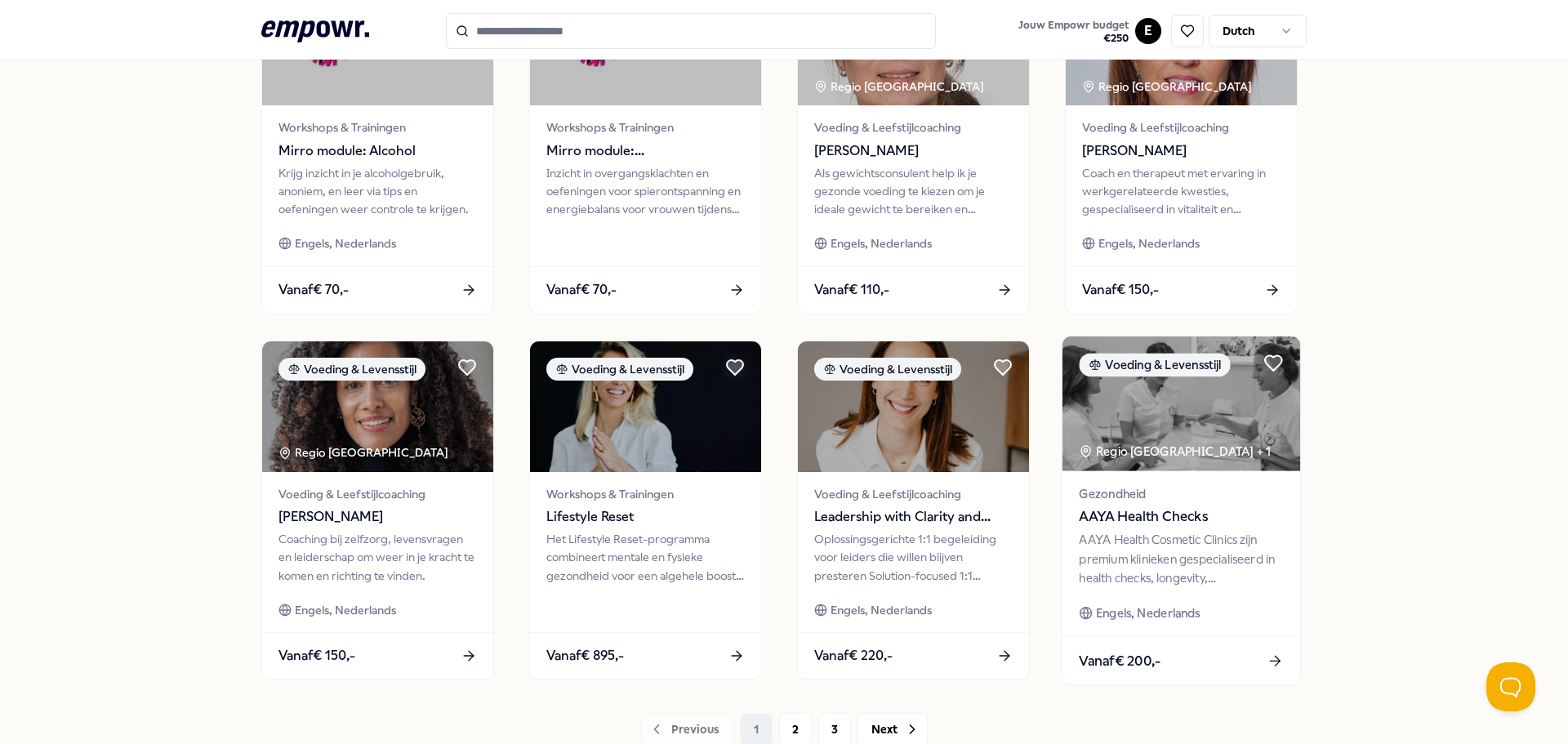
click at [1176, 575] on div "AAYA Health Cosmetic Clinics zijn premium klinieken gespecialiseerd in health c…" at bounding box center [1181, 558] width 204 height 56
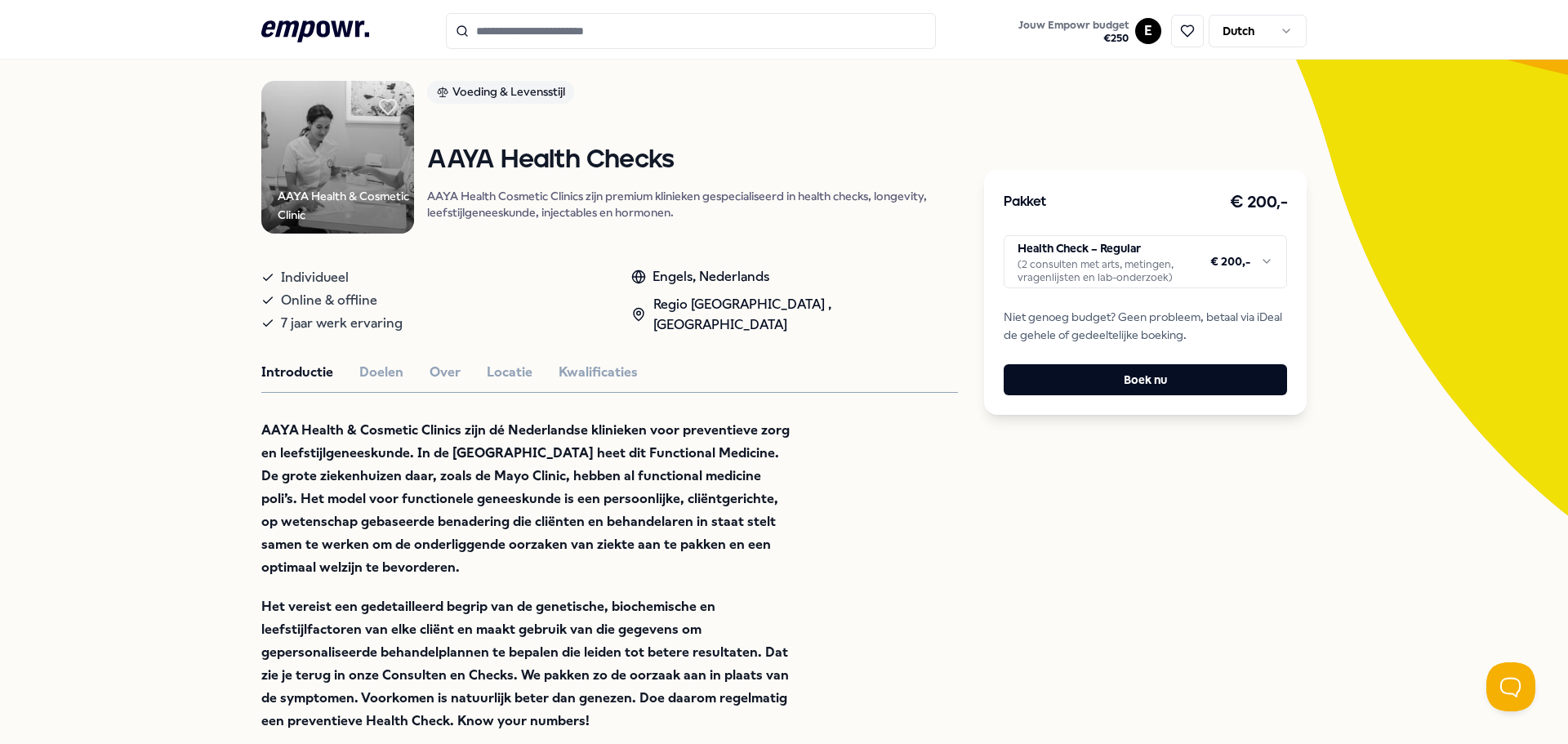
click at [1052, 273] on html ".empowr-logo_svg__cls-1{fill:#03032f} Jouw Empowr budget € 250 E Dutch Alle cat…" at bounding box center [784, 372] width 1568 height 744
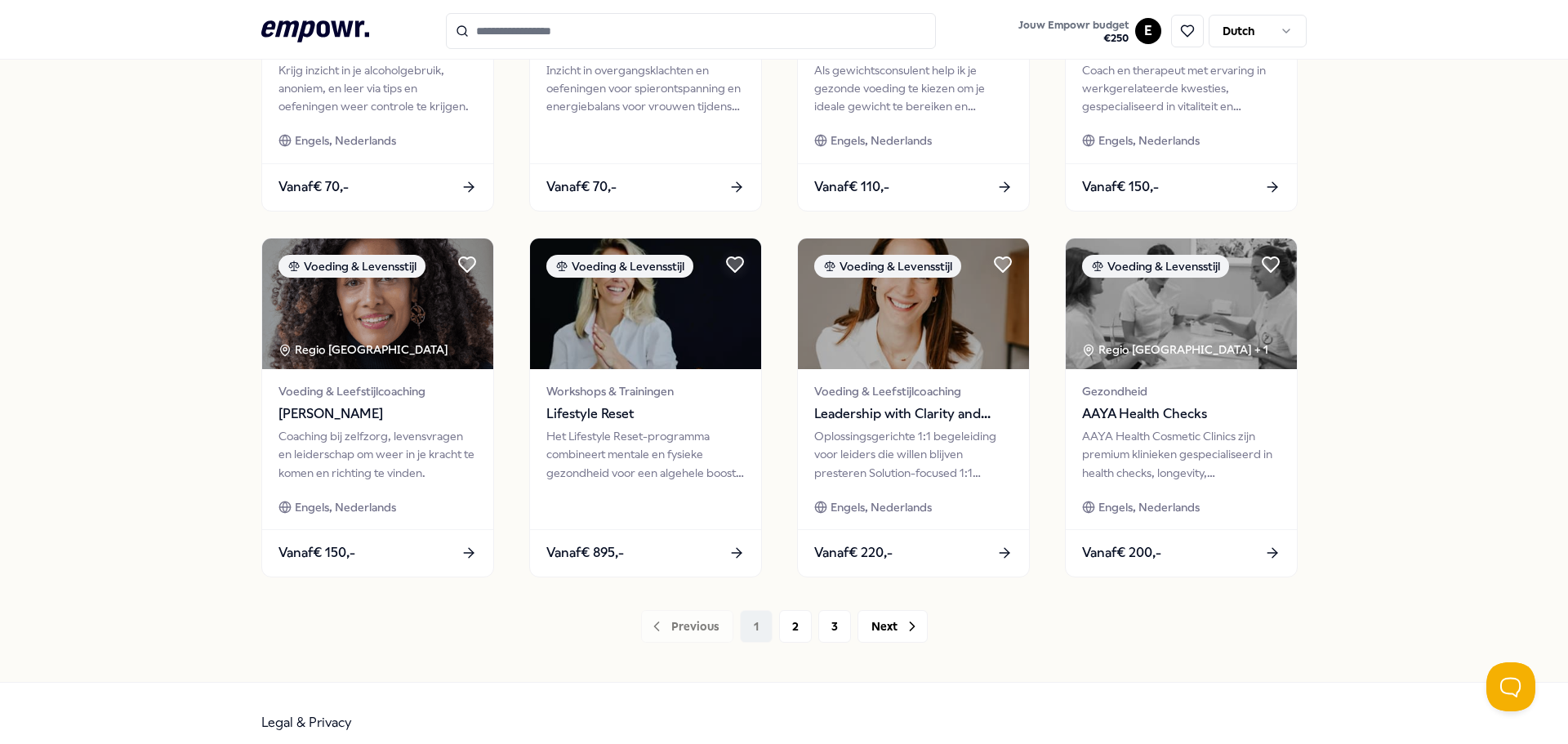
scroll to position [717, 0]
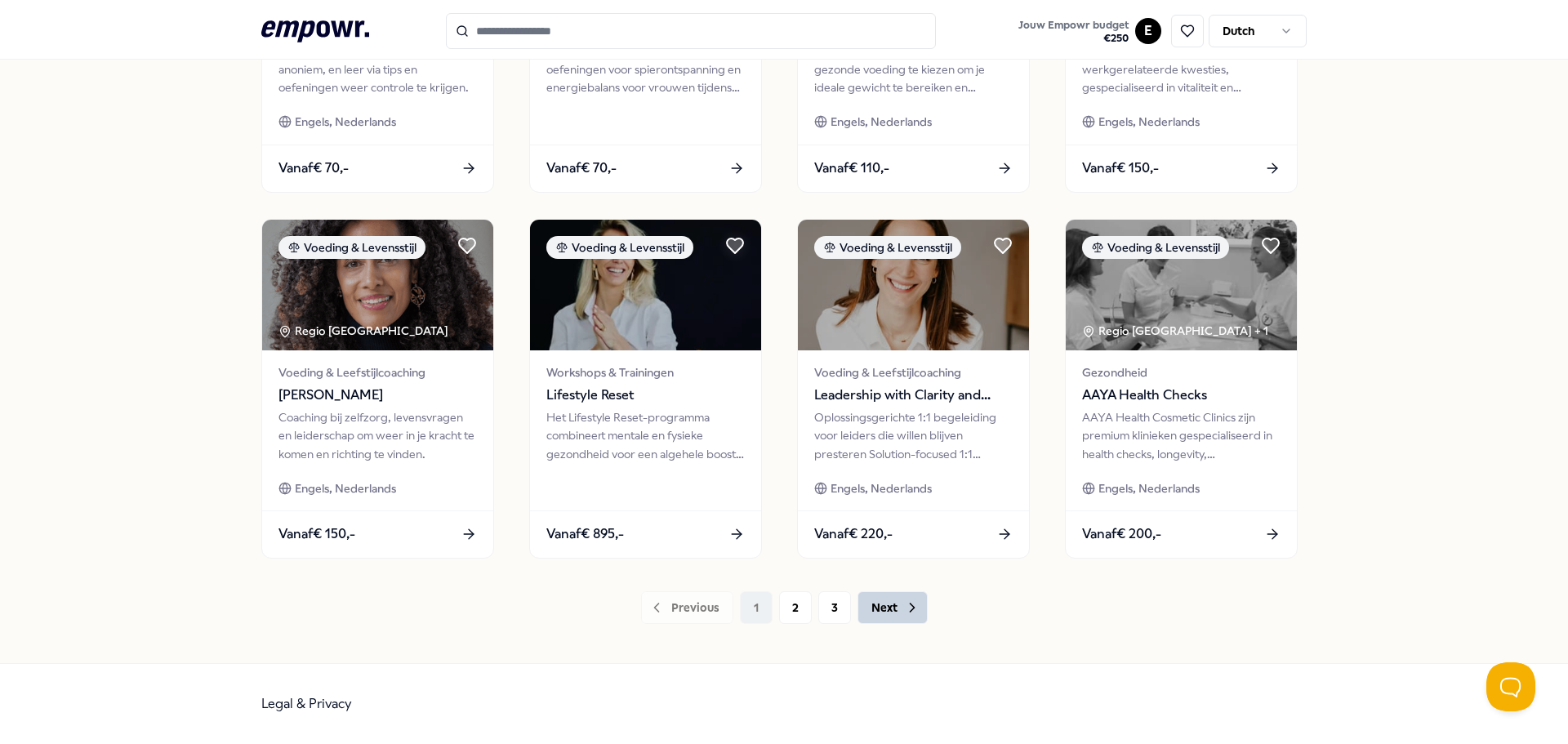
click at [885, 613] on button "Next" at bounding box center [892, 607] width 70 height 33
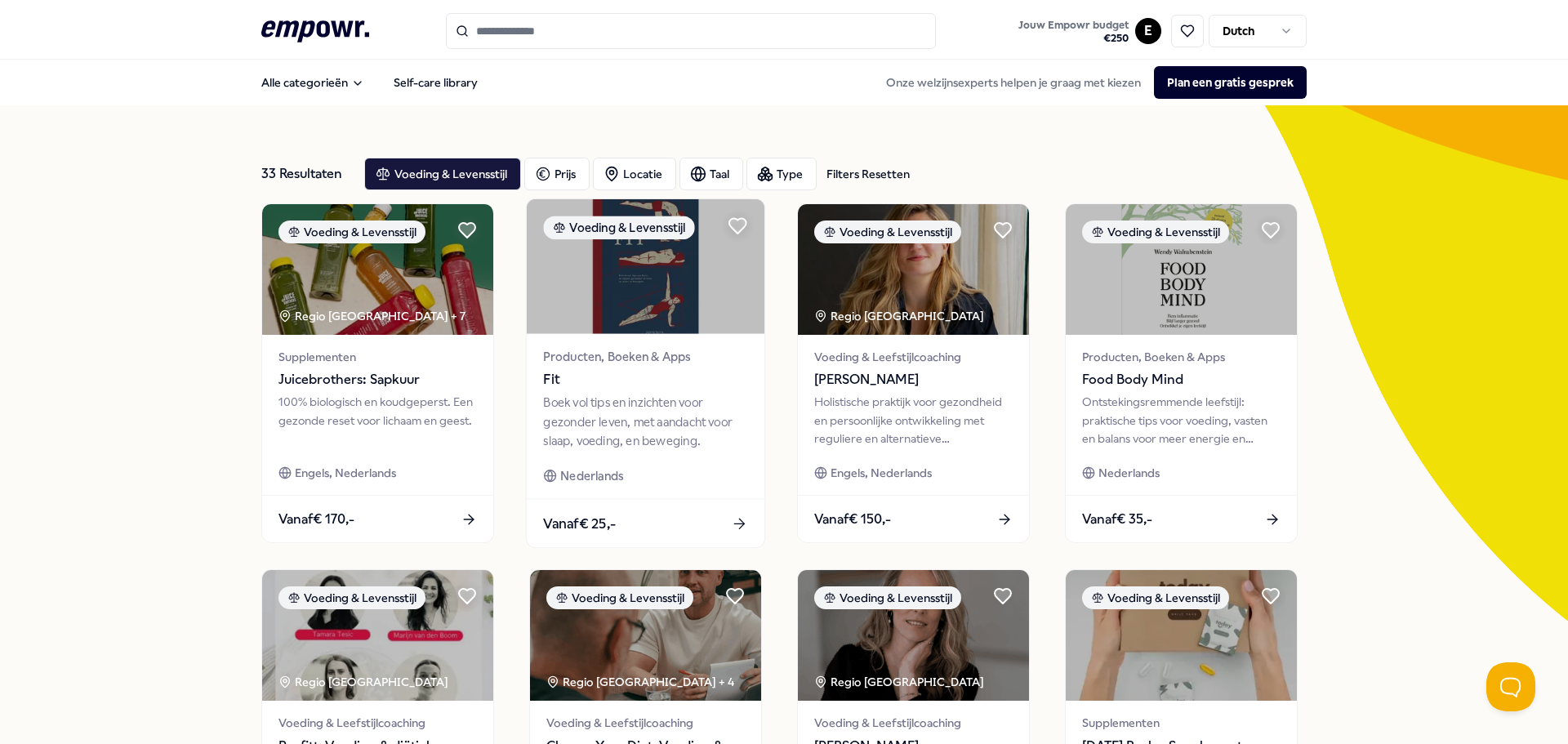
click at [662, 431] on div "Boek vol tips en inzichten voor gezonder leven, met aandacht voor slaap, voedin…" at bounding box center [645, 421] width 204 height 56
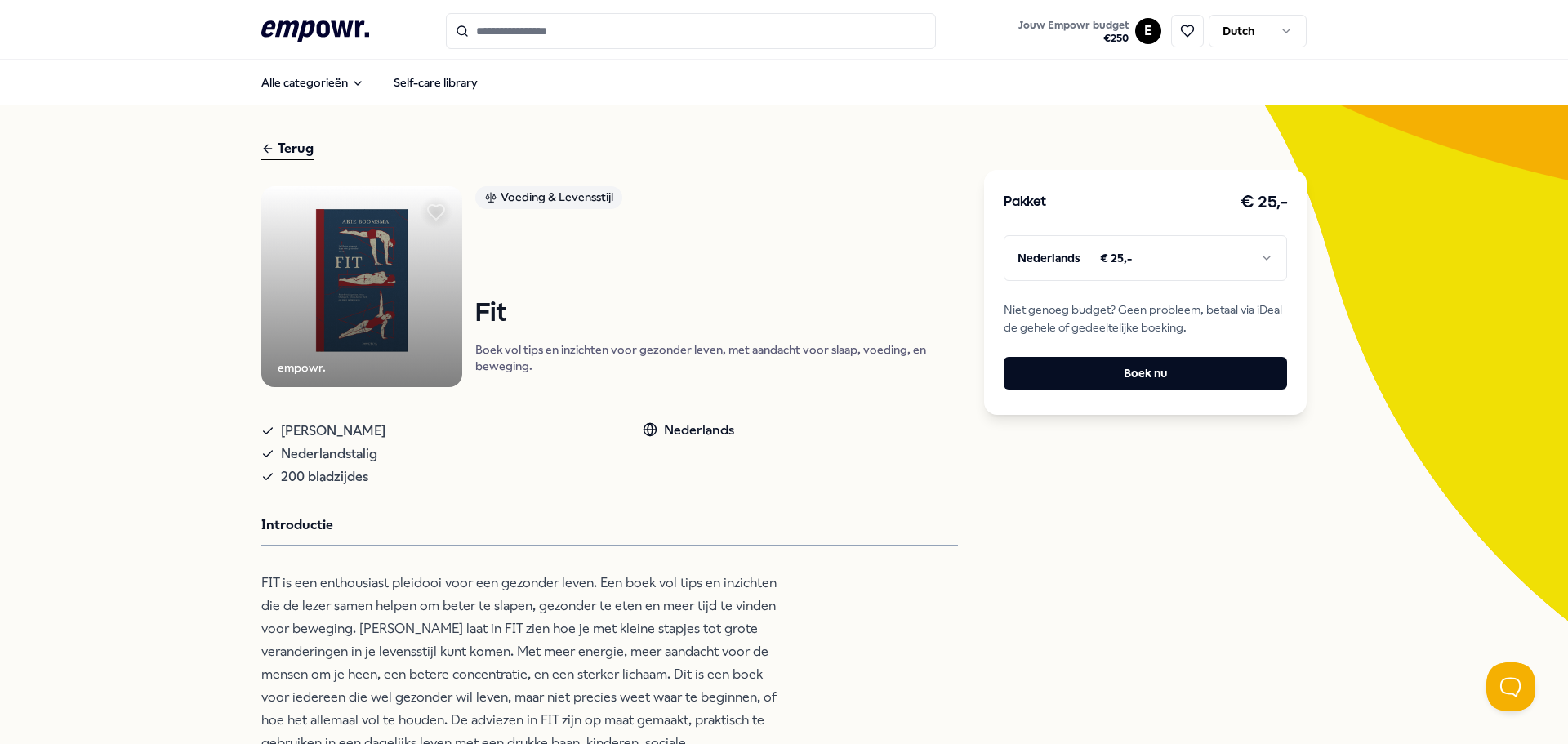
click at [321, 36] on icon ".empowr-logo_svg__cls-1{fill:#03032f}" at bounding box center [315, 31] width 108 height 30
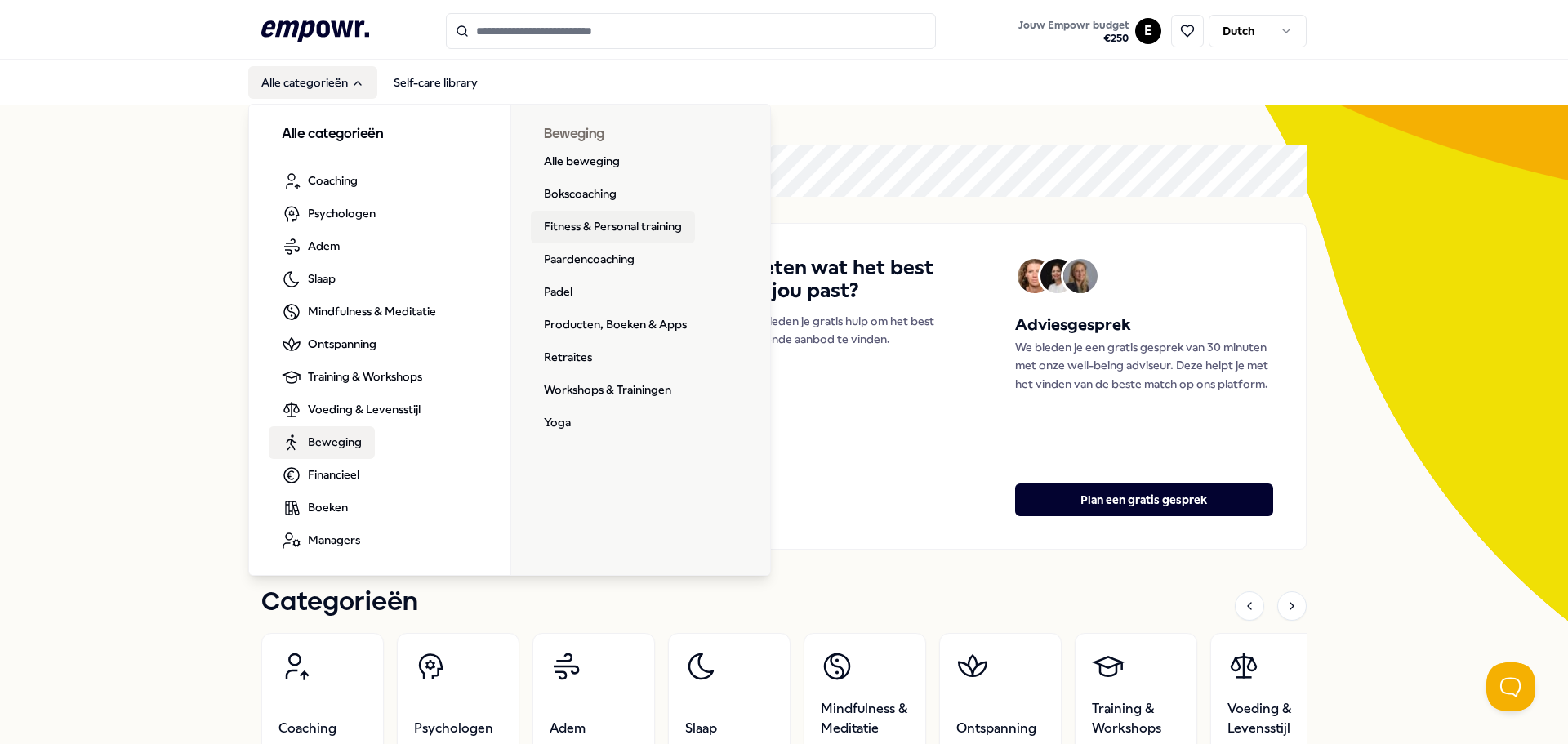
click at [590, 225] on link "Fitness & Personal training" at bounding box center [613, 227] width 164 height 33
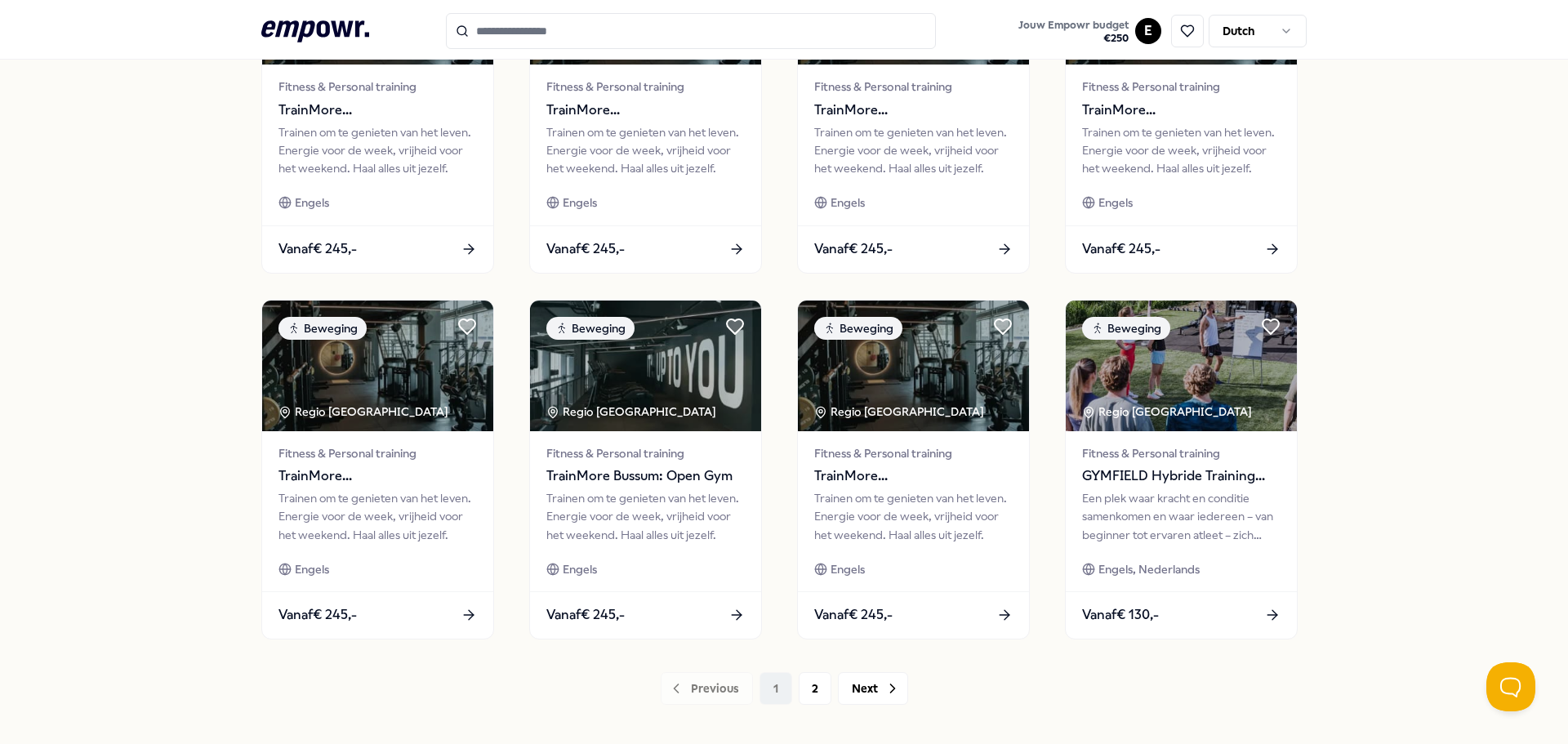
scroll to position [717, 0]
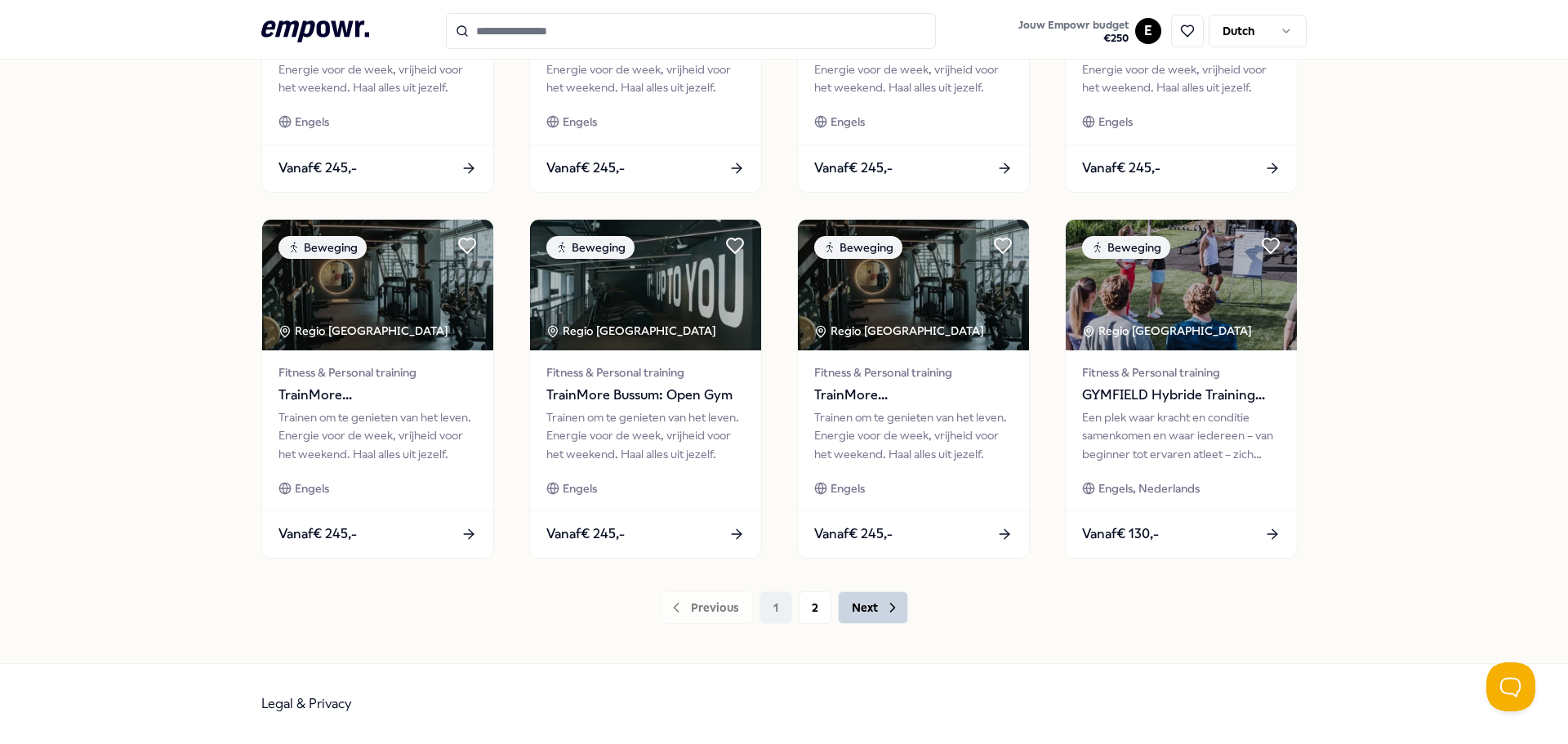
click at [873, 605] on button "Next" at bounding box center [872, 607] width 70 height 33
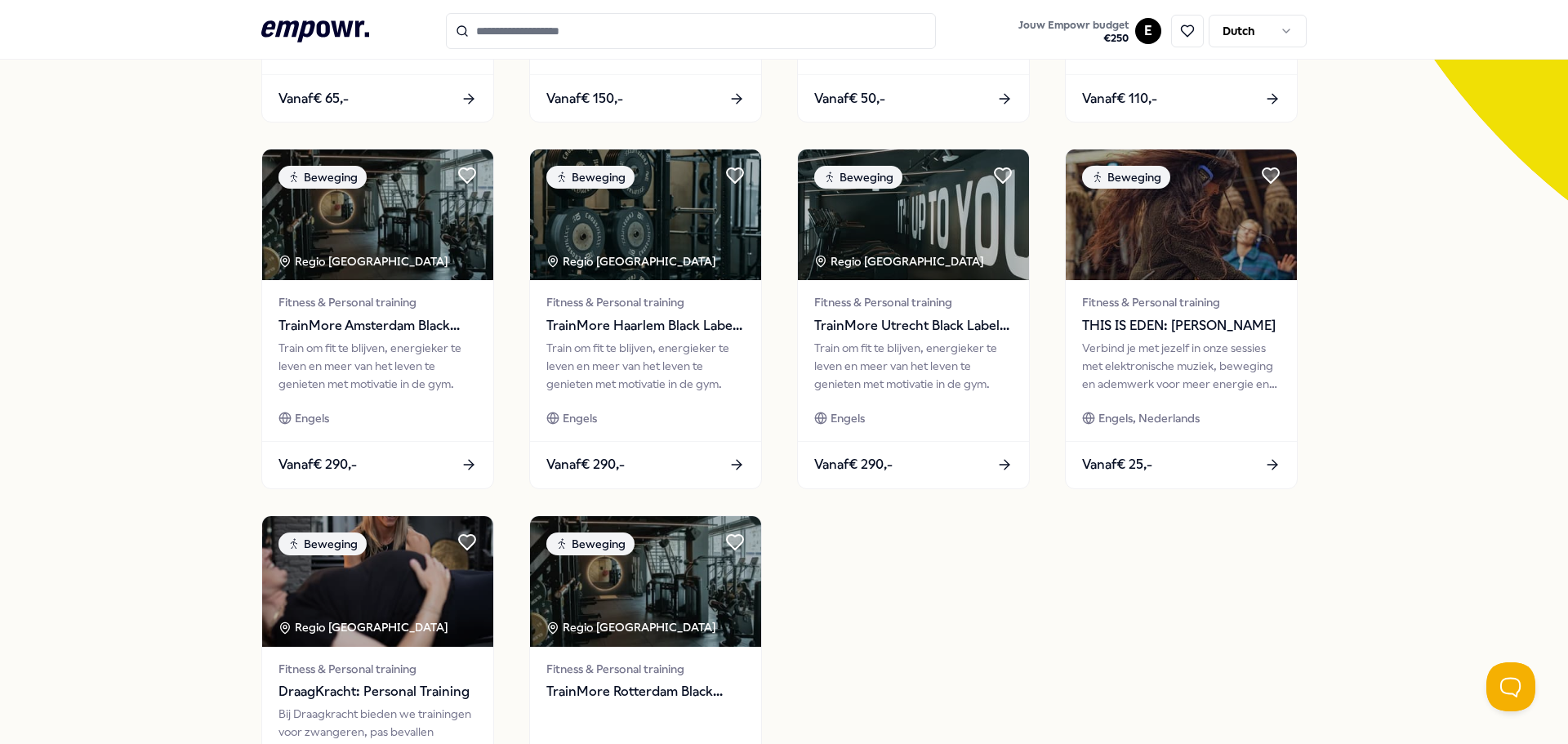
scroll to position [391, 0]
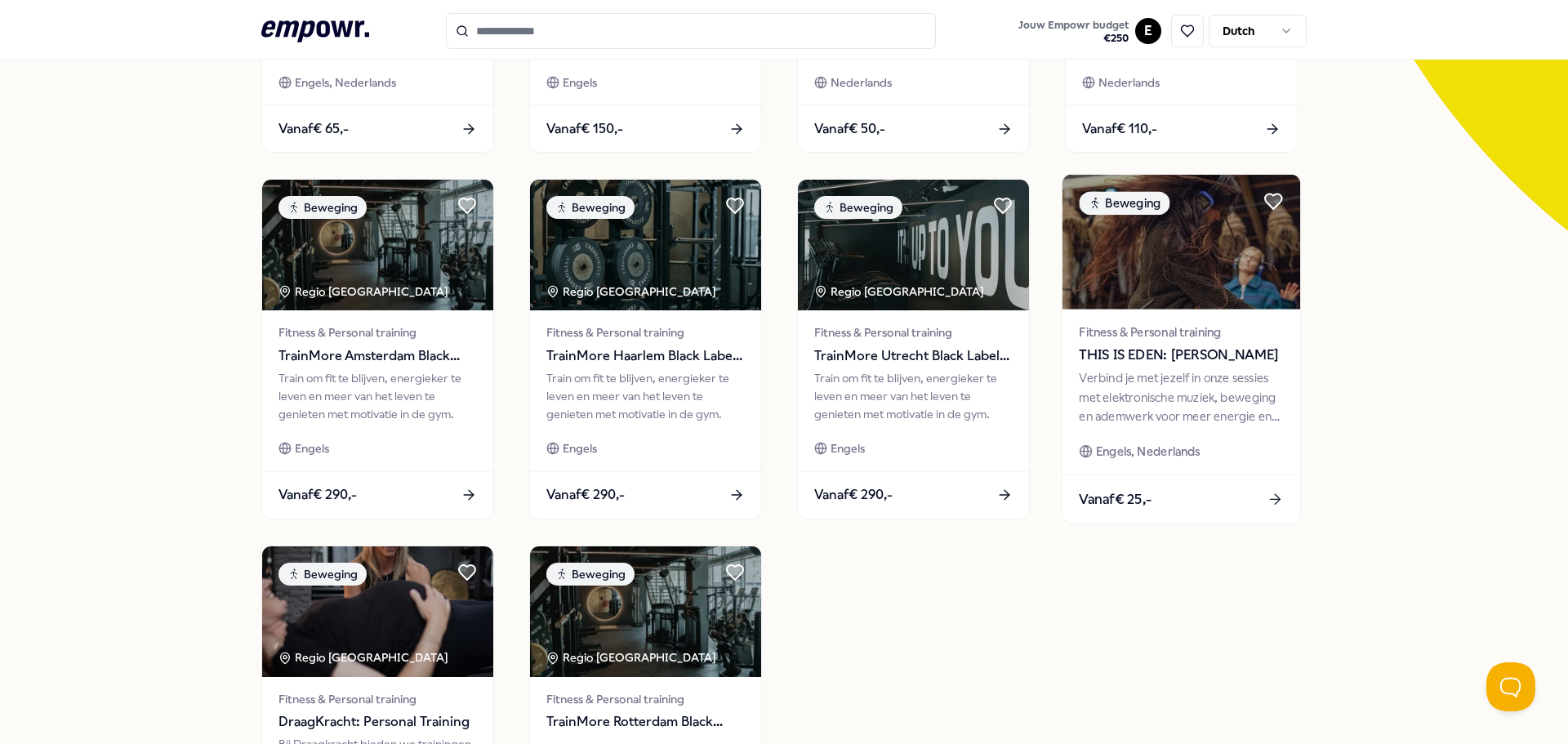
click at [1170, 391] on div "Verbind je met jezelf in onze sessies met elektronische muziek, beweging en ade…" at bounding box center [1181, 397] width 204 height 56
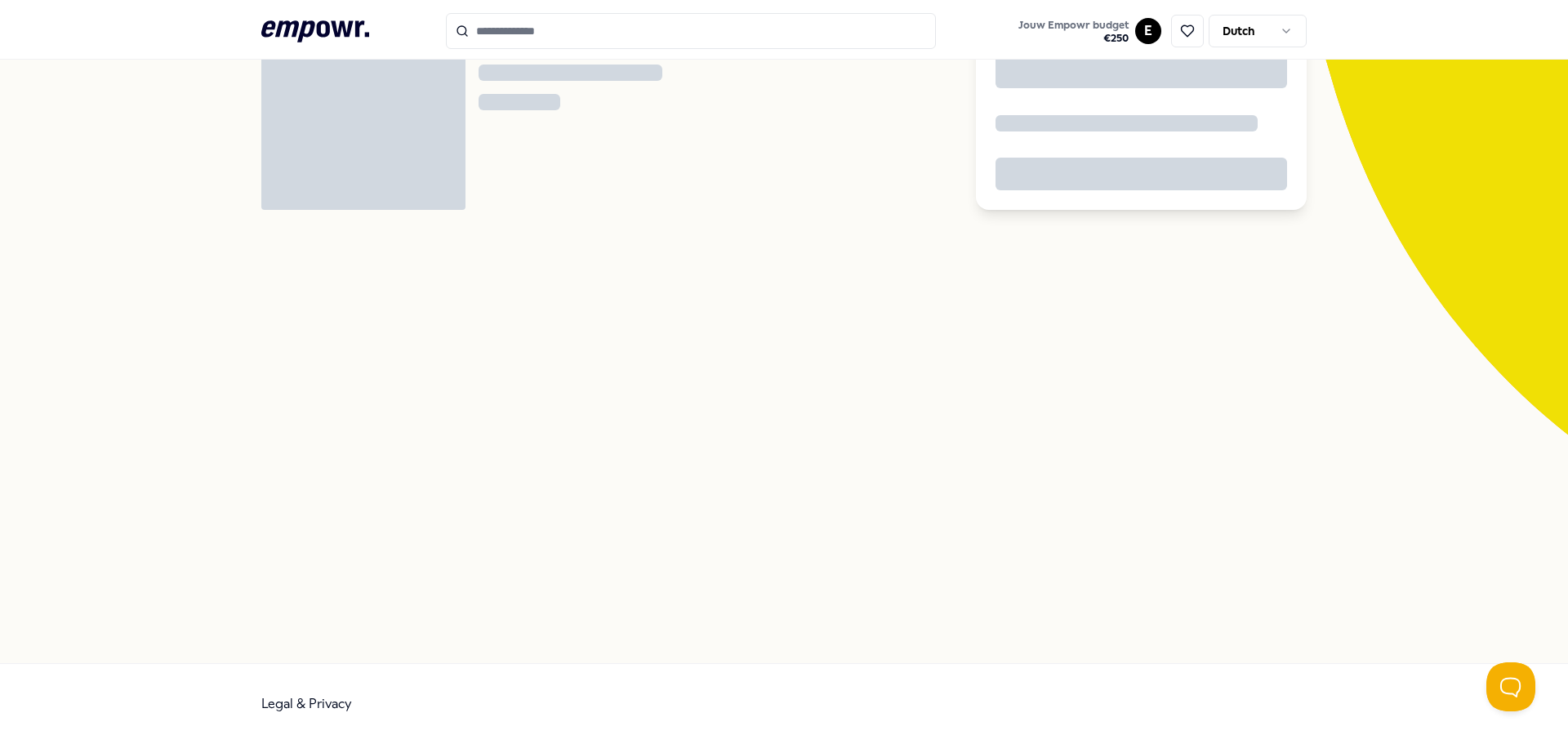
scroll to position [105, 0]
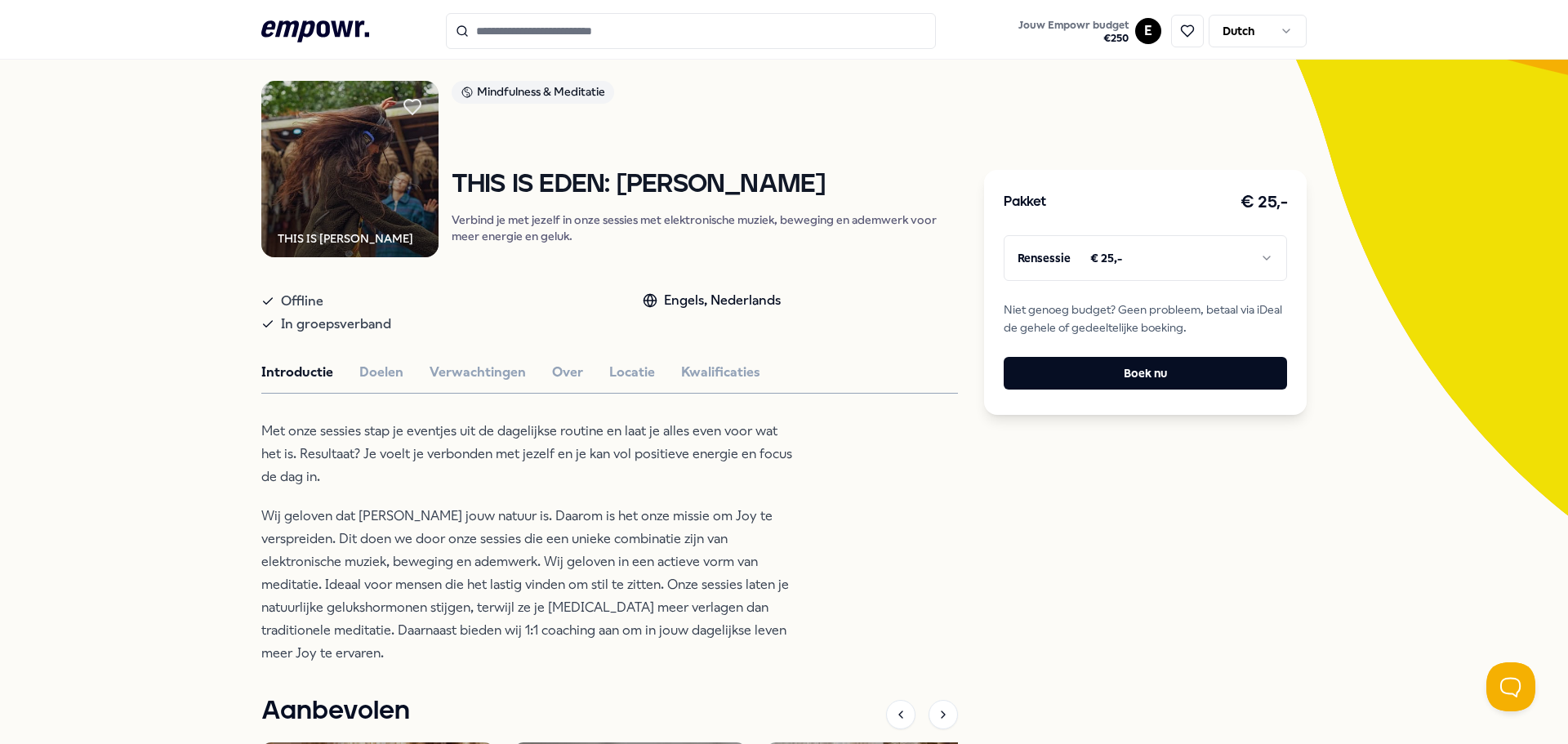
click at [309, 35] on icon ".empowr-logo_svg__cls-1{fill:#03032f}" at bounding box center [315, 31] width 108 height 30
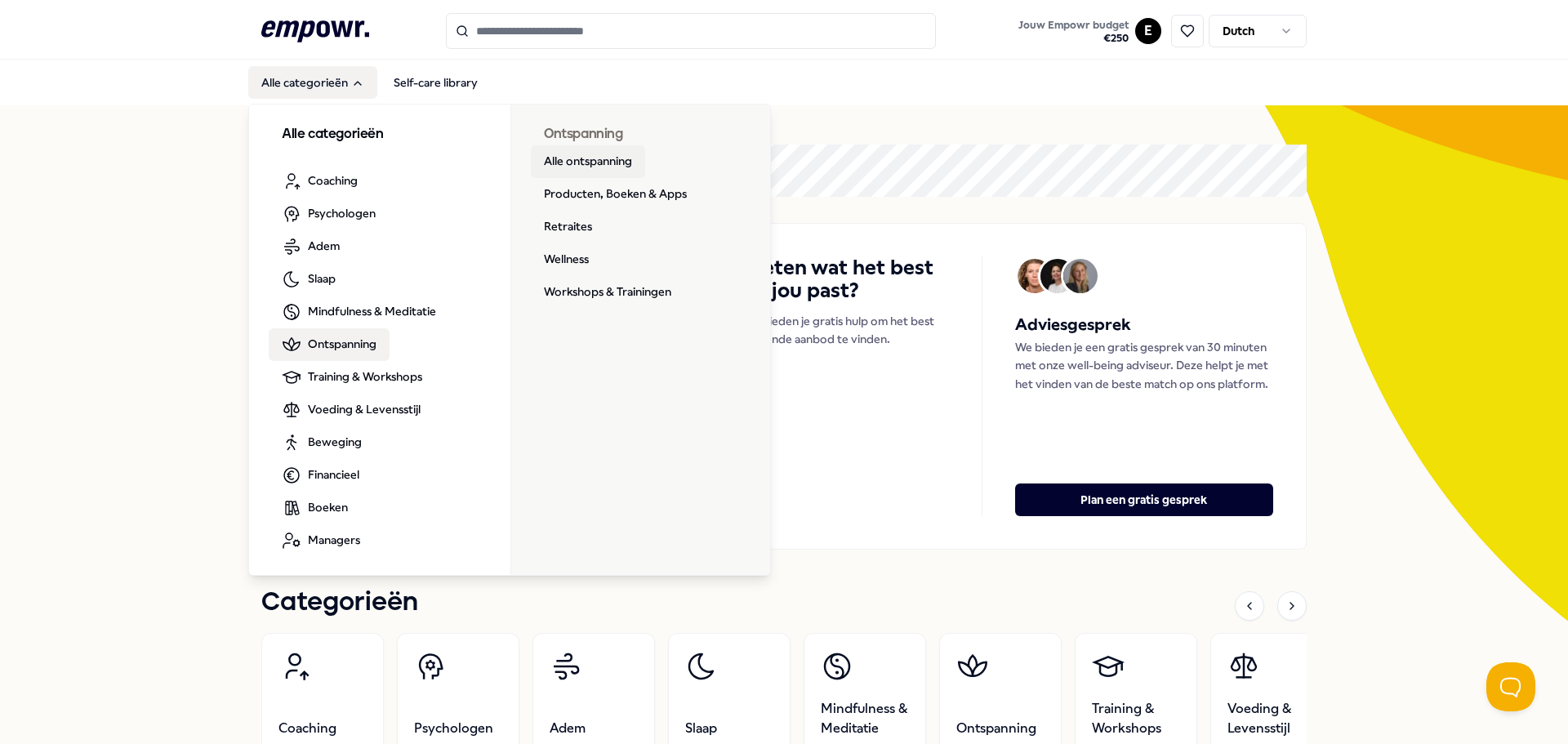
click at [596, 162] on link "Alle ontspanning" at bounding box center [588, 162] width 114 height 33
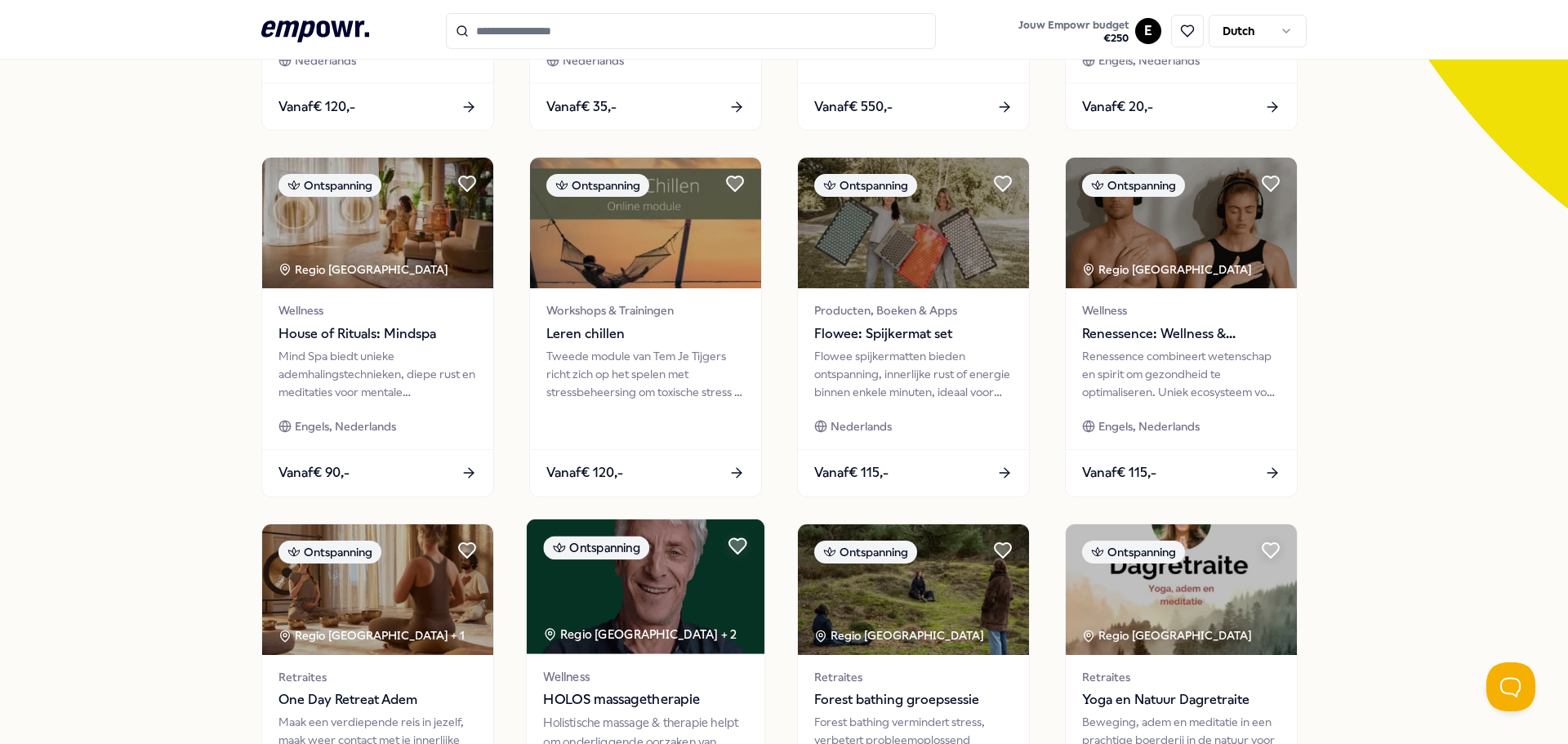
scroll to position [408, 0]
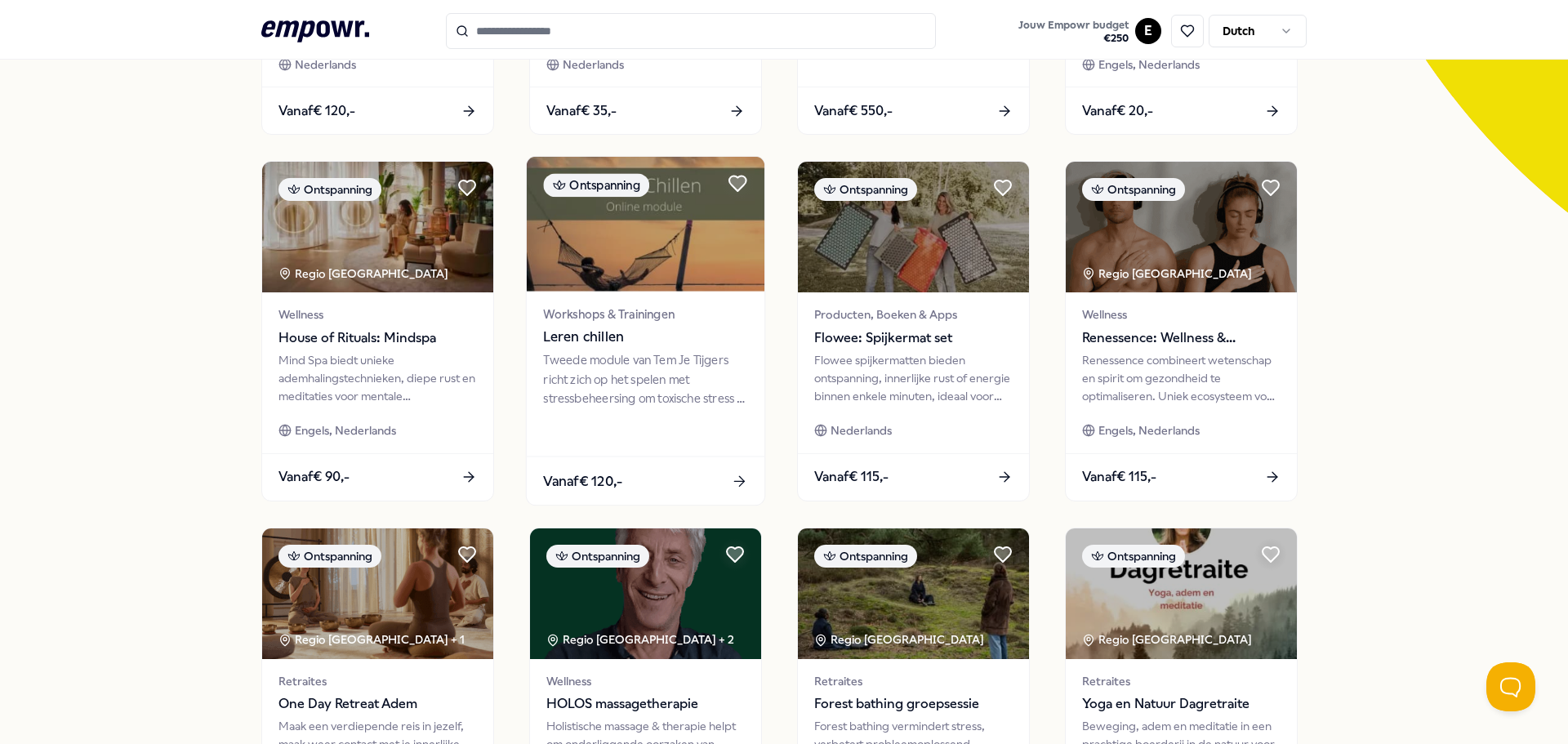
click at [629, 374] on div "Tweede module van Tem Je Tijgers richt zich op het spelen met stressbeheersing …" at bounding box center [645, 378] width 204 height 56
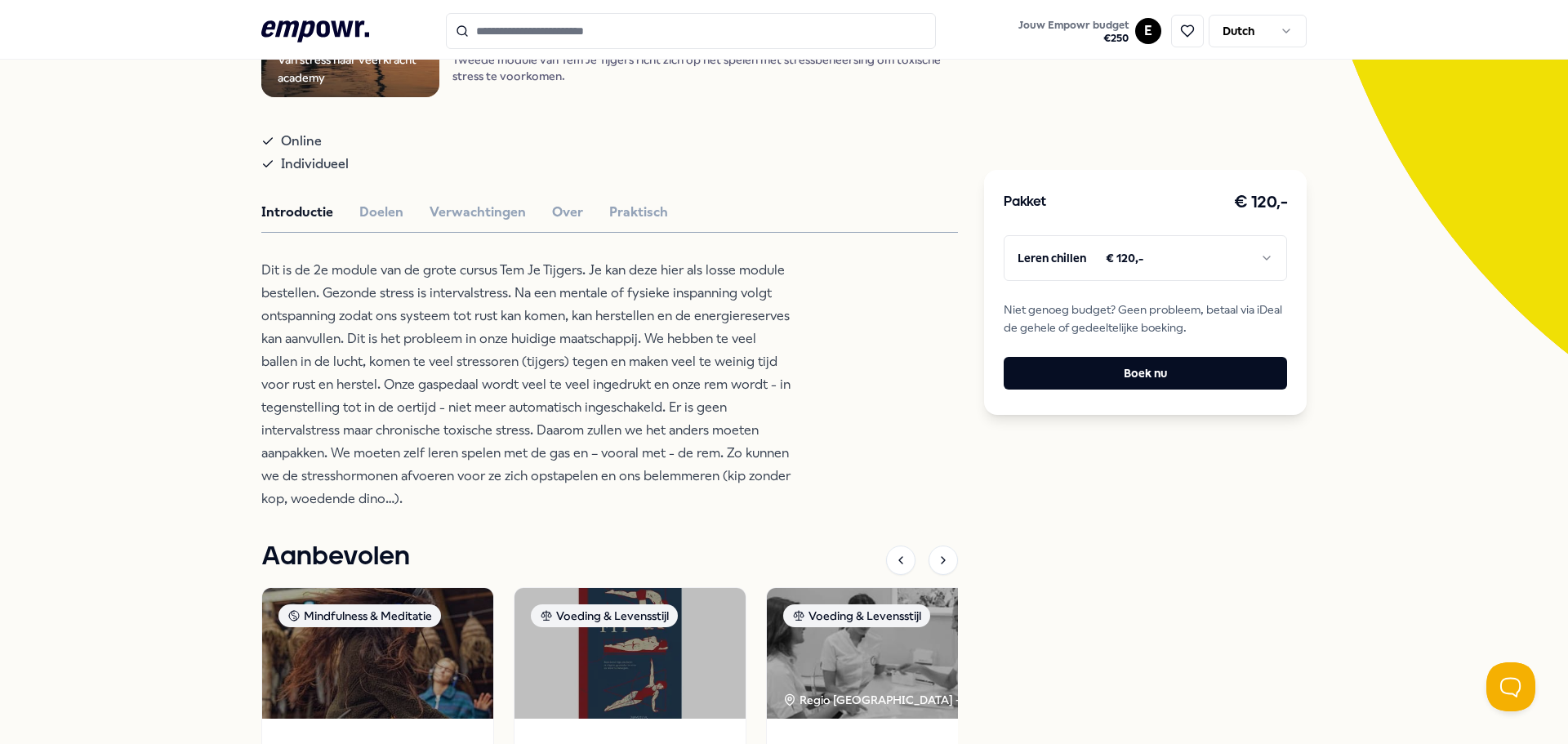
scroll to position [269, 0]
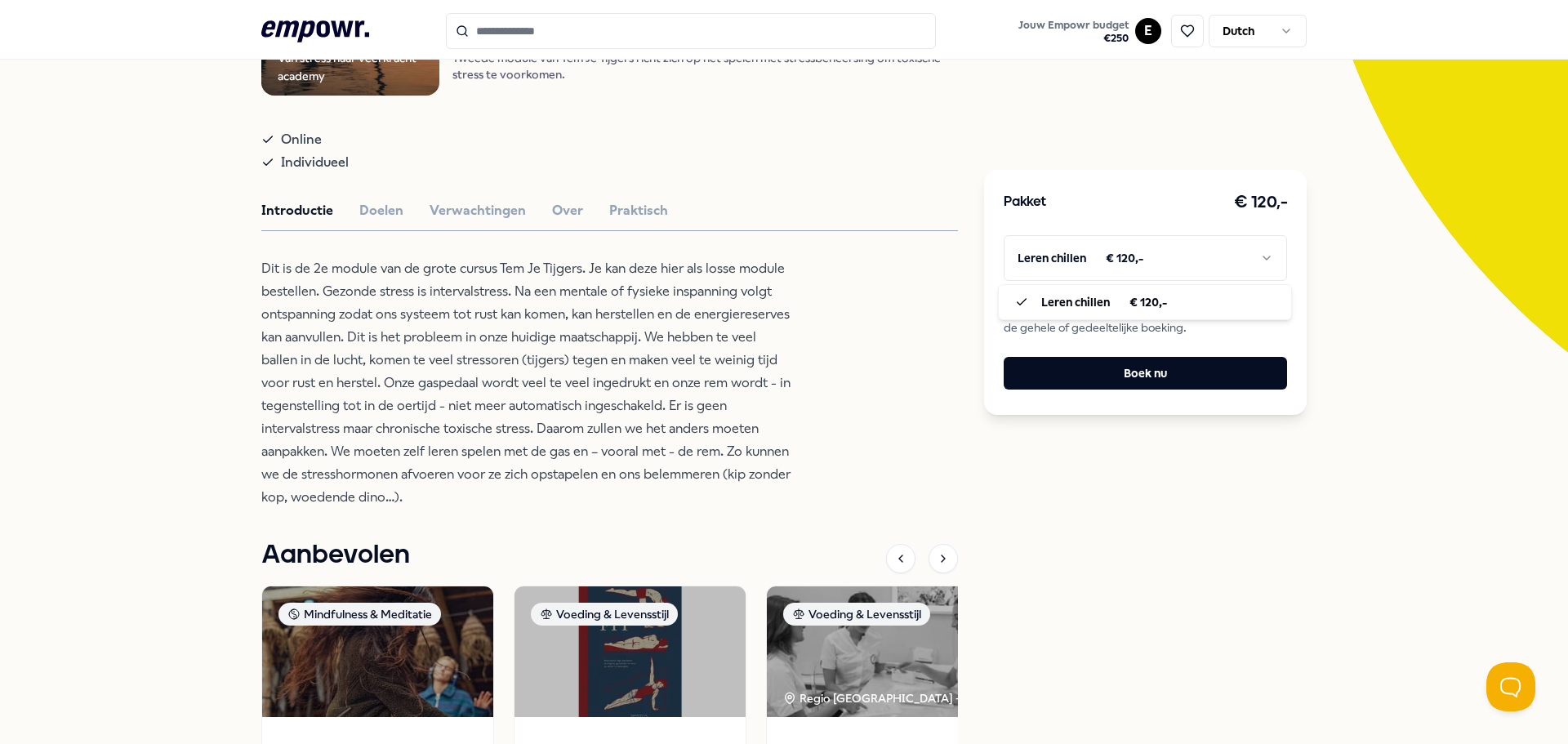
click at [1078, 250] on html ".empowr-logo_svg__cls-1{fill:#03032f} Jouw Empowr budget € 250 E Dutch Alle cat…" at bounding box center [784, 372] width 1568 height 744
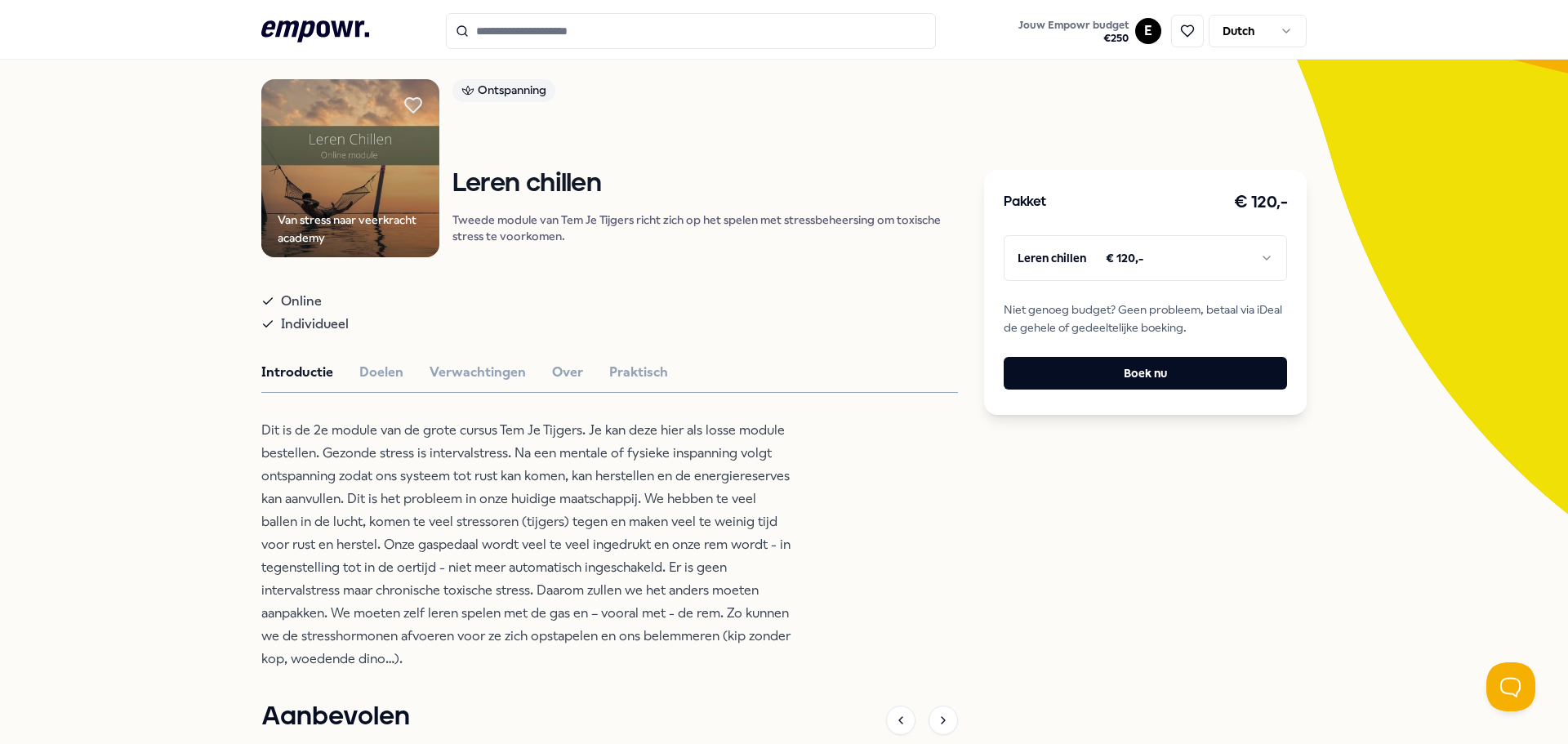
scroll to position [105, 0]
click at [370, 377] on button "Doelen" at bounding box center [381, 373] width 44 height 22
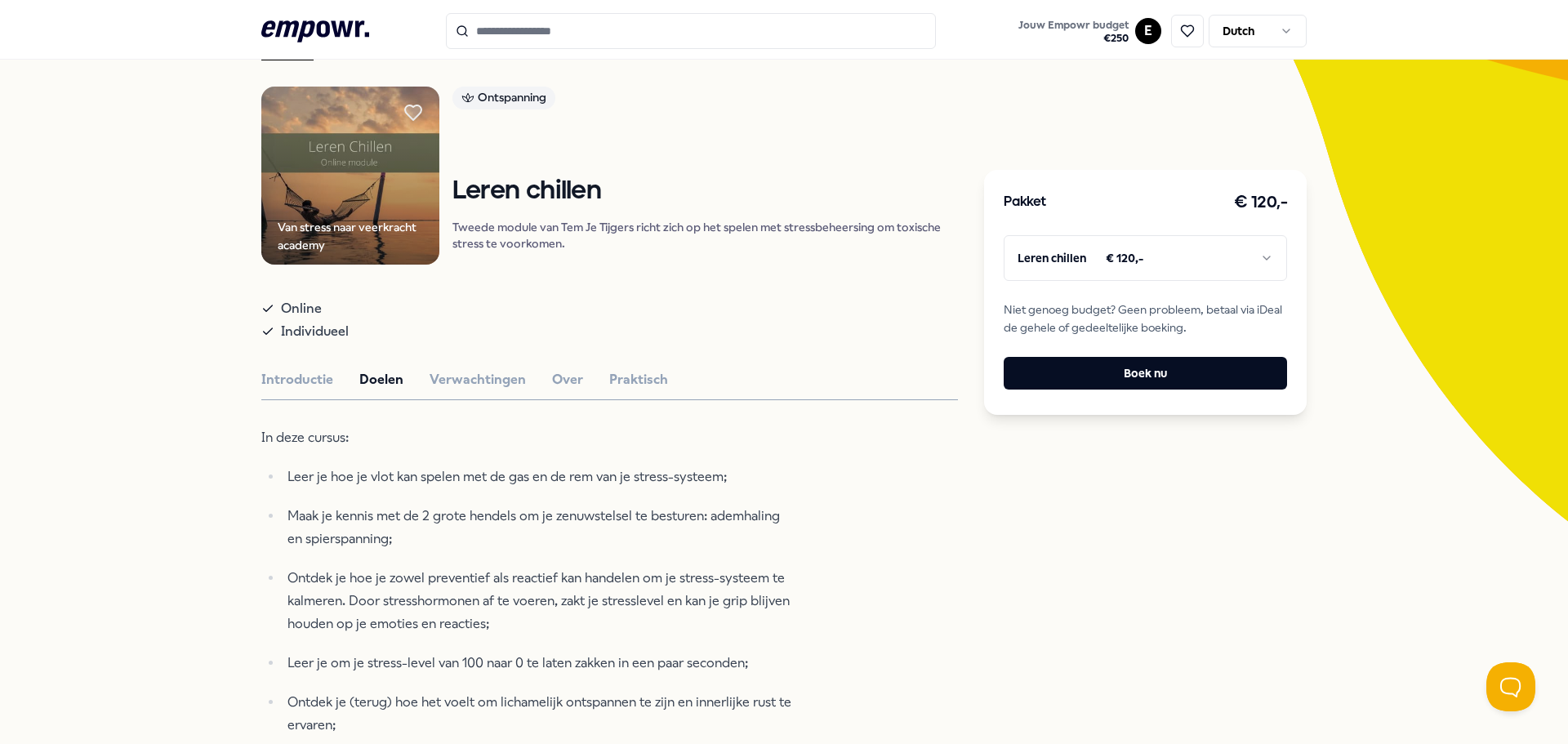
scroll to position [23, 0]
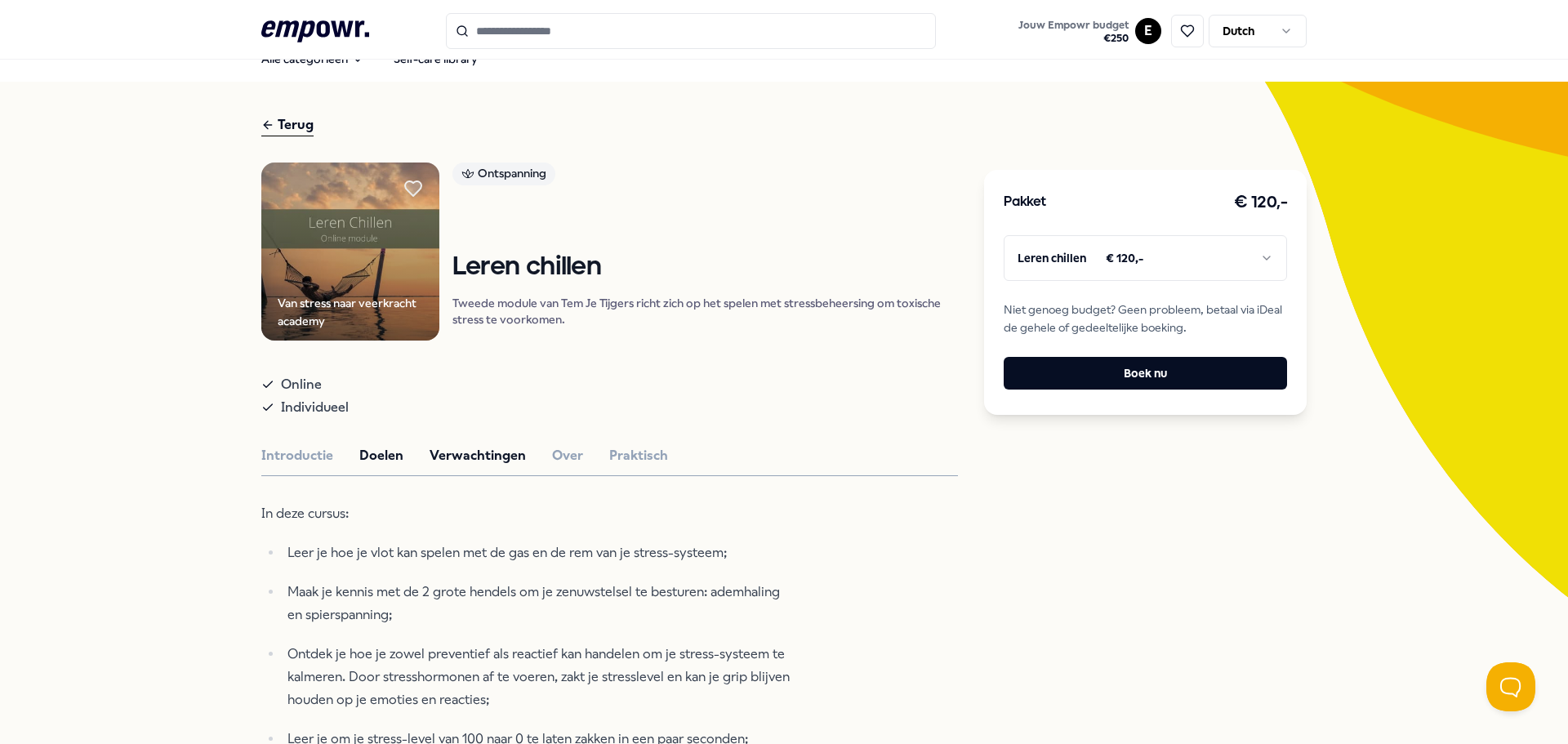
click at [487, 453] on button "Verwachtingen" at bounding box center [477, 455] width 96 height 22
